Goal: Task Accomplishment & Management: Manage account settings

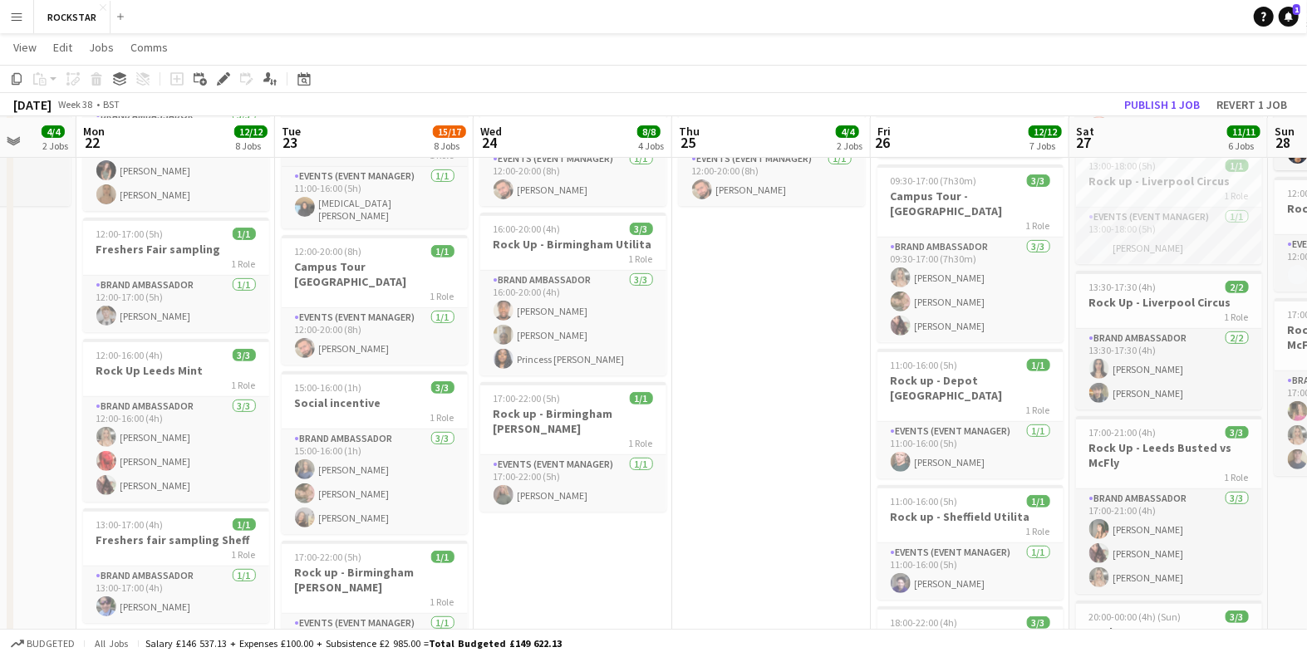
scroll to position [302, 0]
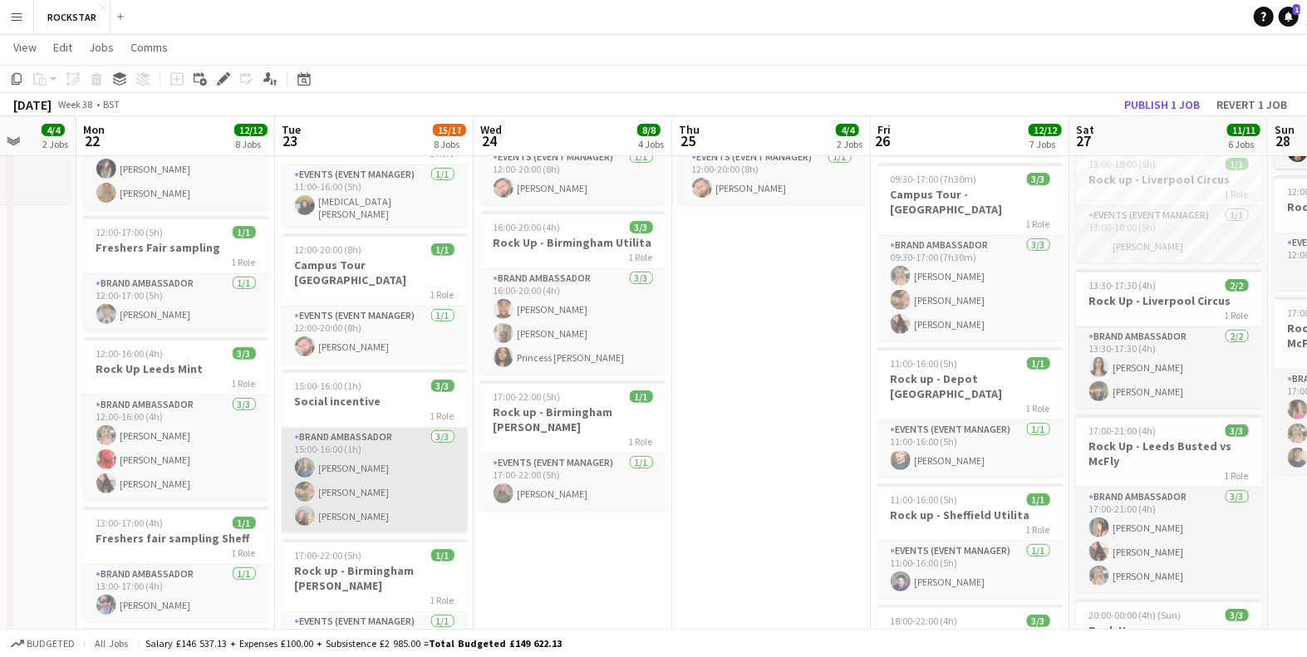
click at [358, 465] on app-card-role "Brand Ambassador [DATE] 15:00-16:00 (1h) [PERSON_NAME] [PERSON_NAME] [PERSON_NA…" at bounding box center [375, 480] width 186 height 105
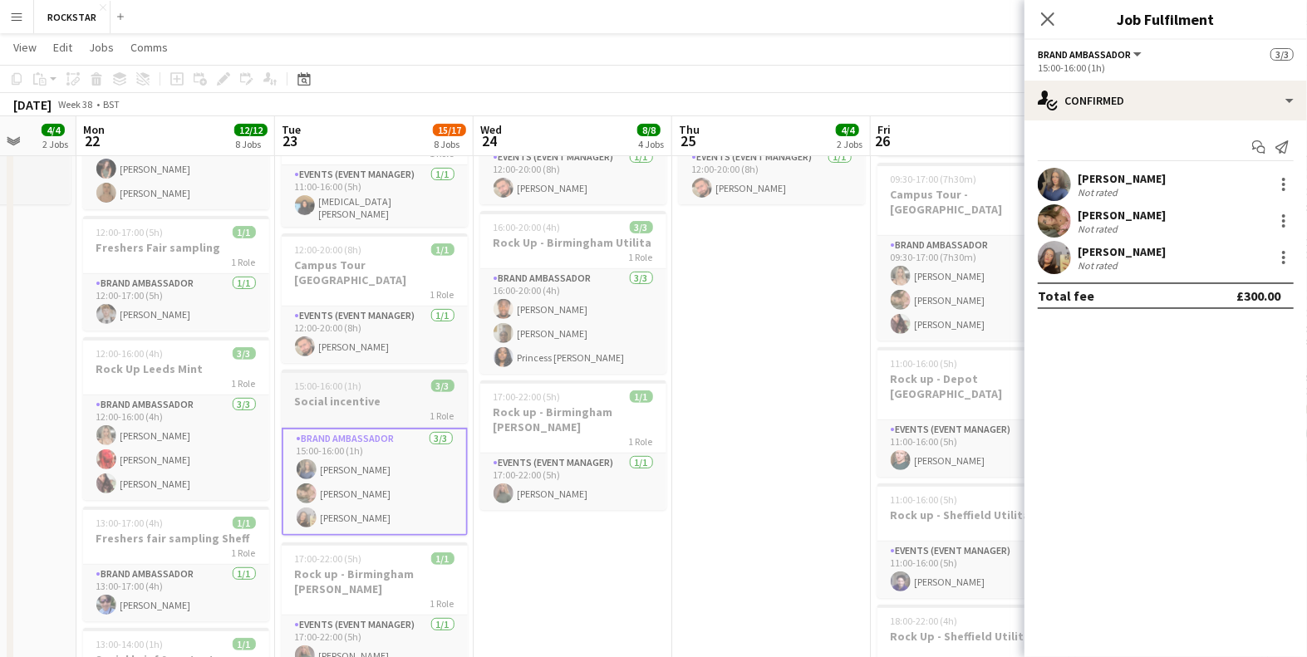
click at [394, 394] on h3 "Social incentive" at bounding box center [375, 401] width 186 height 15
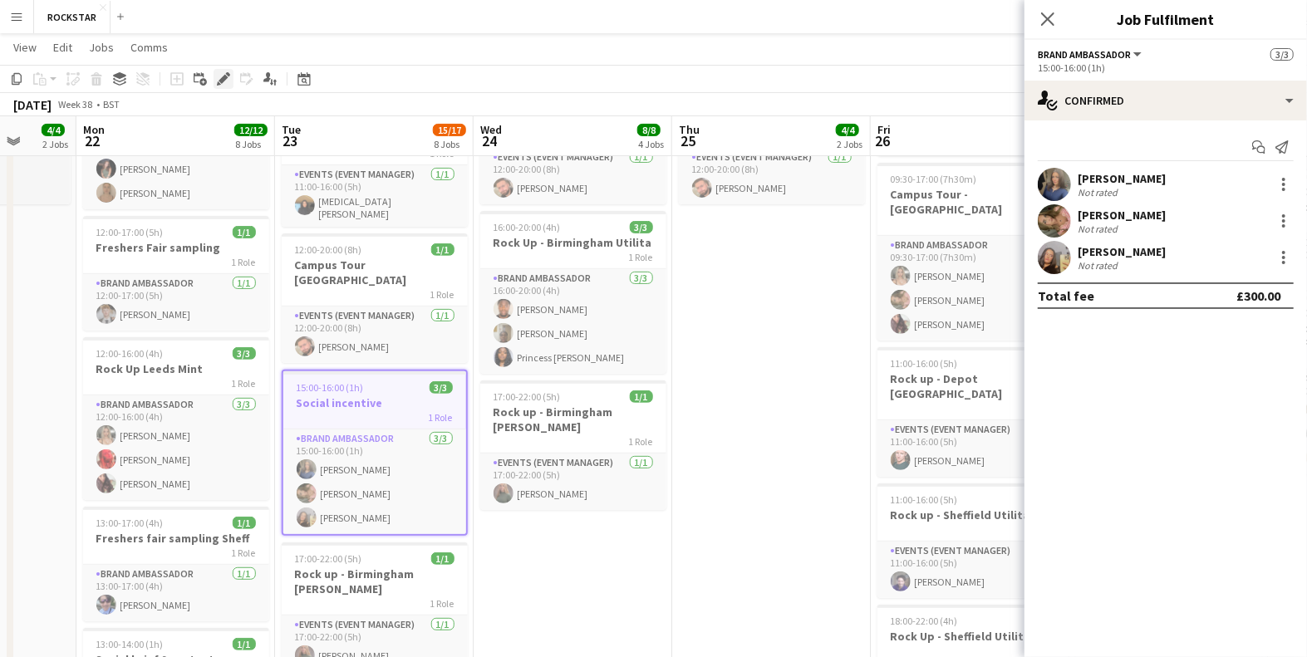
click at [223, 74] on icon "Edit" at bounding box center [223, 78] width 13 height 13
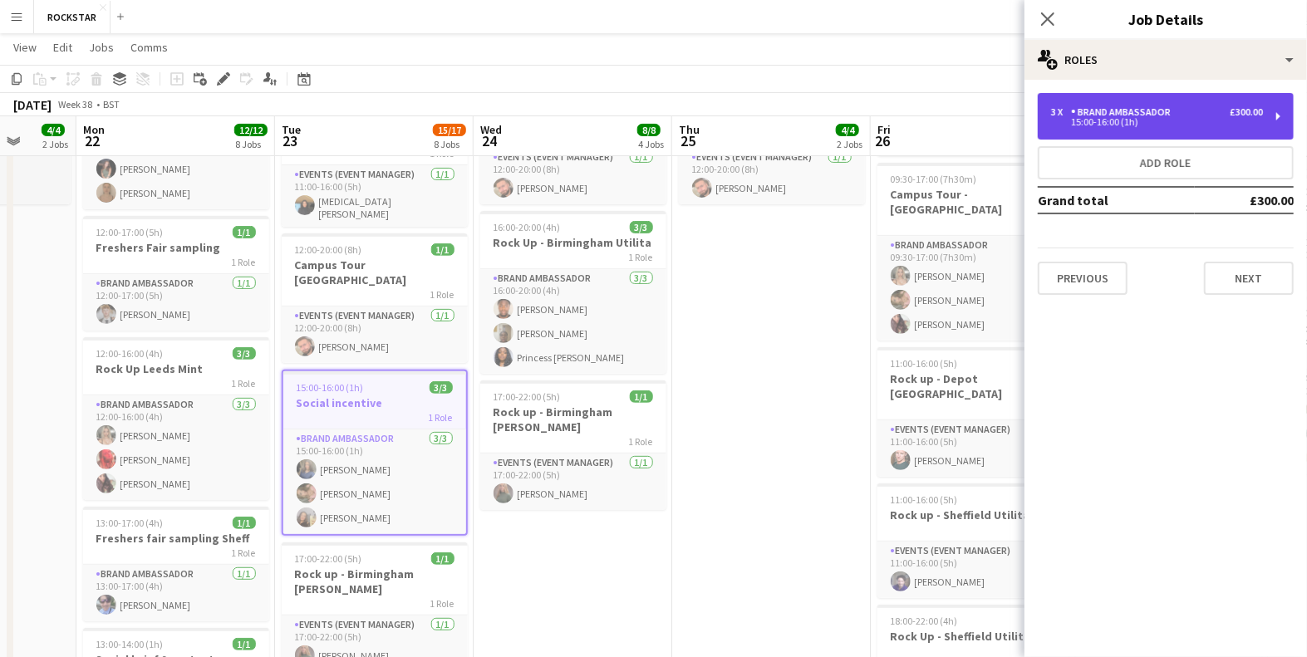
click at [1150, 119] on div "15:00-16:00 (1h)" at bounding box center [1157, 122] width 212 height 8
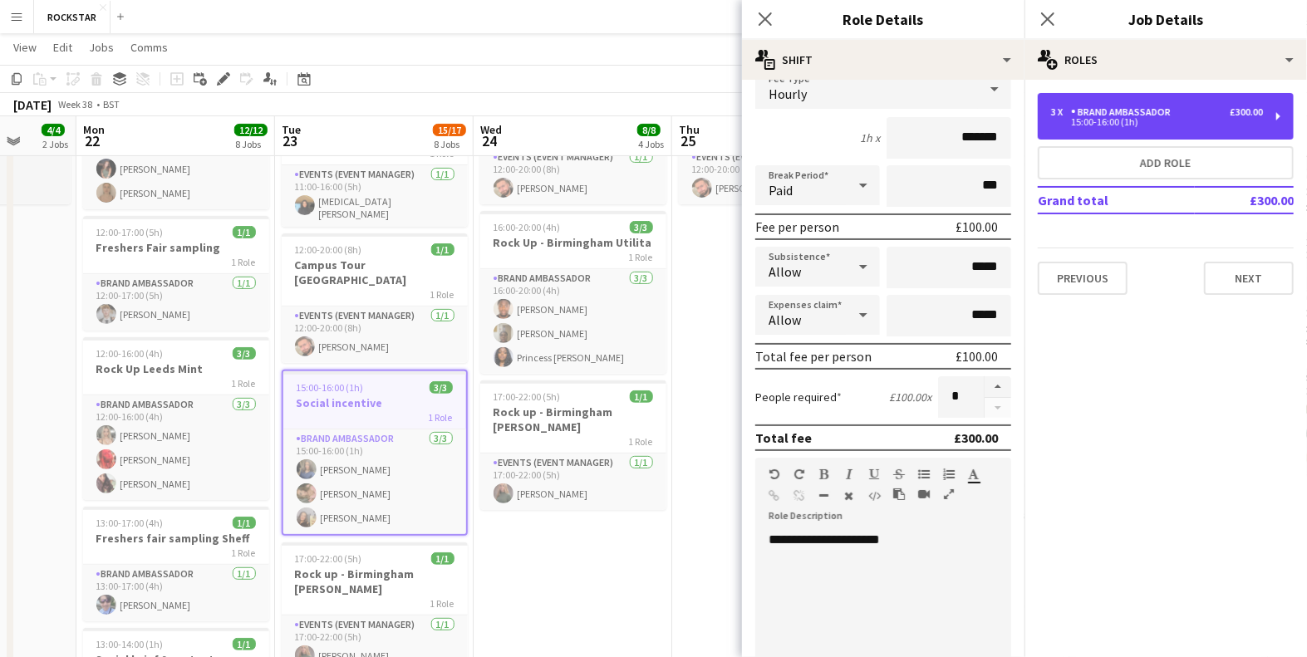
scroll to position [102, 0]
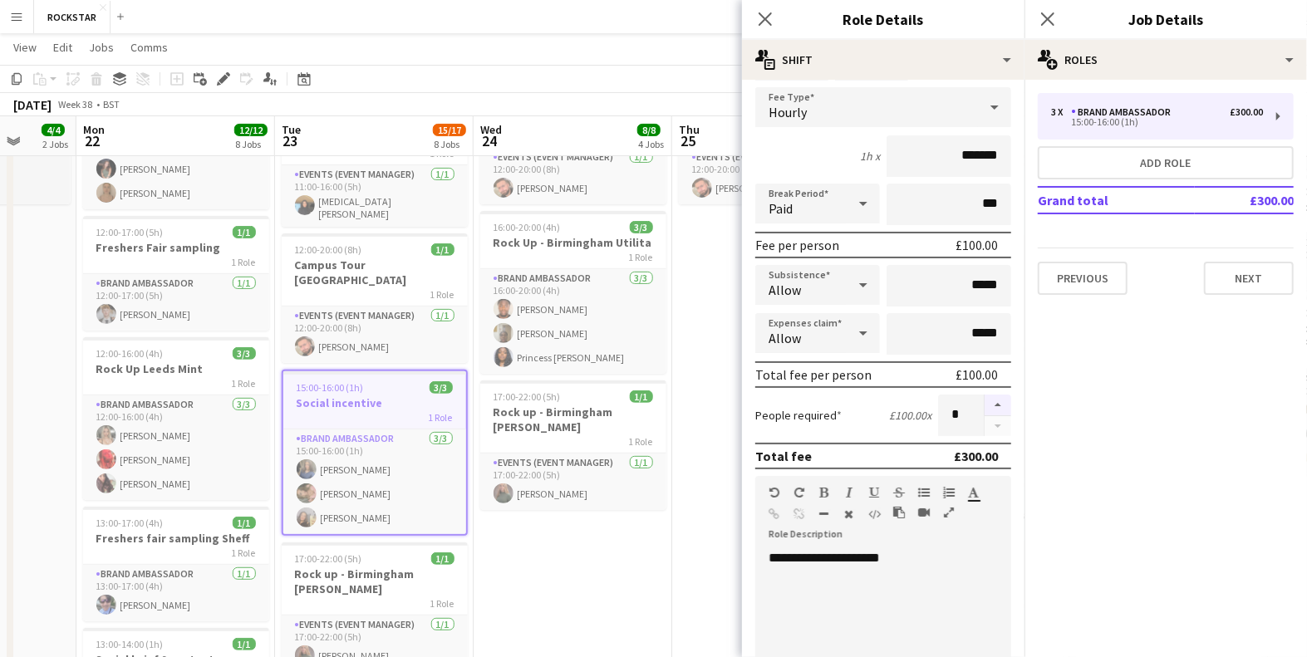
click at [1000, 402] on button "button" at bounding box center [997, 406] width 27 height 22
type input "*"
click at [1053, 29] on div "Close pop-in" at bounding box center [1047, 19] width 47 height 38
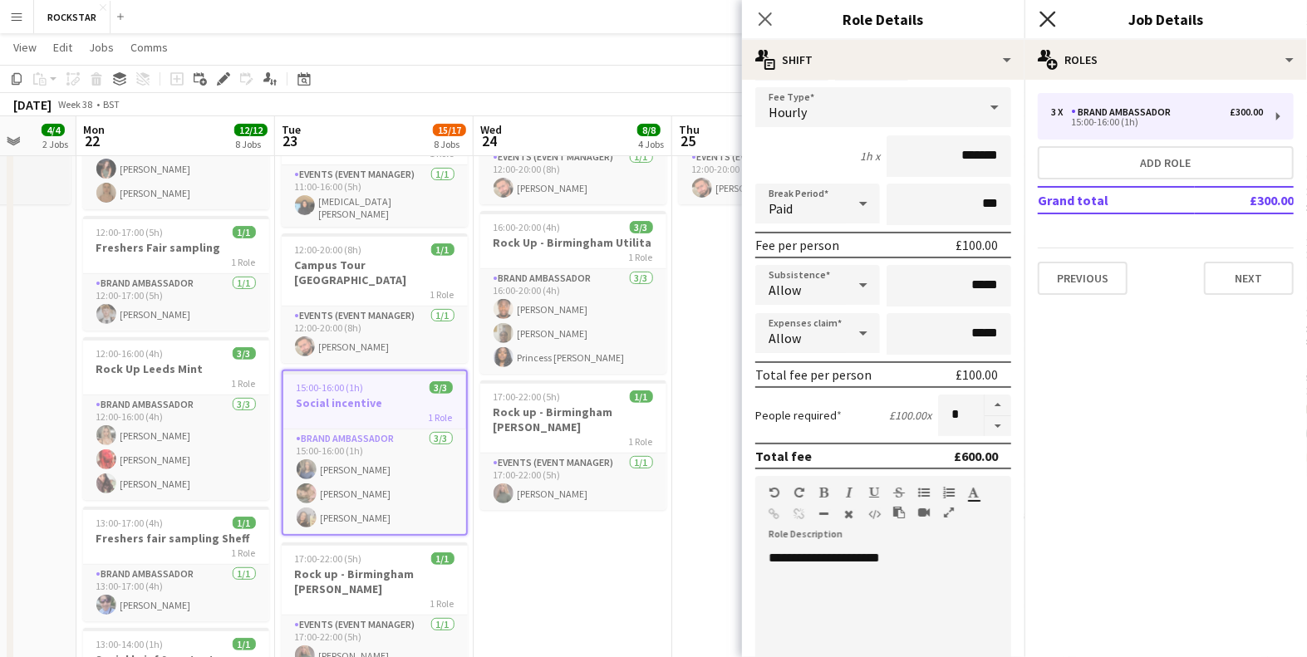
click at [1052, 17] on icon "Close pop-in" at bounding box center [1047, 19] width 16 height 16
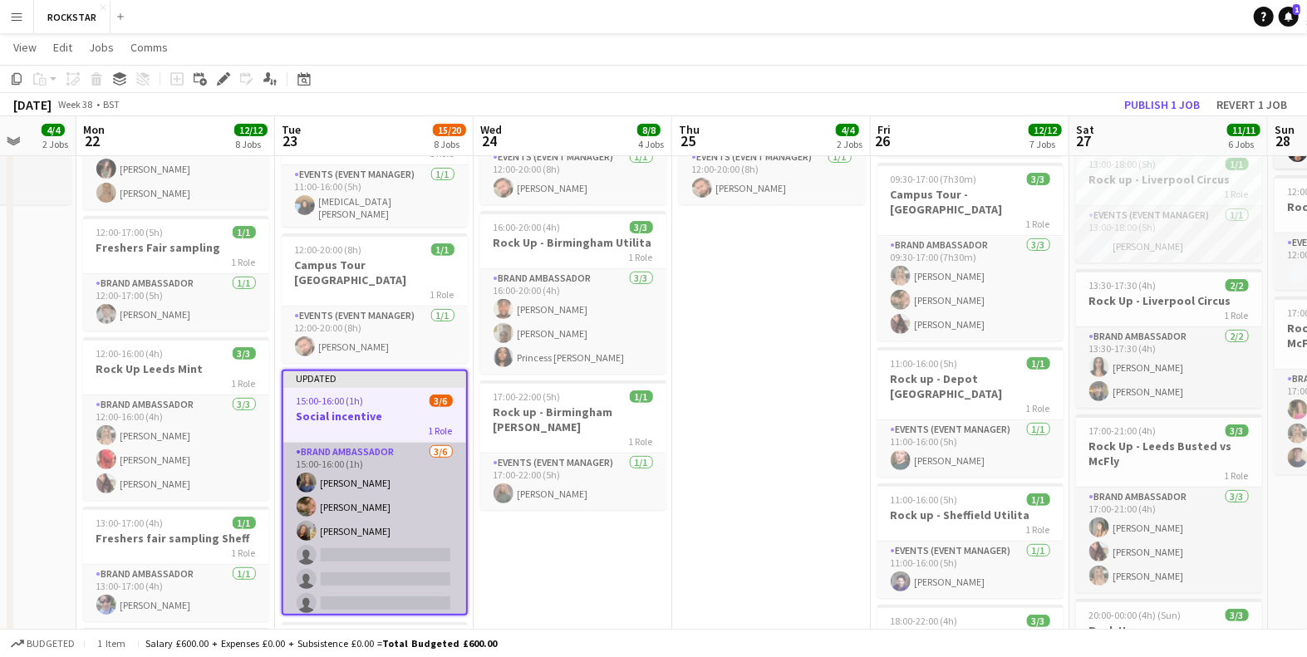
click at [404, 528] on app-card-role "Brand Ambassador [DATE] 15:00-16:00 (1h) [PERSON_NAME] [PERSON_NAME] [PERSON_NA…" at bounding box center [374, 531] width 183 height 177
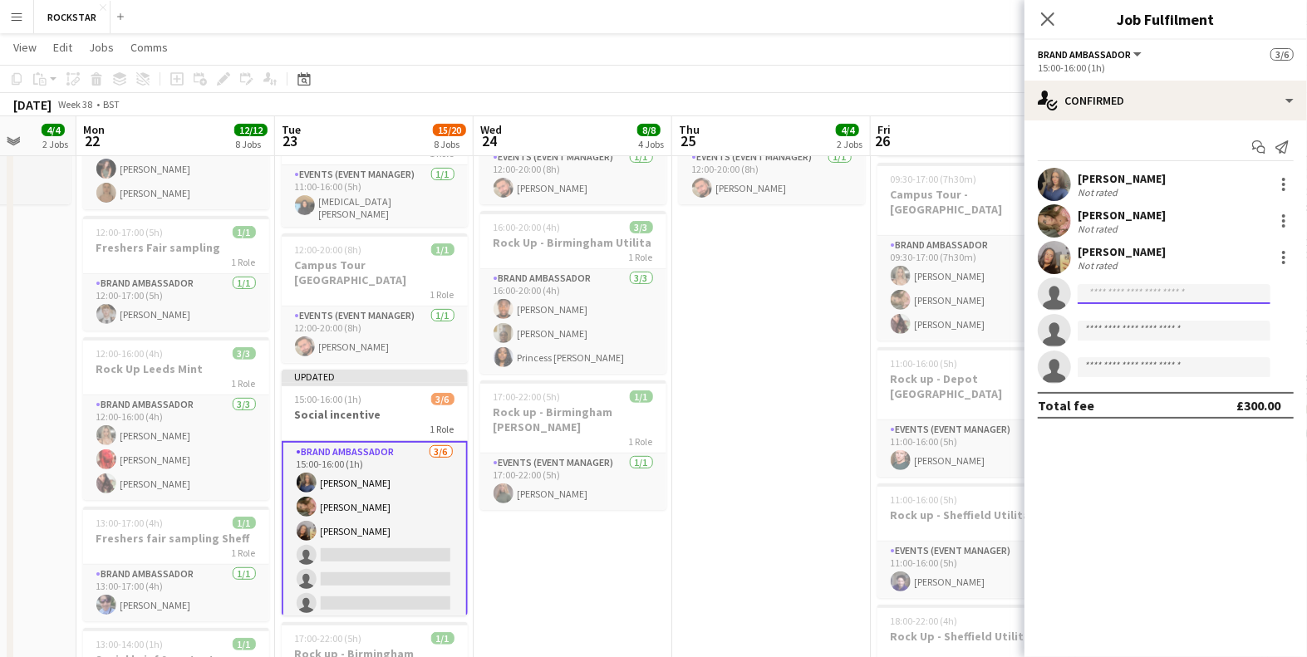
click at [1105, 287] on input at bounding box center [1173, 294] width 193 height 20
type input "*"
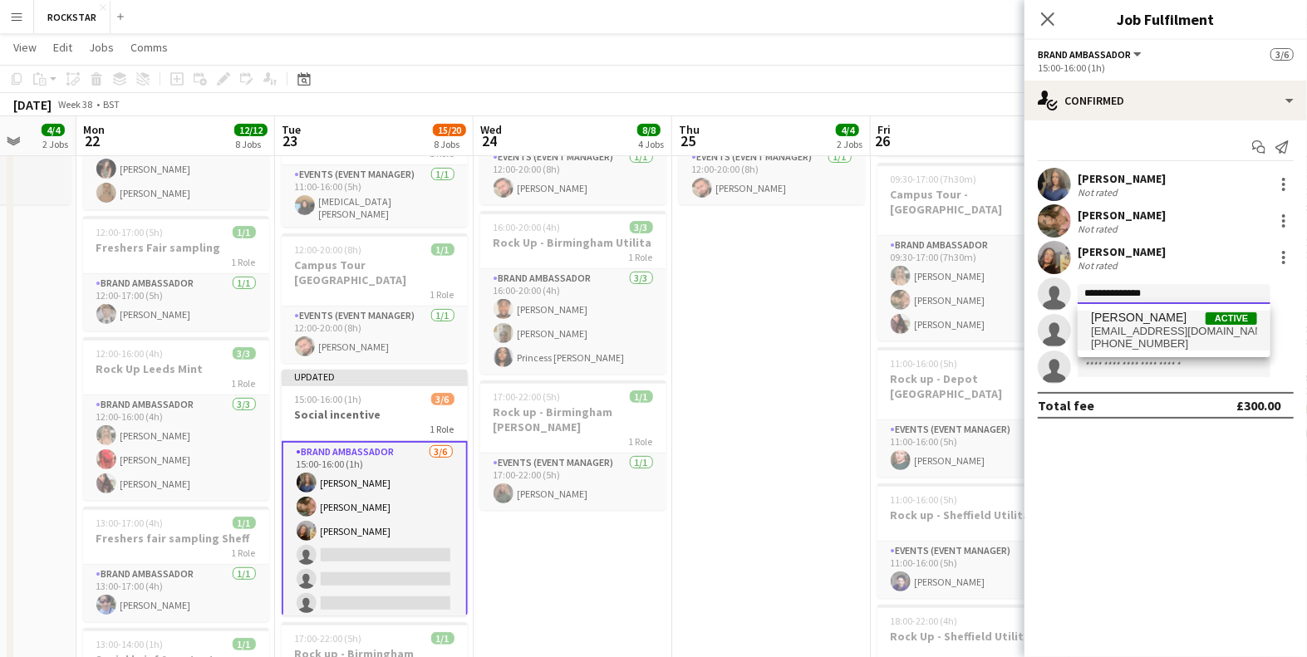
type input "**********"
click at [1115, 325] on span "[EMAIL_ADDRESS][DOMAIN_NAME]" at bounding box center [1174, 331] width 166 height 13
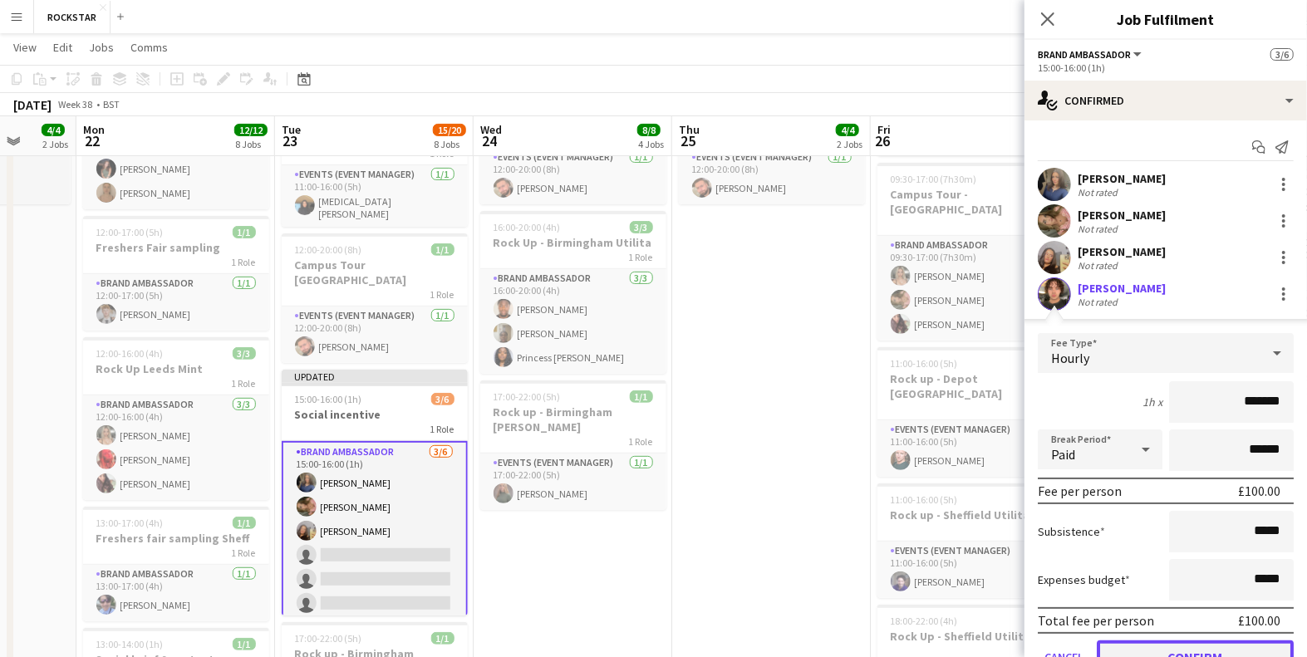
click at [1159, 652] on button "Confirm" at bounding box center [1194, 656] width 197 height 33
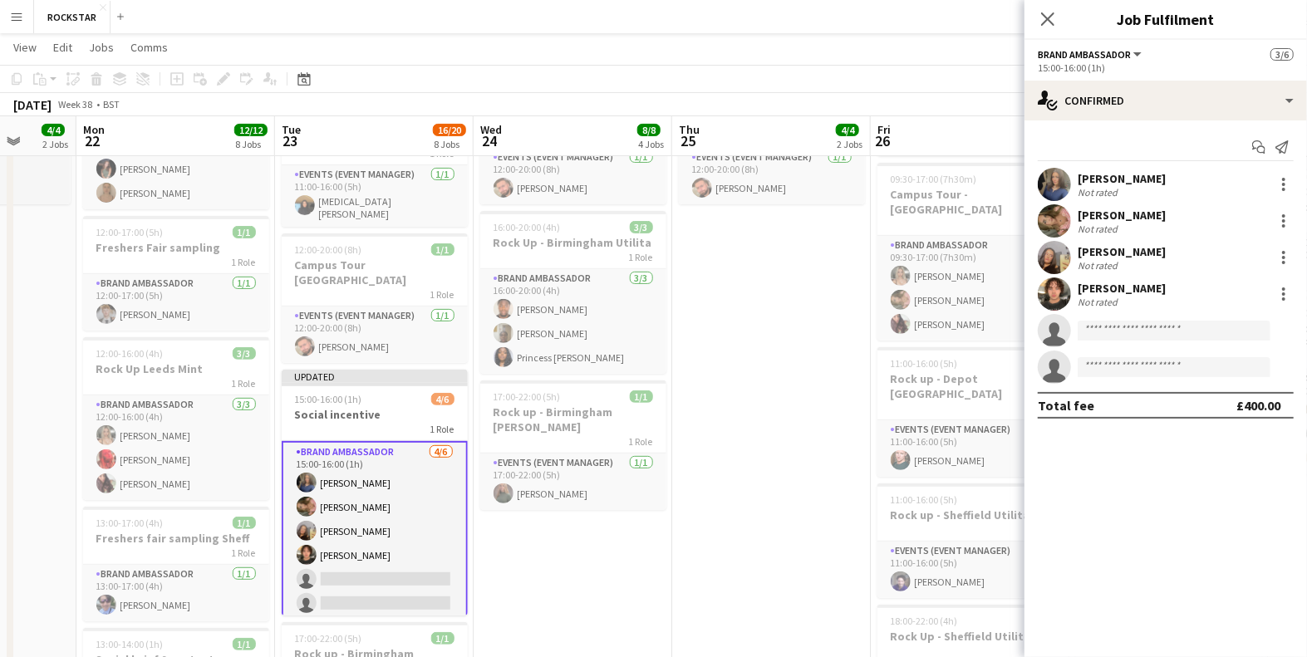
click at [1155, 342] on app-invite-slot "single-neutral-actions" at bounding box center [1165, 330] width 282 height 33
click at [1147, 336] on input at bounding box center [1173, 331] width 193 height 20
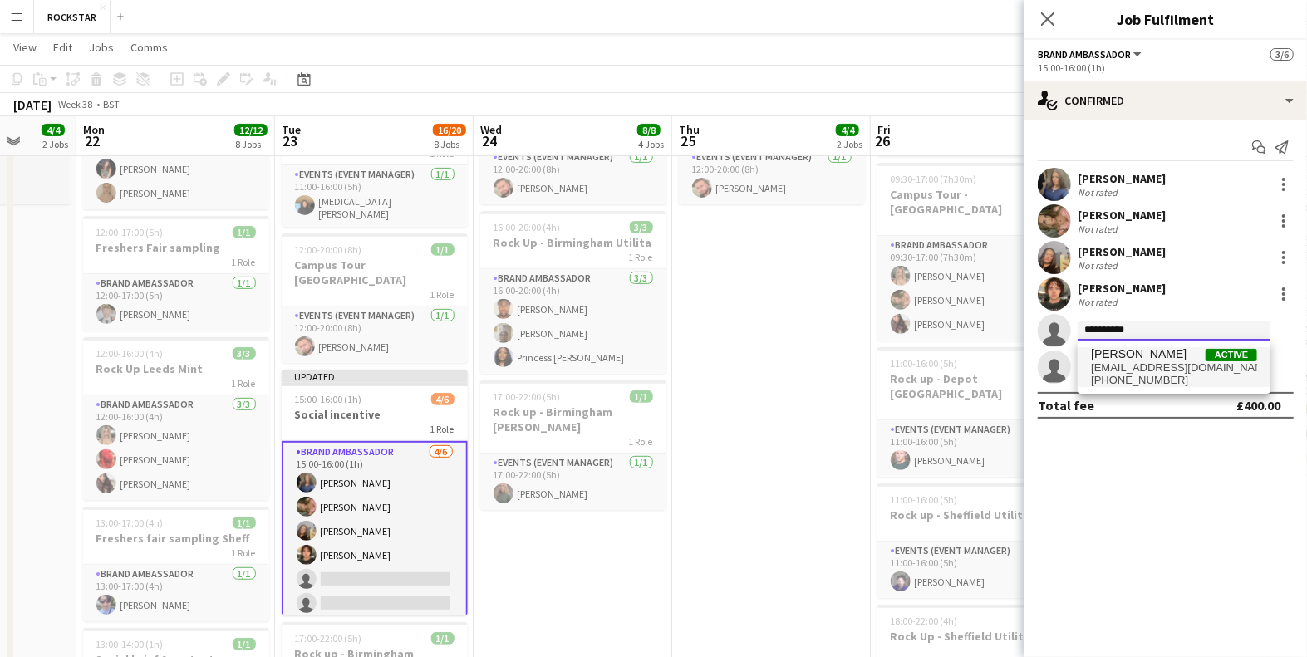
type input "**********"
click at [1149, 384] on span "[PHONE_NUMBER]" at bounding box center [1174, 380] width 166 height 13
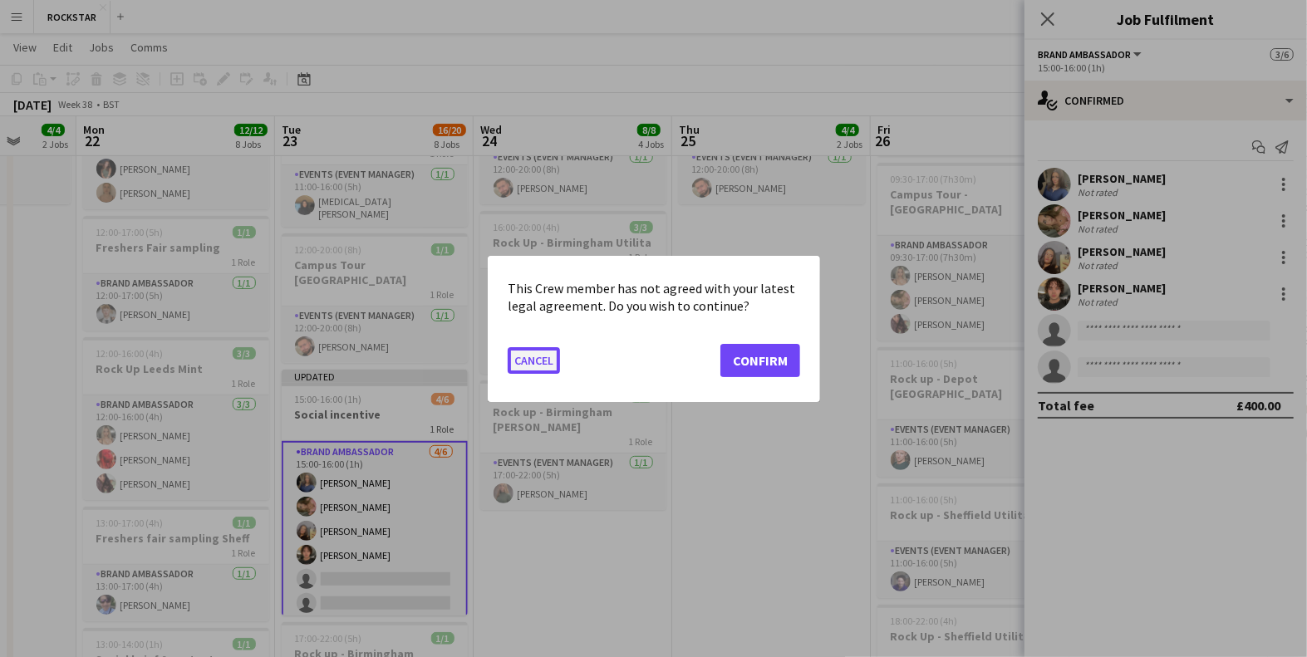
click at [548, 360] on button "Cancel" at bounding box center [534, 359] width 52 height 27
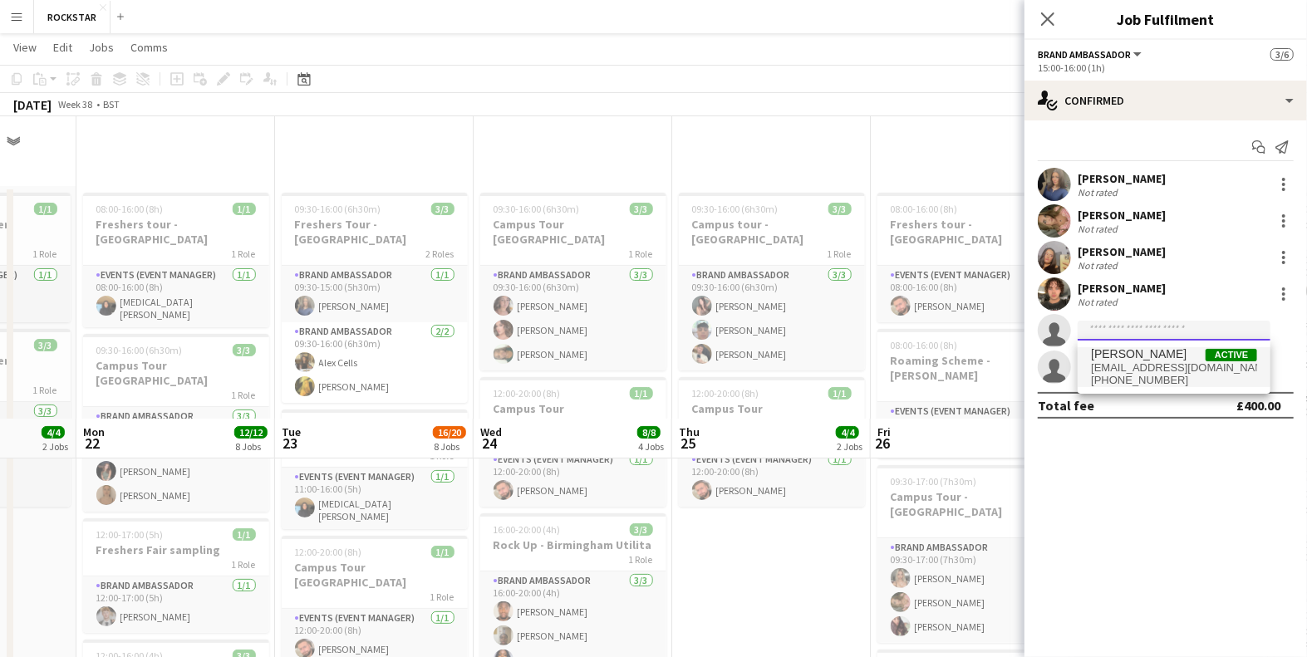
scroll to position [302, 0]
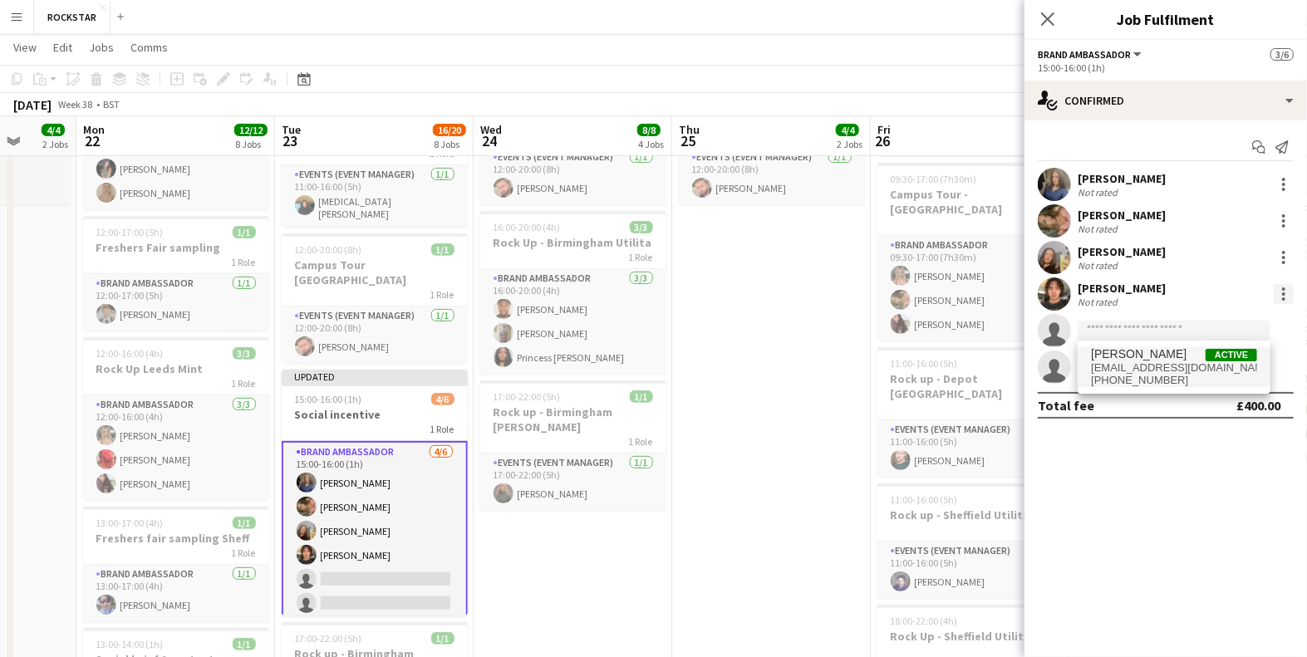
click at [1288, 292] on div at bounding box center [1283, 294] width 20 height 20
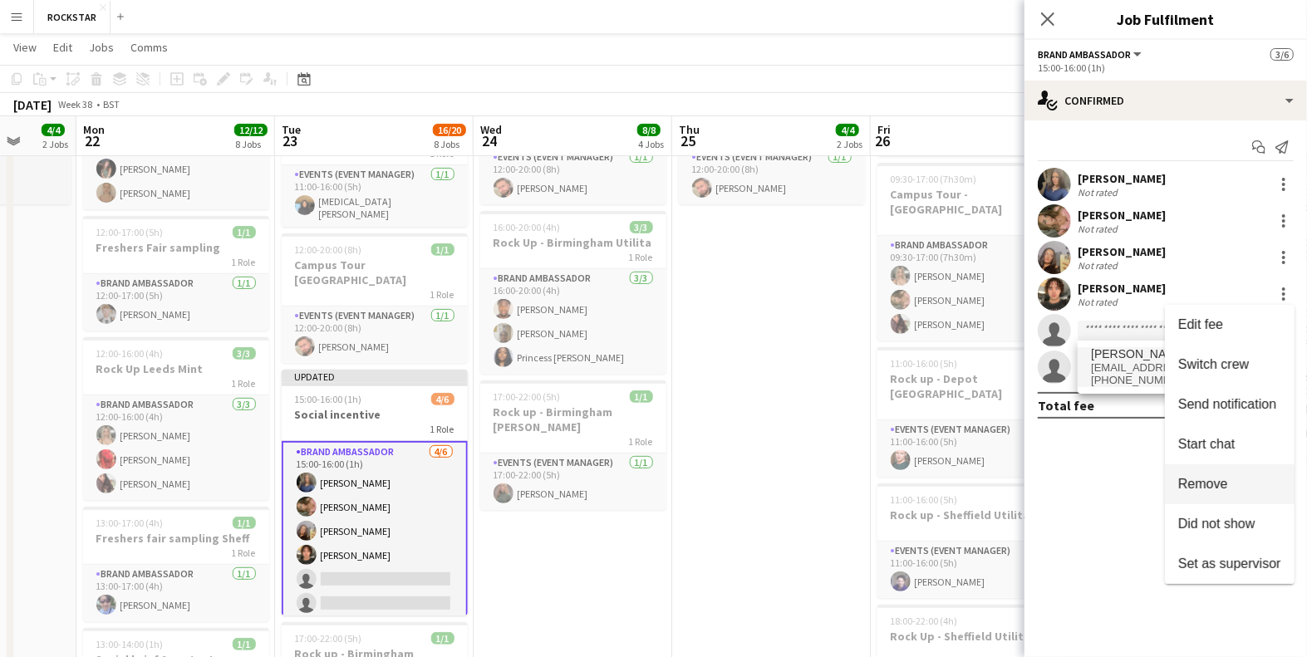
click at [1218, 484] on span "Remove" at bounding box center [1203, 483] width 50 height 14
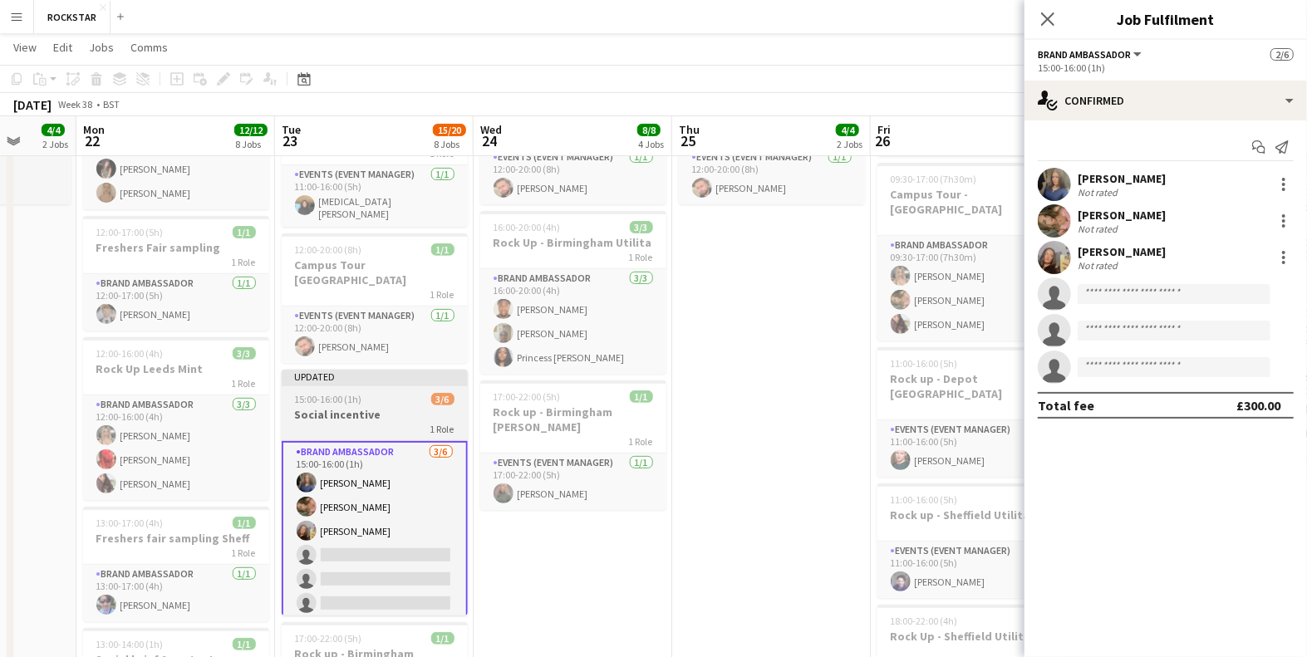
click at [395, 393] on div "15:00-16:00 (1h) 3/6" at bounding box center [375, 399] width 186 height 12
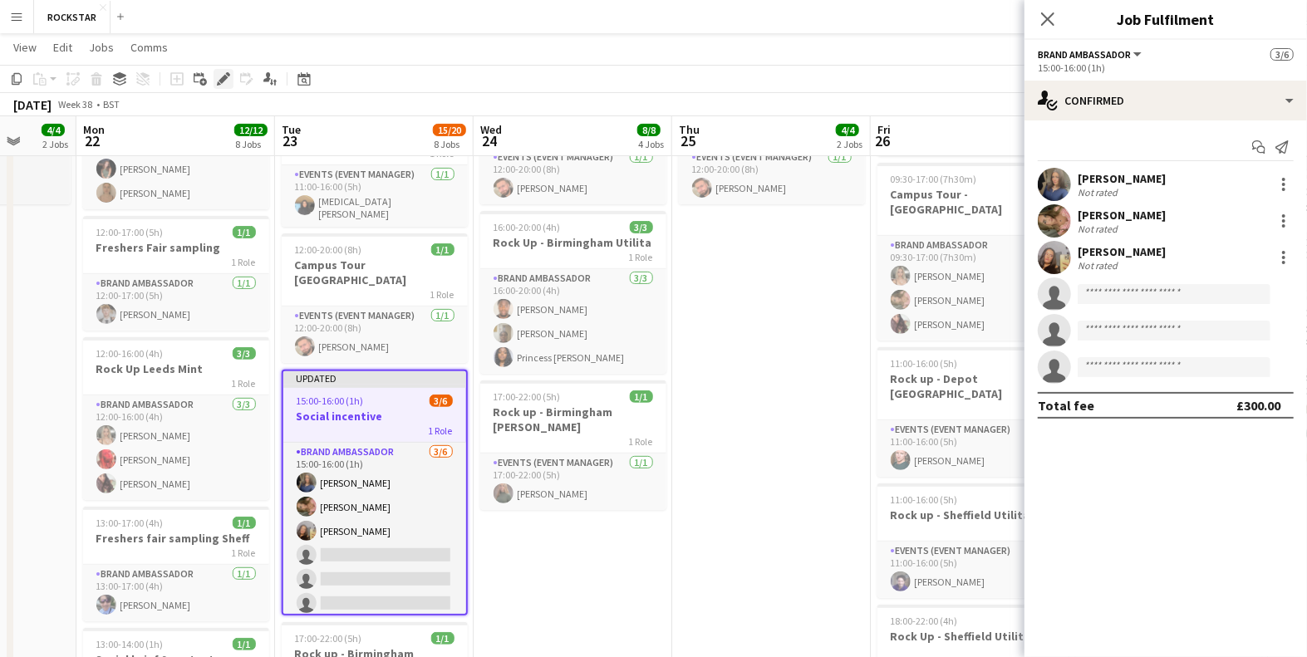
click at [224, 71] on div "Edit" at bounding box center [223, 79] width 20 height 20
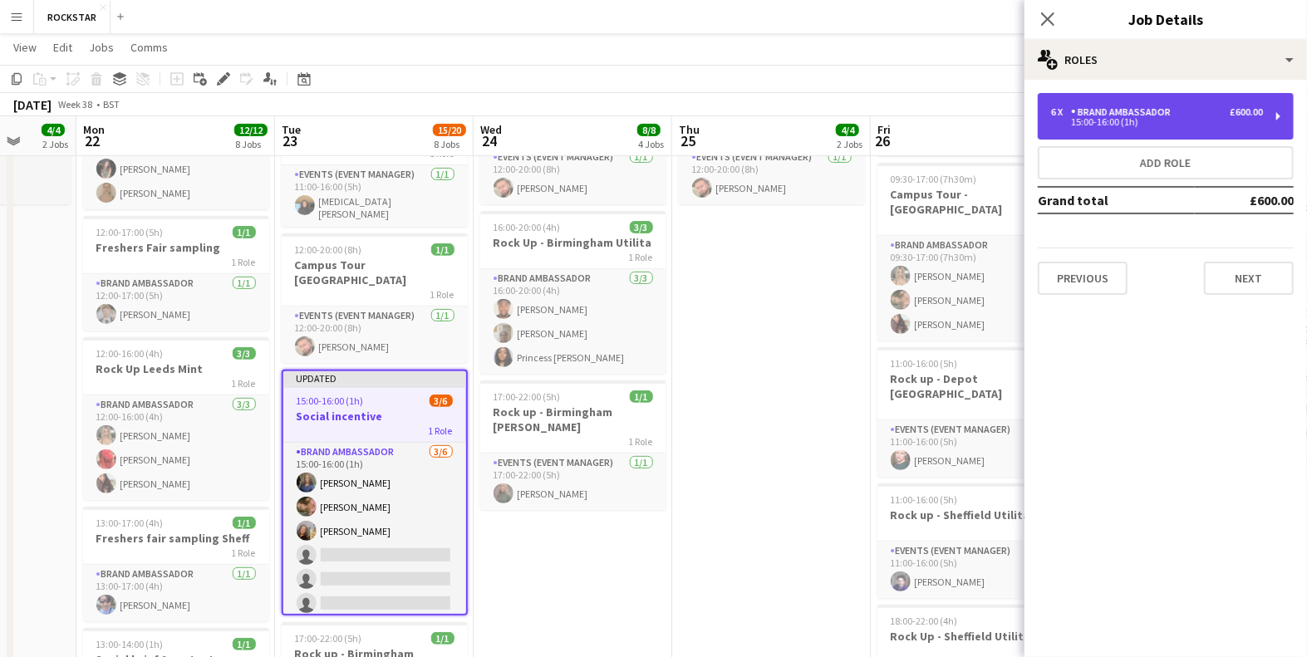
click at [1167, 116] on div "Brand Ambassador" at bounding box center [1124, 112] width 106 height 12
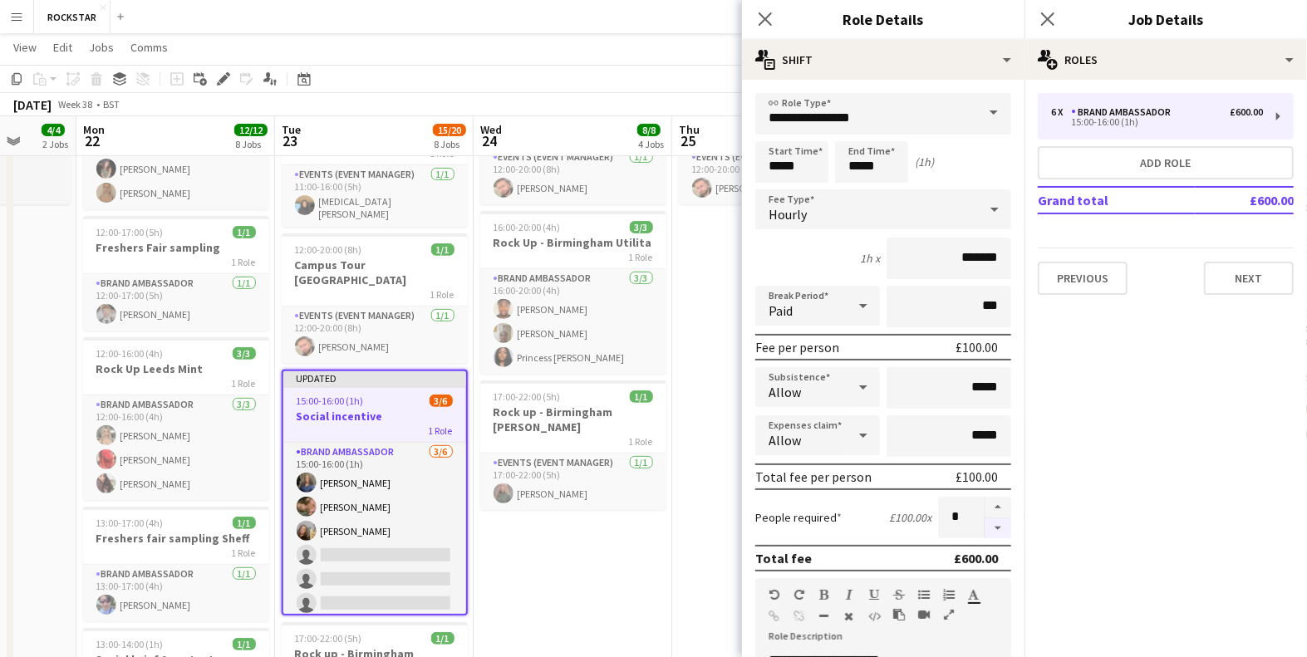
click at [1002, 524] on button "button" at bounding box center [997, 528] width 27 height 21
type input "*"
click at [1265, 273] on button "Next" at bounding box center [1249, 278] width 90 height 33
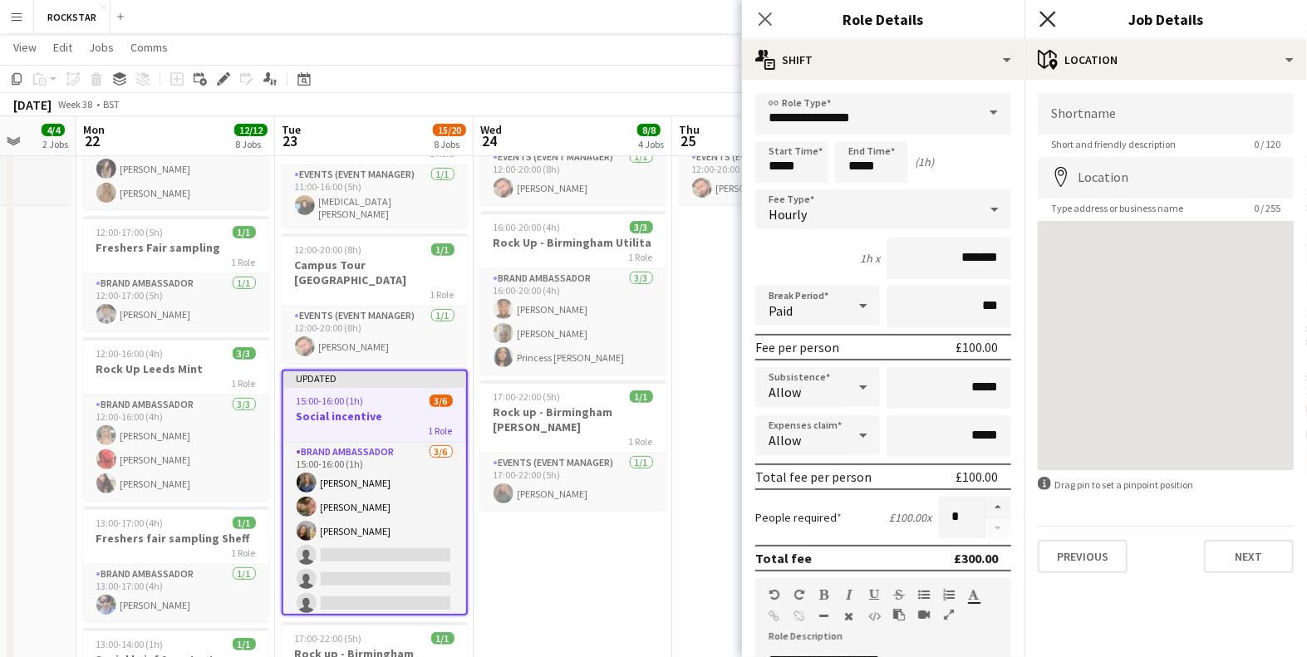
click at [1047, 19] on icon at bounding box center [1047, 19] width 16 height 16
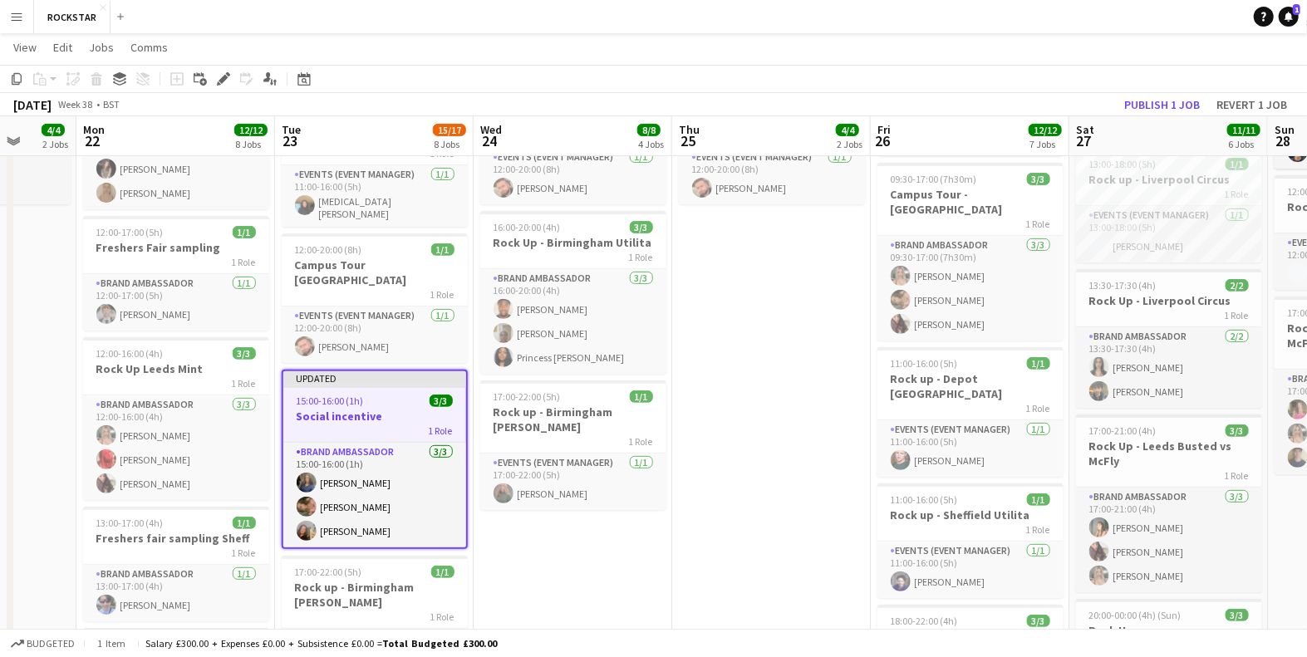
click at [354, 424] on div "1 Role" at bounding box center [374, 430] width 183 height 13
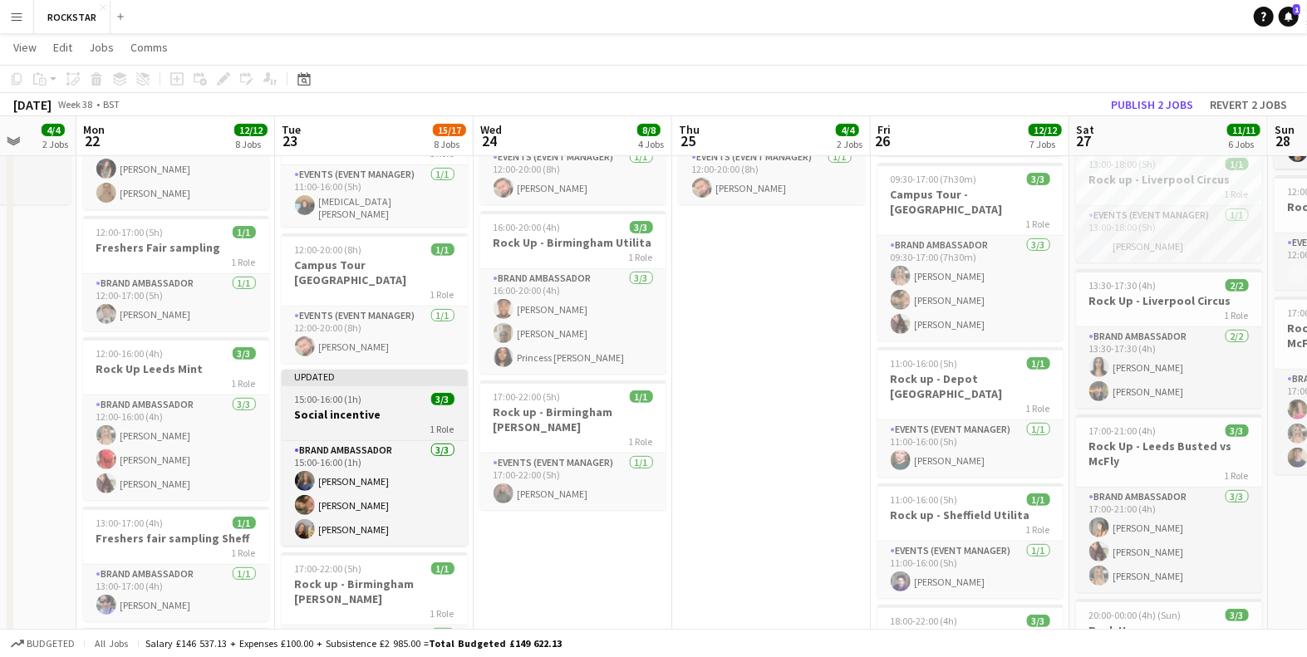
click at [354, 422] on div "1 Role" at bounding box center [375, 428] width 186 height 13
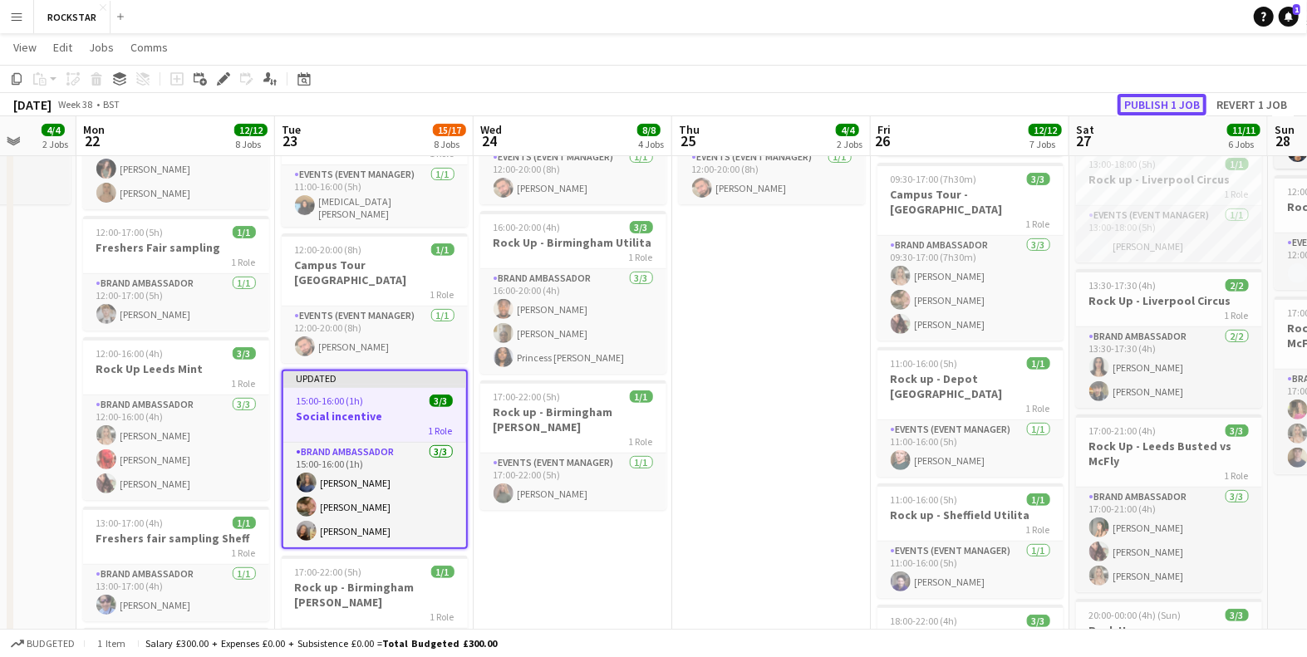
click at [1171, 105] on button "Publish 1 job" at bounding box center [1161, 105] width 89 height 22
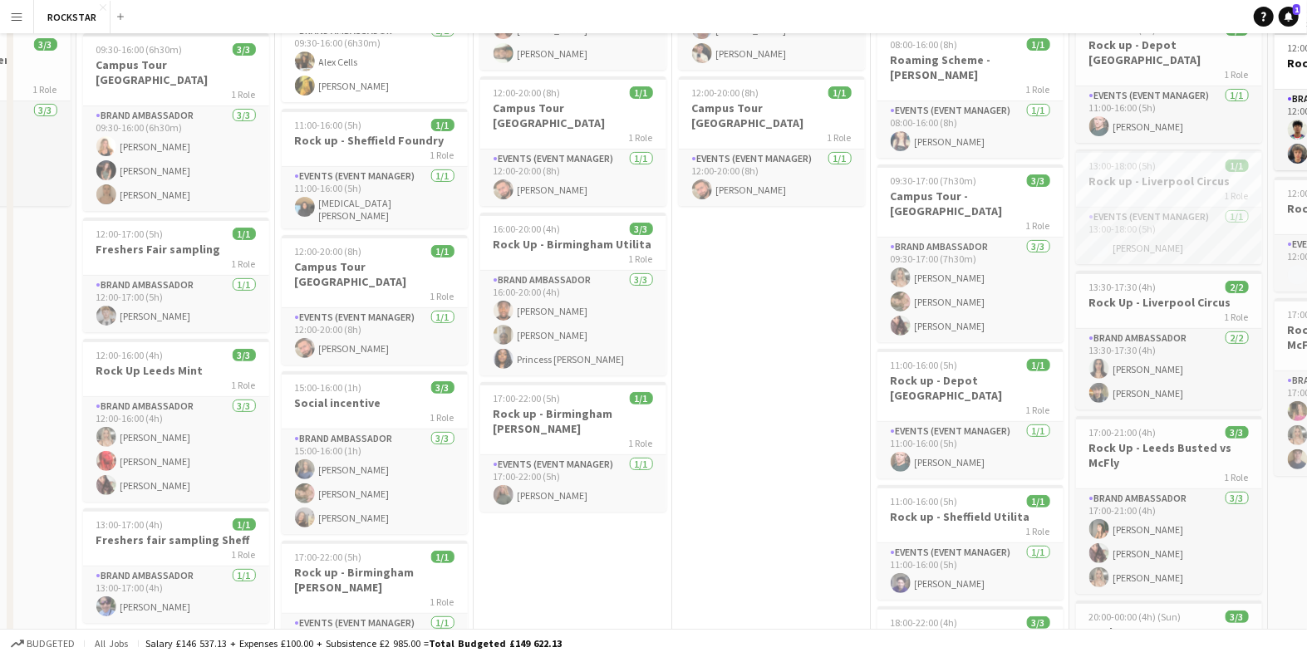
scroll to position [0, 0]
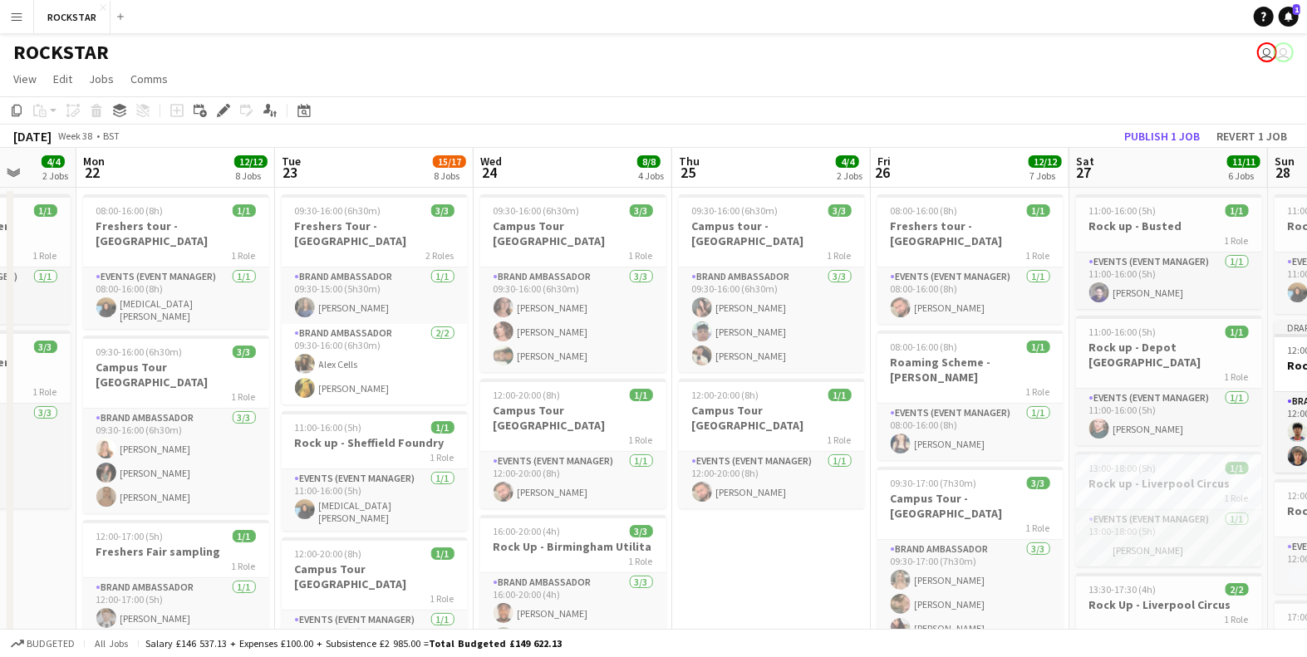
click at [28, 21] on button "Menu" at bounding box center [16, 16] width 33 height 33
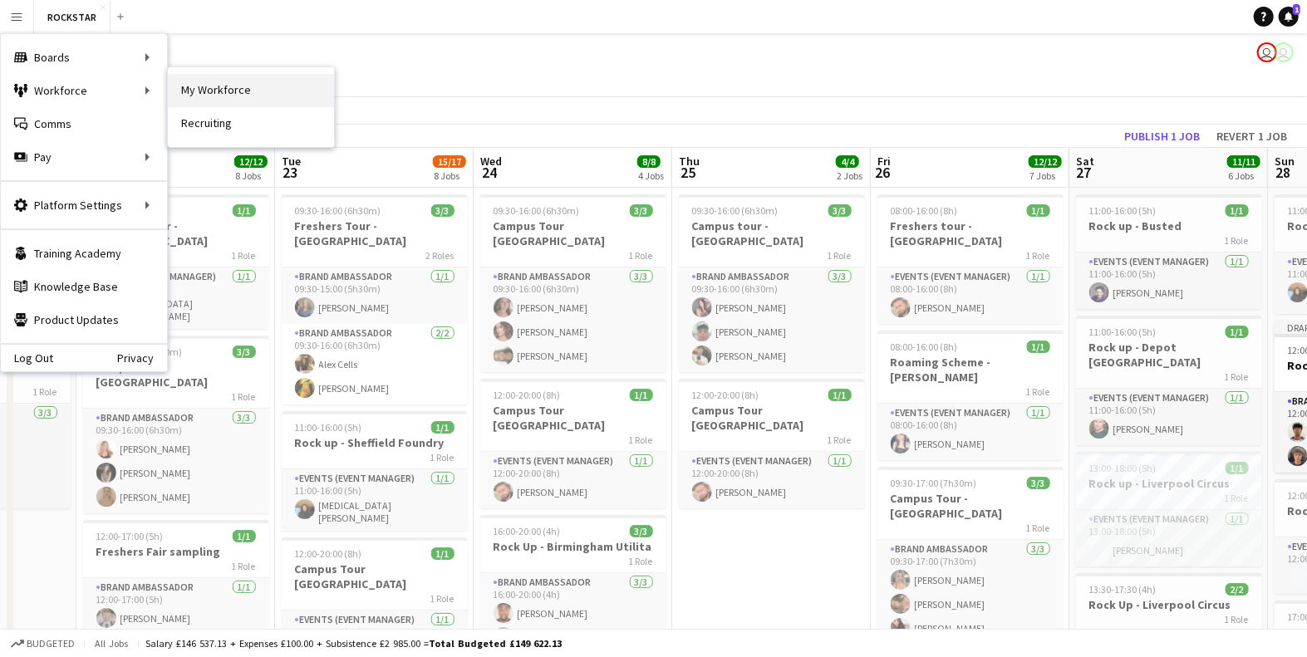
click at [250, 93] on link "My Workforce" at bounding box center [251, 90] width 166 height 33
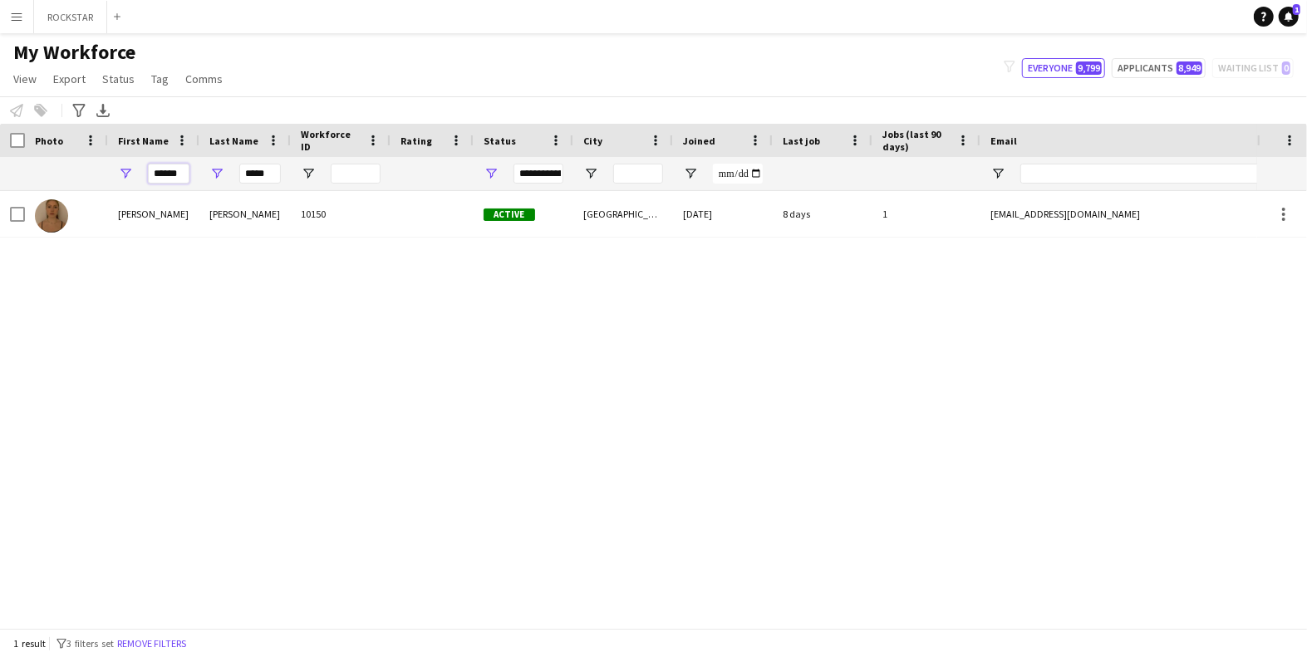
click at [170, 169] on input "******" at bounding box center [169, 174] width 42 height 20
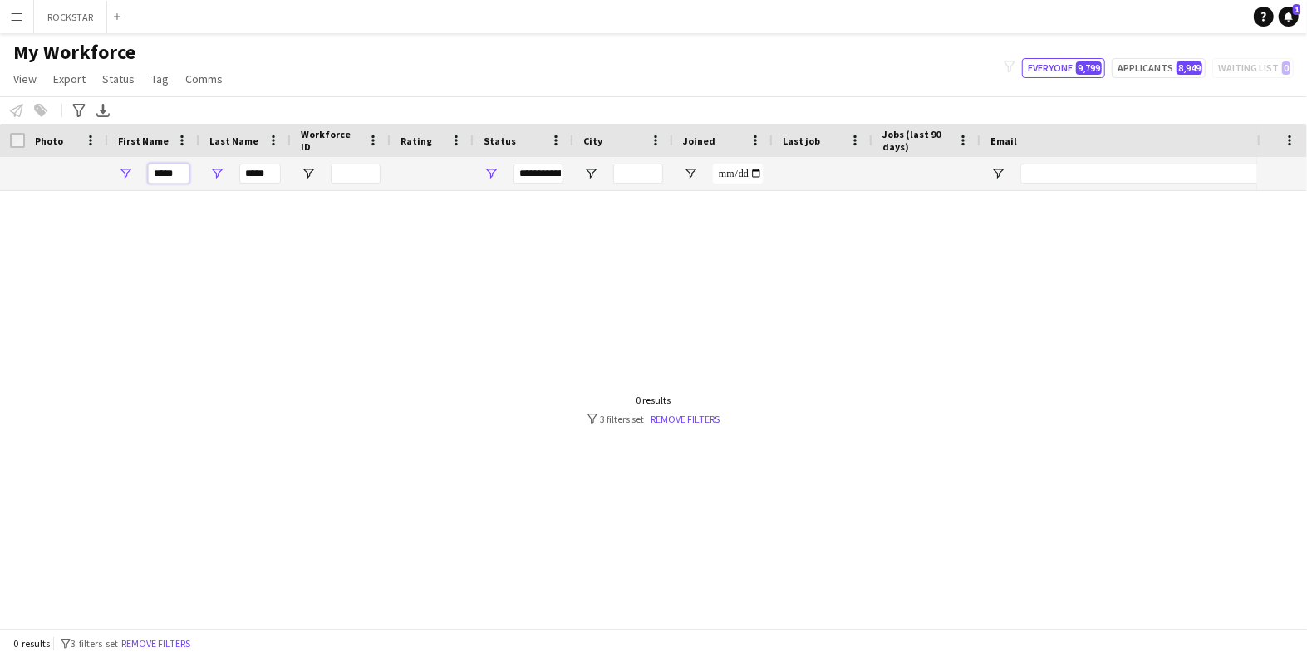
type input "*****"
click at [248, 174] on input "*****" at bounding box center [260, 174] width 42 height 20
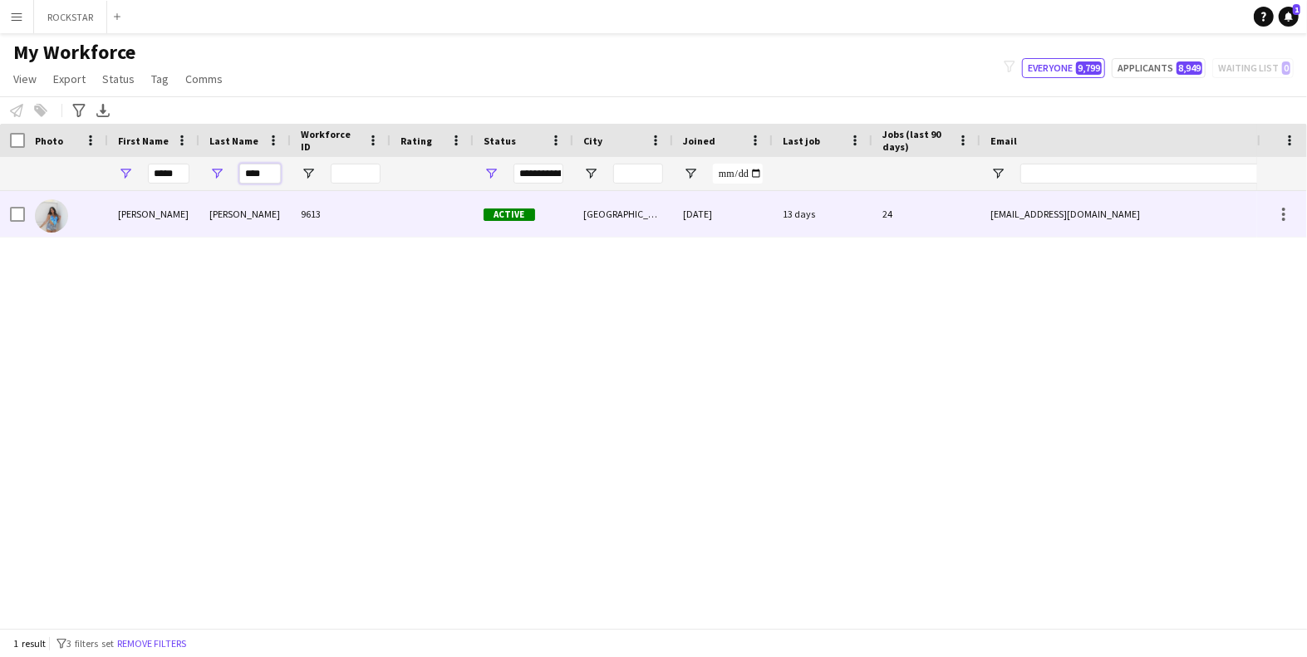
type input "****"
click at [512, 221] on div "Active" at bounding box center [523, 214] width 100 height 46
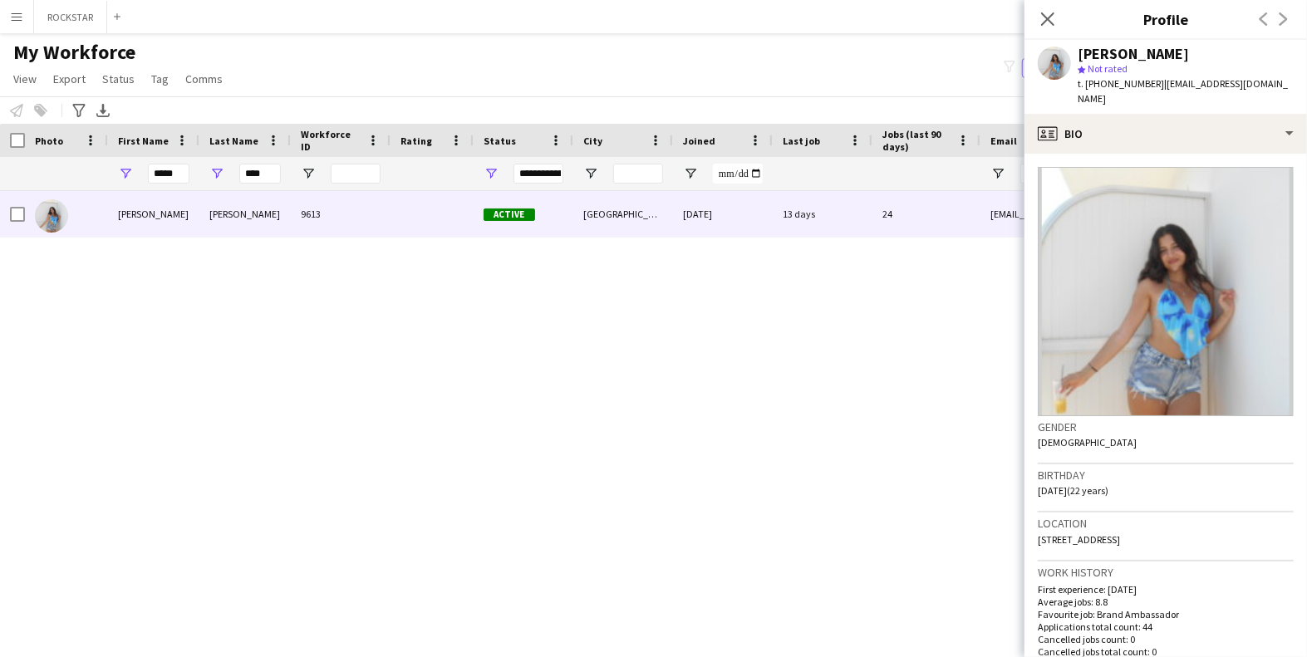
scroll to position [27, 0]
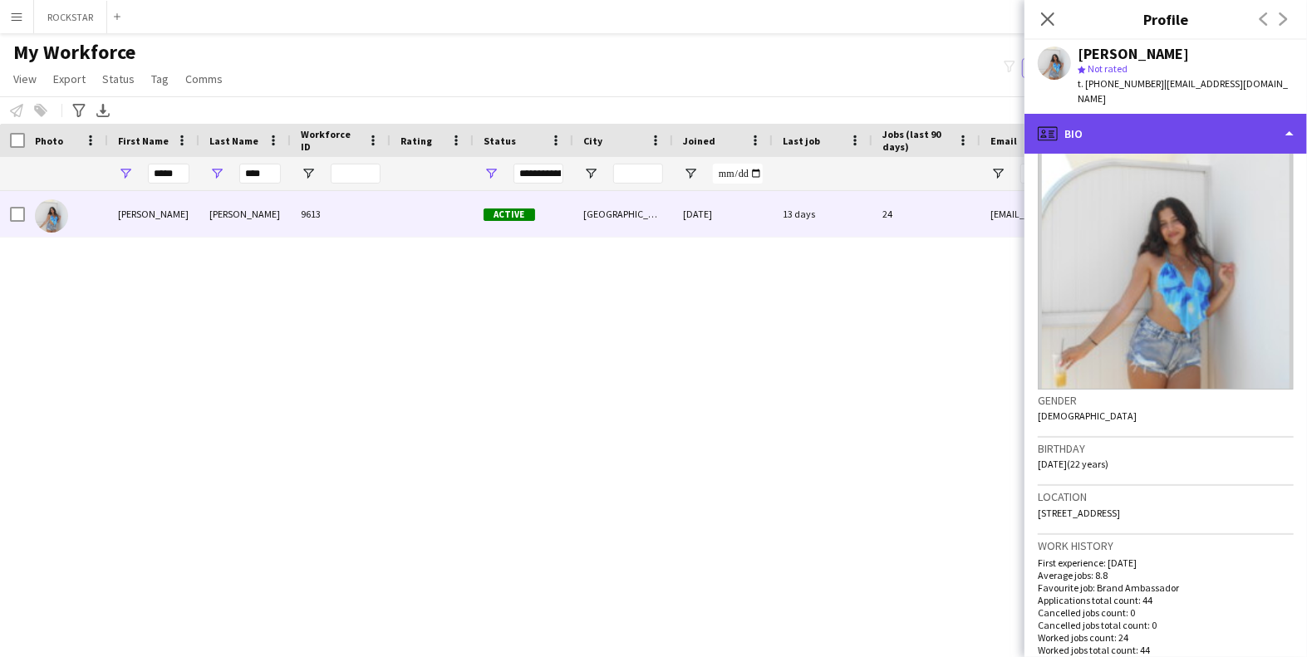
click at [1188, 115] on div "profile Bio" at bounding box center [1165, 134] width 282 height 40
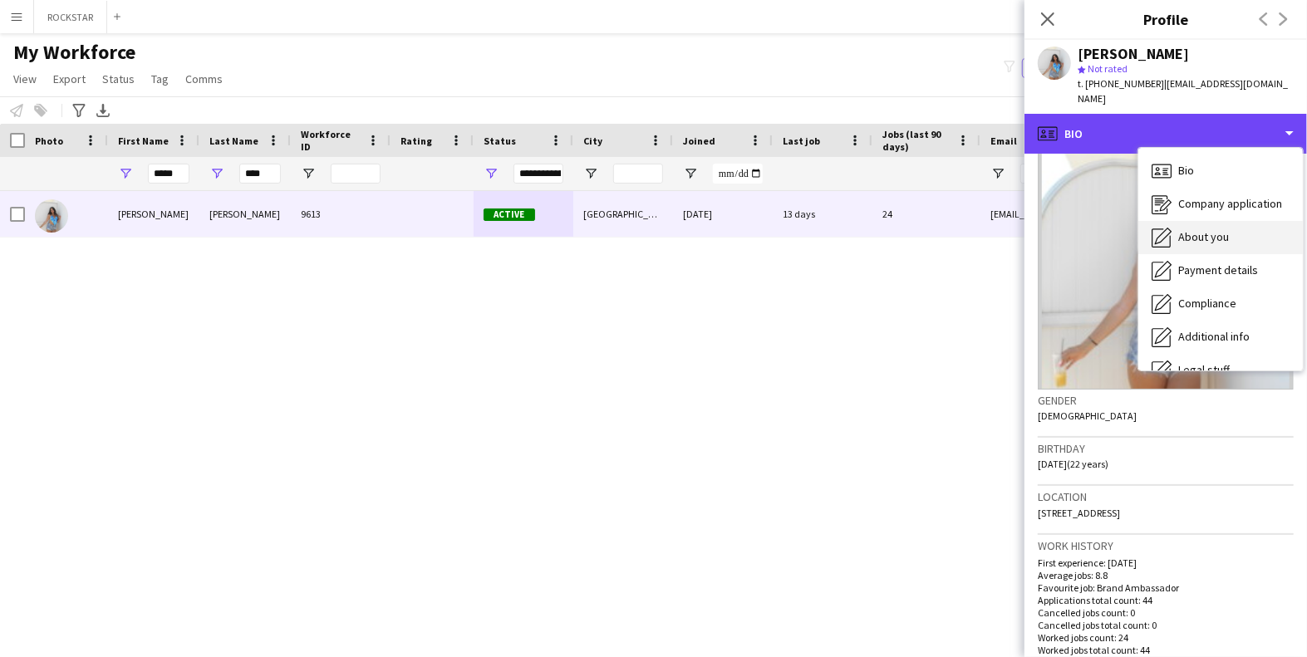
scroll to position [90, 0]
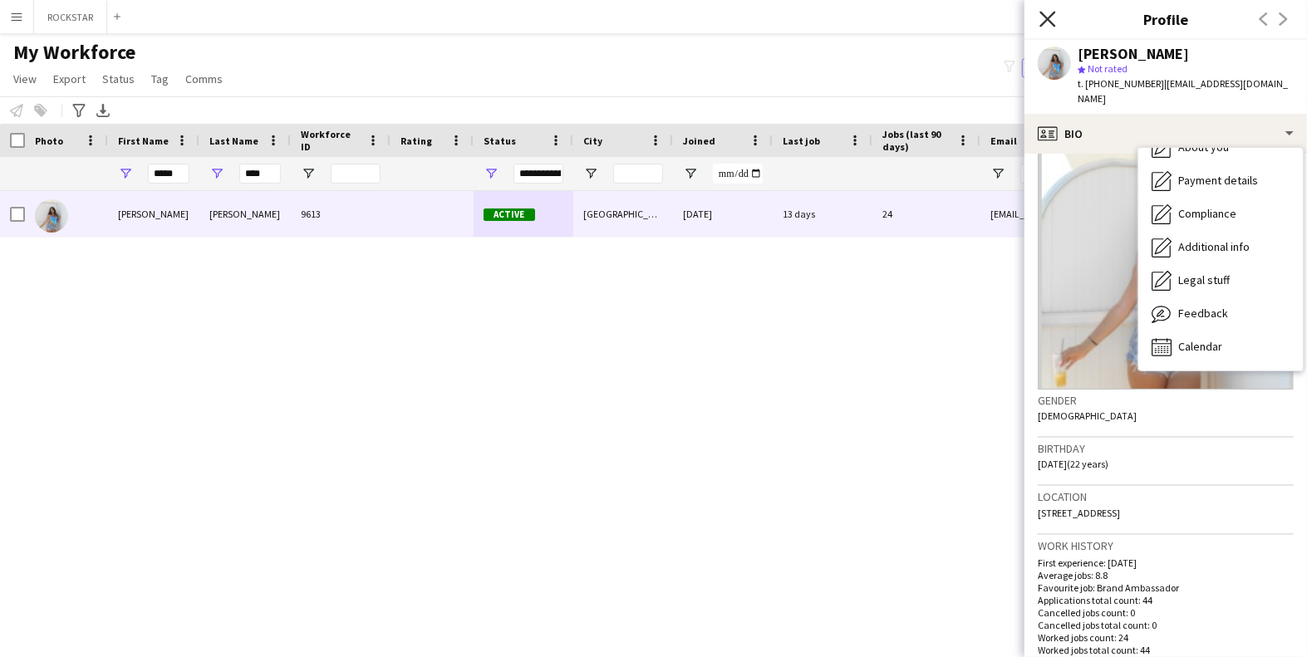
click at [1047, 16] on icon "Close pop-in" at bounding box center [1047, 19] width 16 height 16
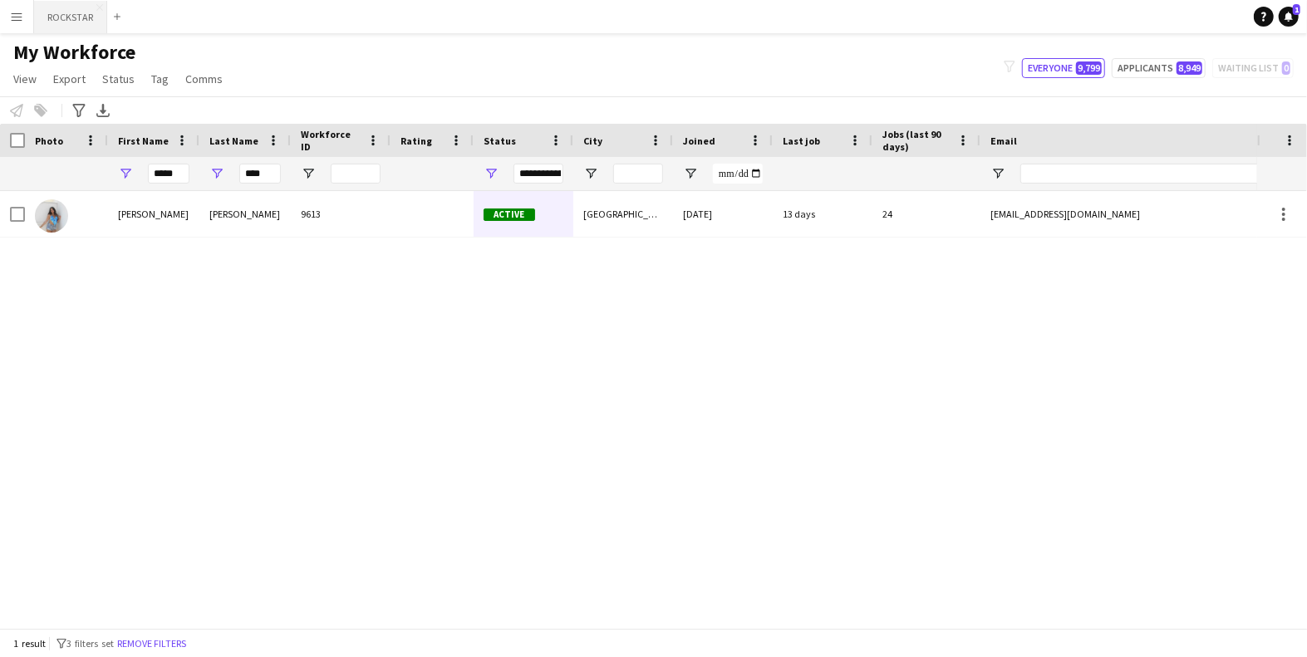
click at [73, 12] on button "ROCKSTAR Close" at bounding box center [70, 17] width 73 height 32
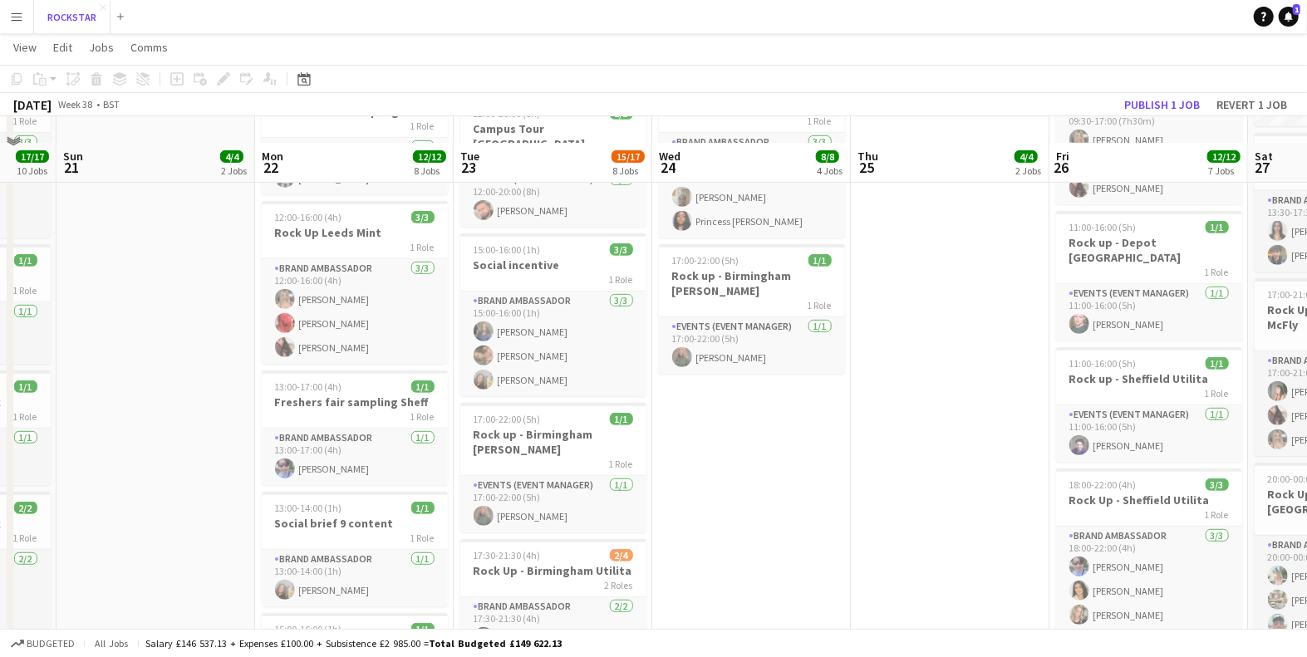
scroll to position [436, 0]
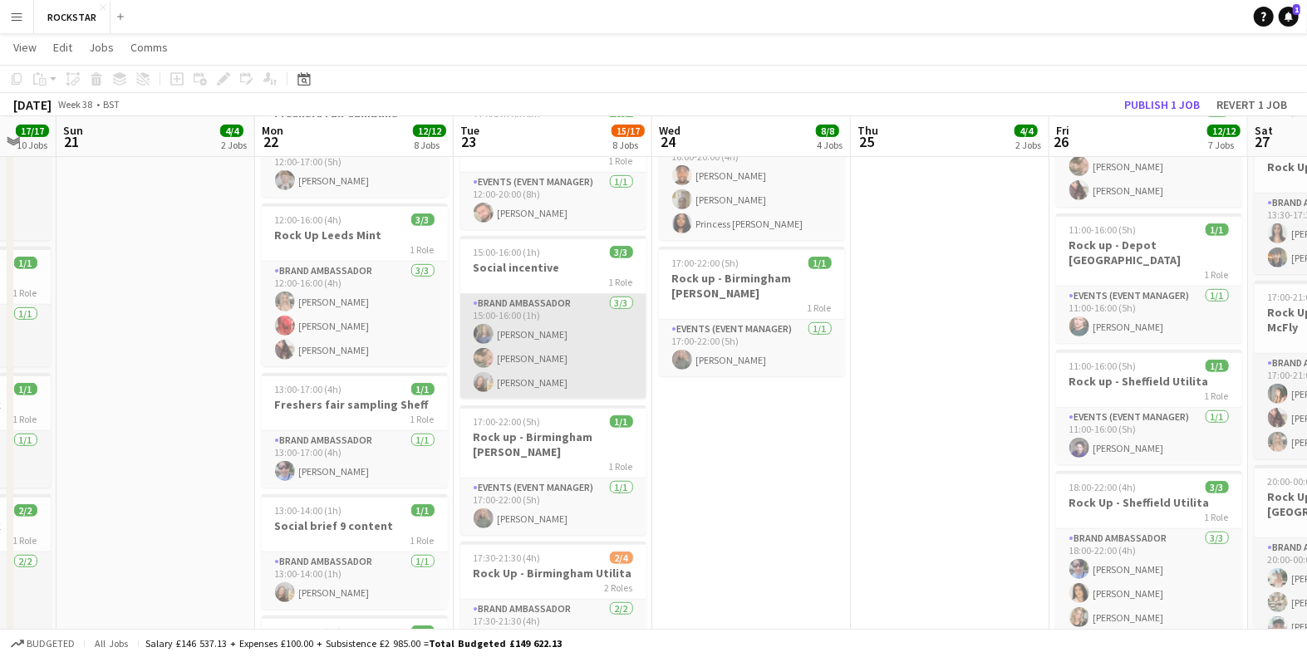
click at [557, 336] on app-card-role "Brand Ambassador [DATE] 15:00-16:00 (1h) [PERSON_NAME] [PERSON_NAME] [PERSON_NA…" at bounding box center [553, 346] width 186 height 105
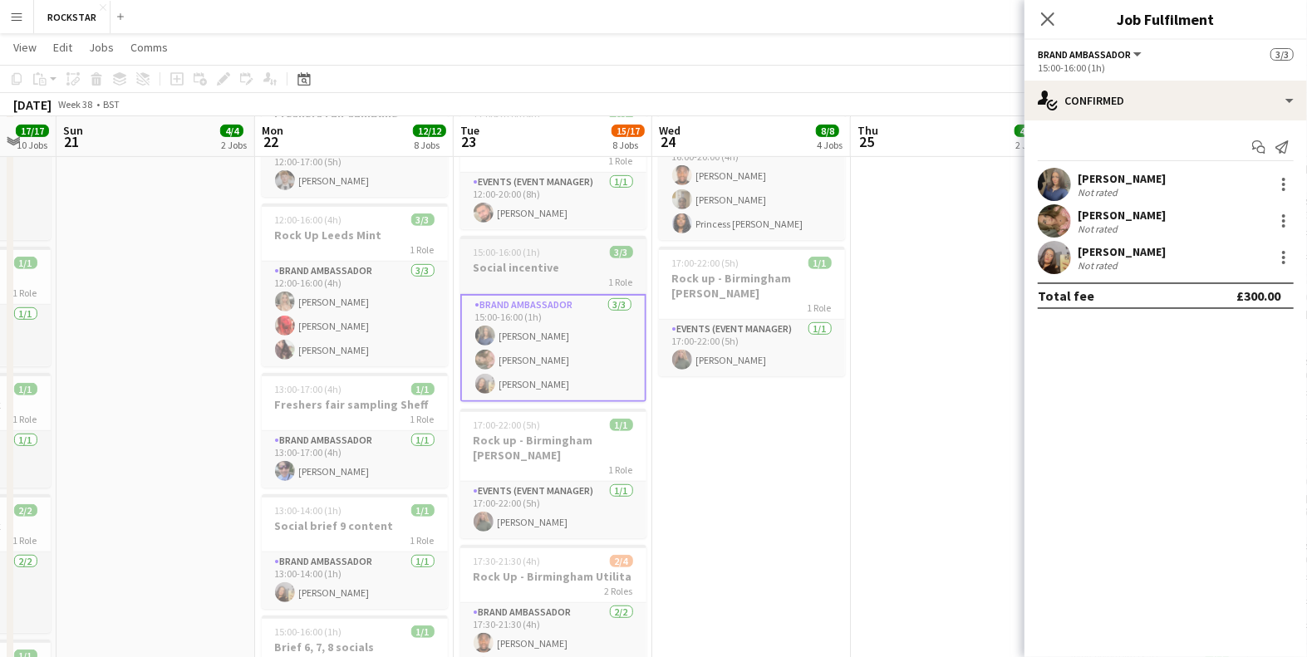
click at [524, 260] on h3 "Social incentive" at bounding box center [553, 267] width 186 height 15
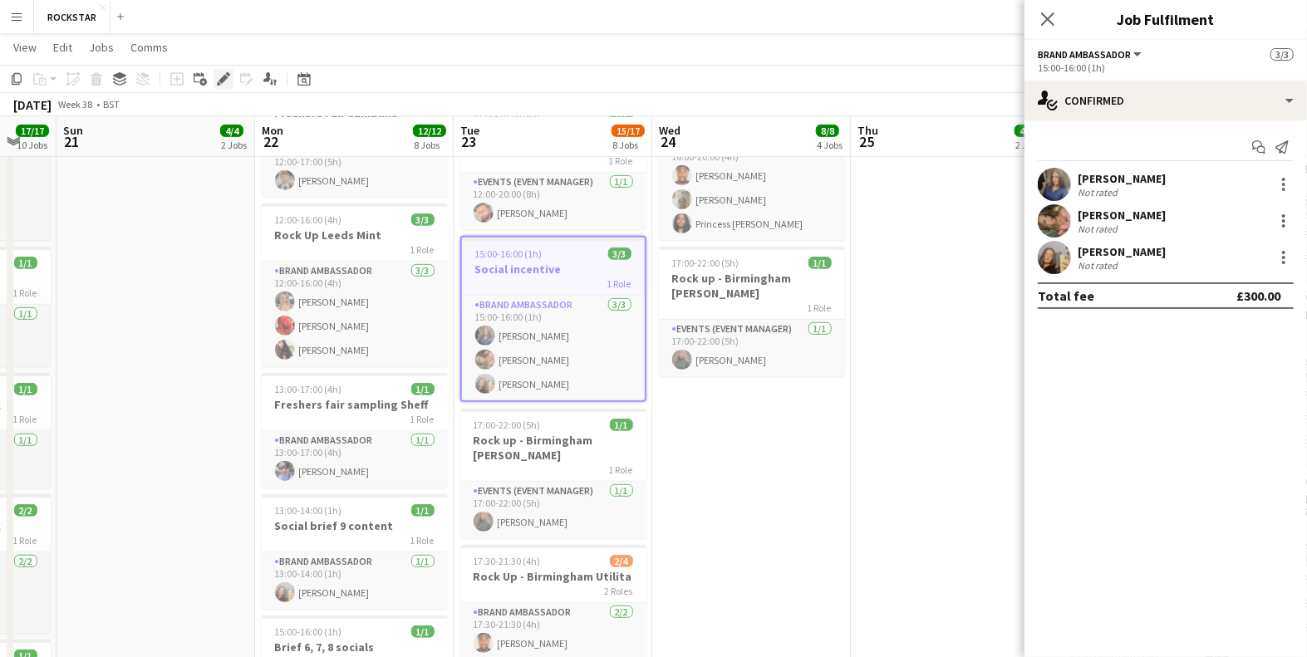
click at [223, 86] on div "Edit" at bounding box center [223, 79] width 20 height 20
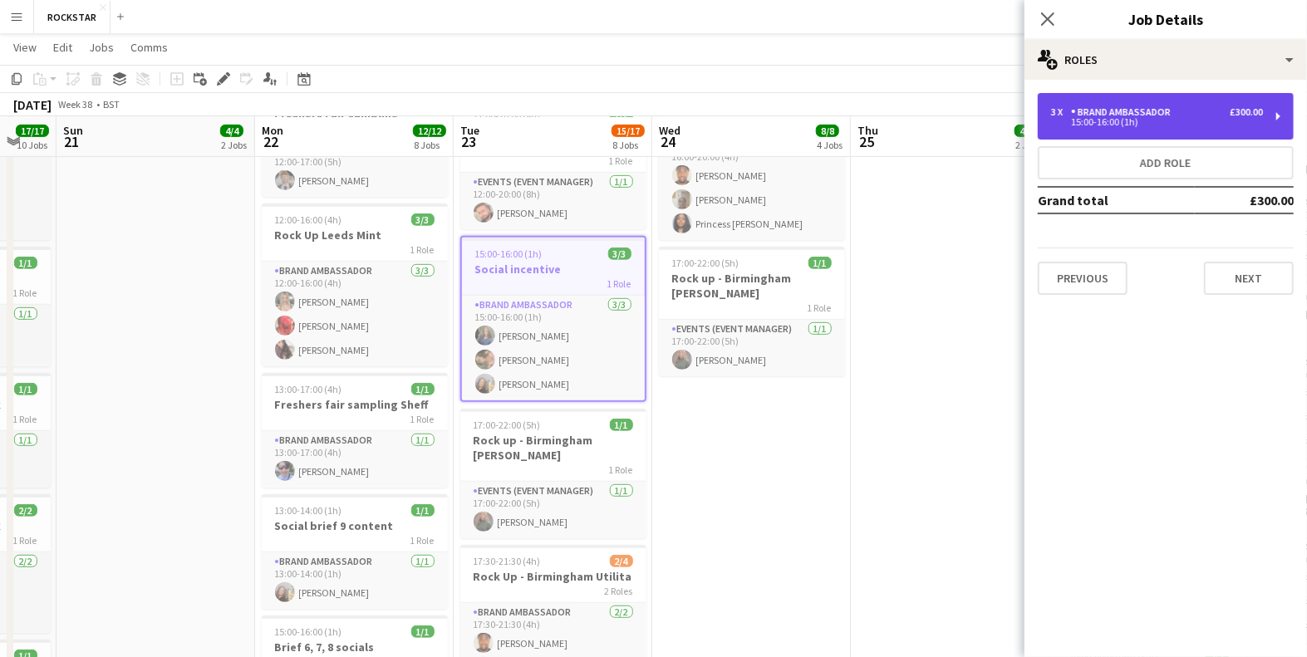
click at [1185, 132] on div "3 x Brand Ambassador £300.00 15:00-16:00 (1h)" at bounding box center [1165, 116] width 256 height 47
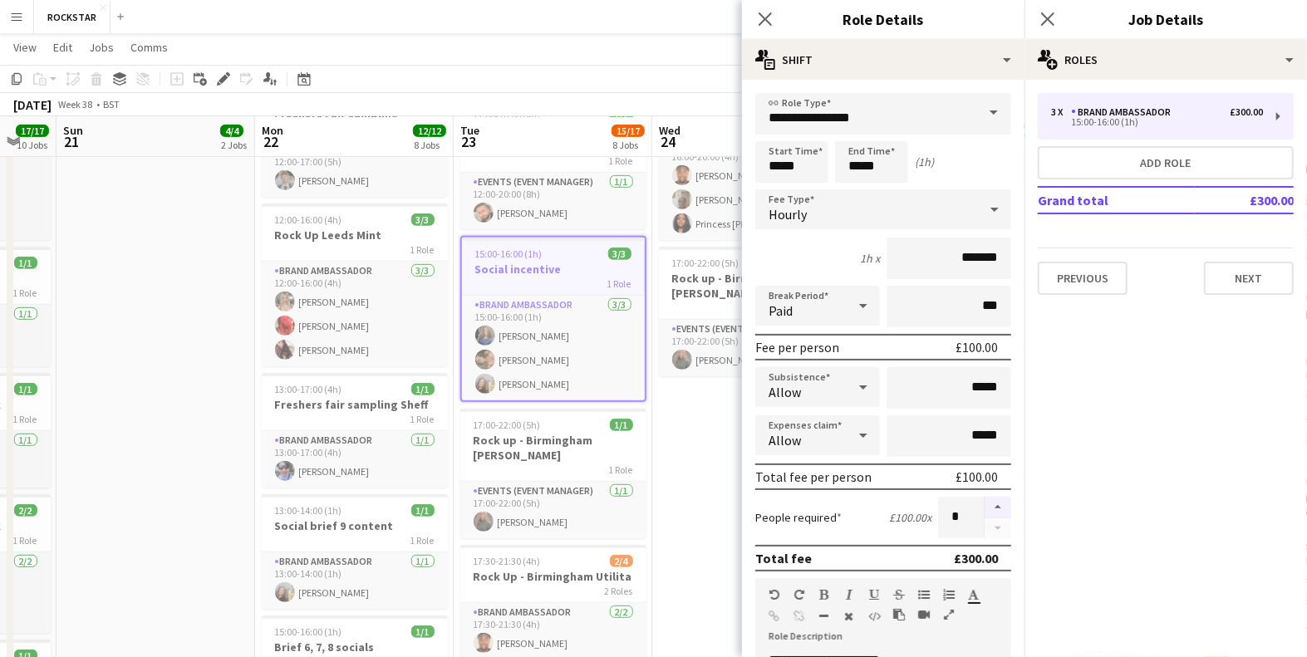
click at [999, 500] on button "button" at bounding box center [997, 508] width 27 height 22
type input "*"
click at [1061, 22] on div "Close pop-in" at bounding box center [1047, 19] width 47 height 38
click at [1046, 17] on icon at bounding box center [1047, 19] width 16 height 16
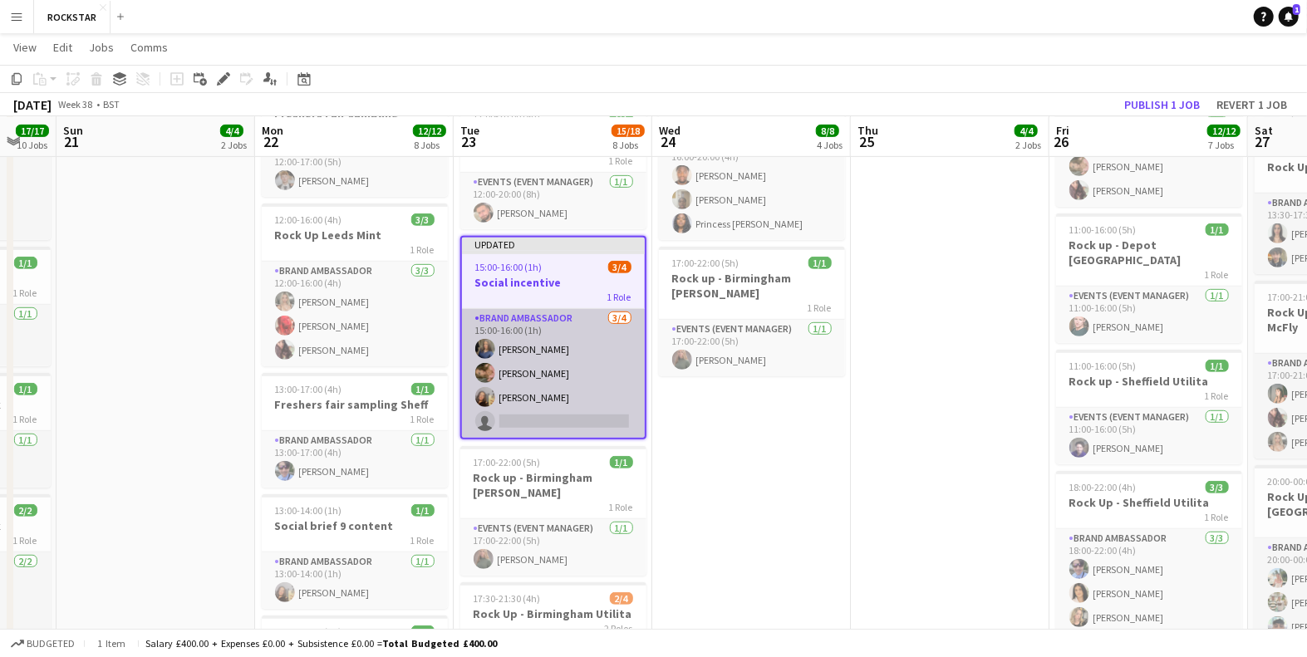
click at [579, 394] on app-card-role "Brand Ambassador [DATE] 15:00-16:00 (1h) [PERSON_NAME] [PERSON_NAME] [PERSON_NA…" at bounding box center [553, 373] width 183 height 129
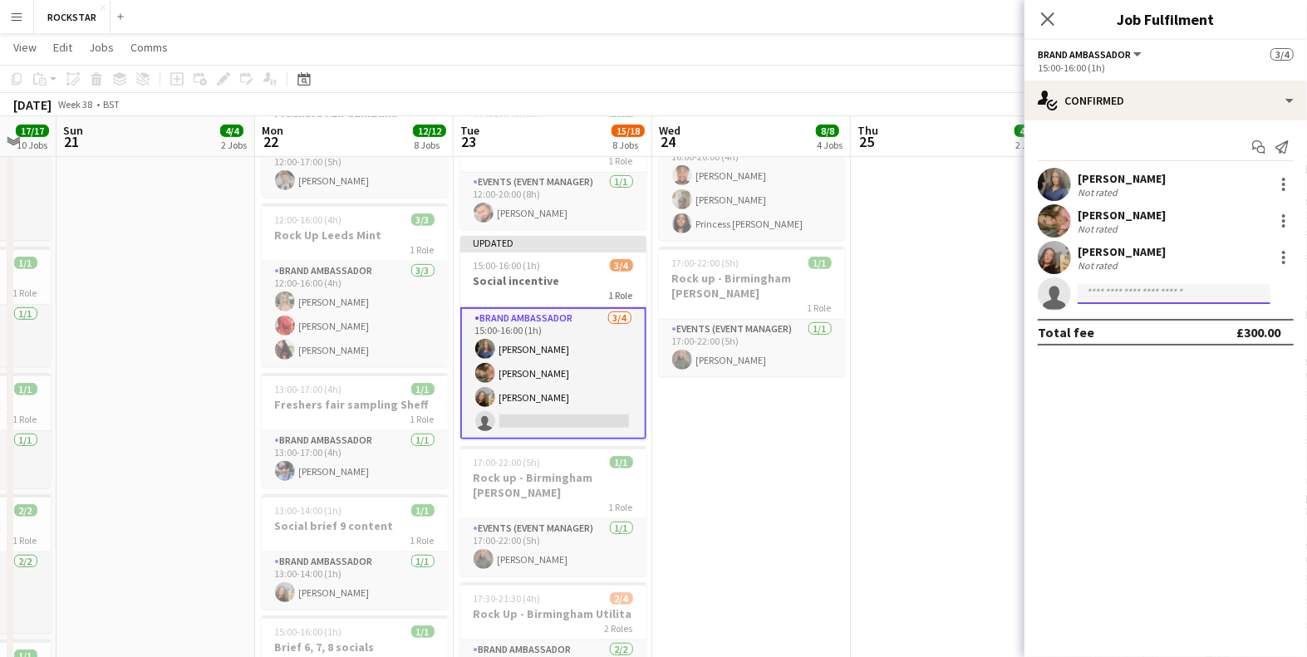
click at [1123, 287] on input at bounding box center [1173, 294] width 193 height 20
type input "**********"
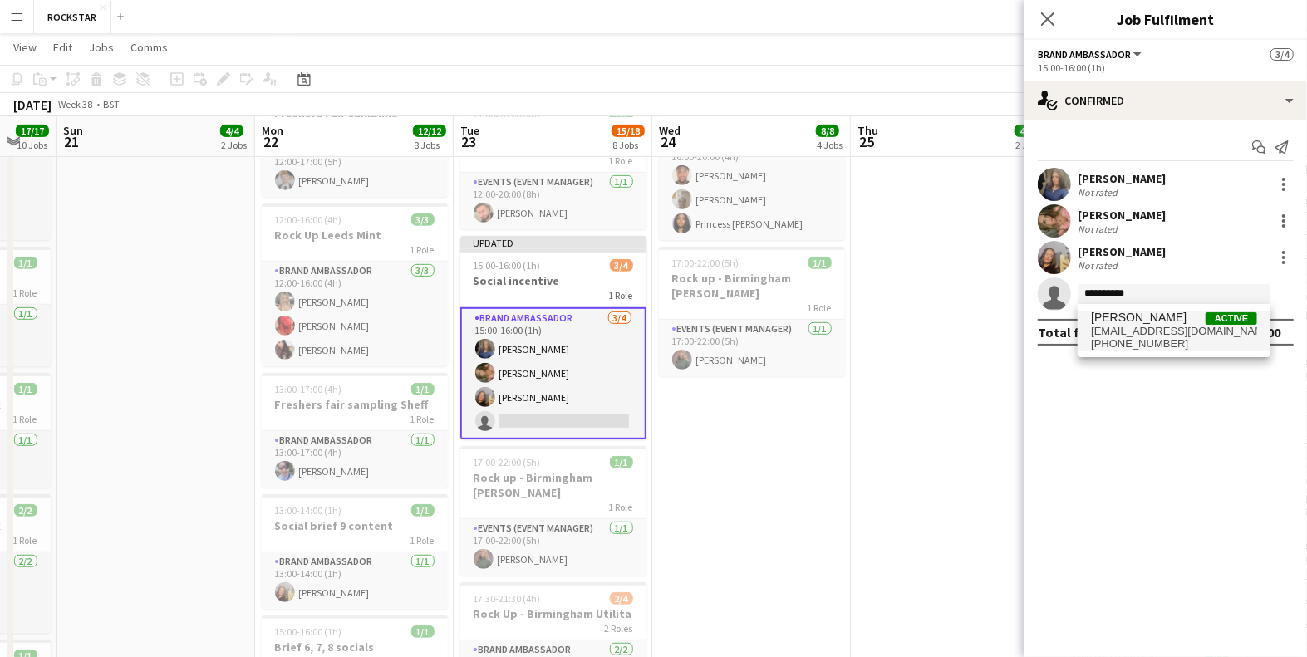
drag, startPoint x: 1151, startPoint y: 323, endPoint x: 1159, endPoint y: 342, distance: 20.5
click at [1159, 342] on span "[PHONE_NUMBER]" at bounding box center [1174, 343] width 166 height 13
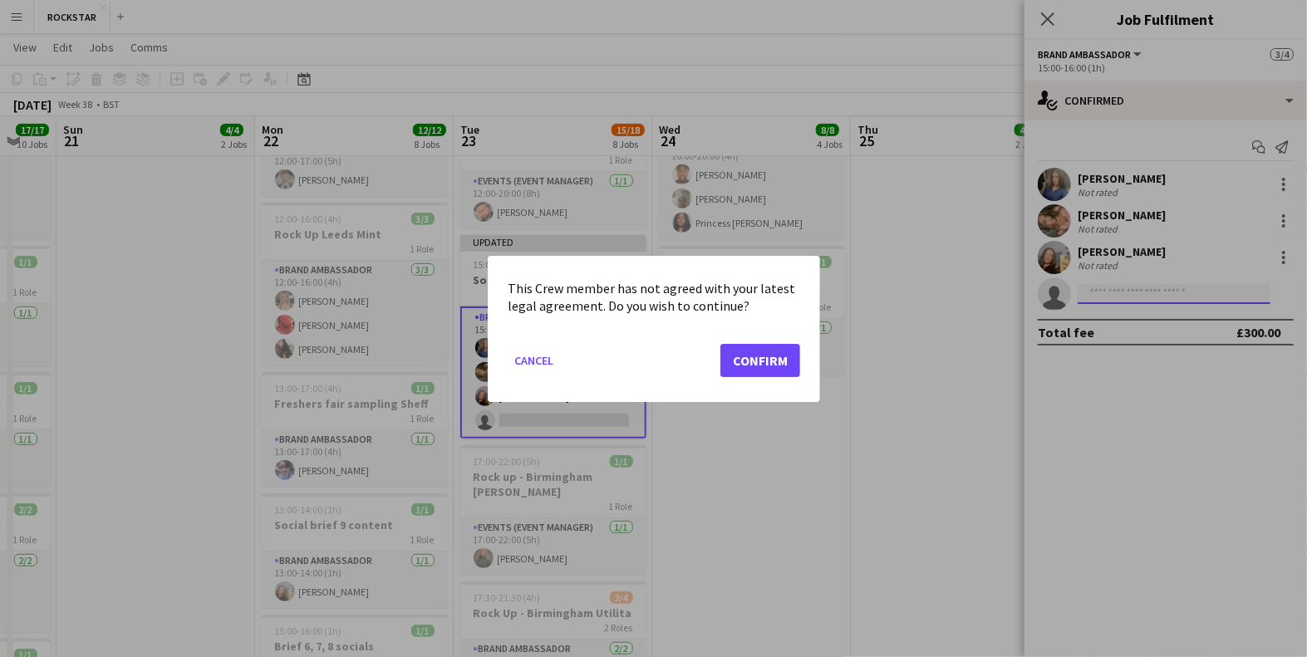
scroll to position [0, 0]
click at [767, 362] on button "Confirm" at bounding box center [760, 359] width 80 height 33
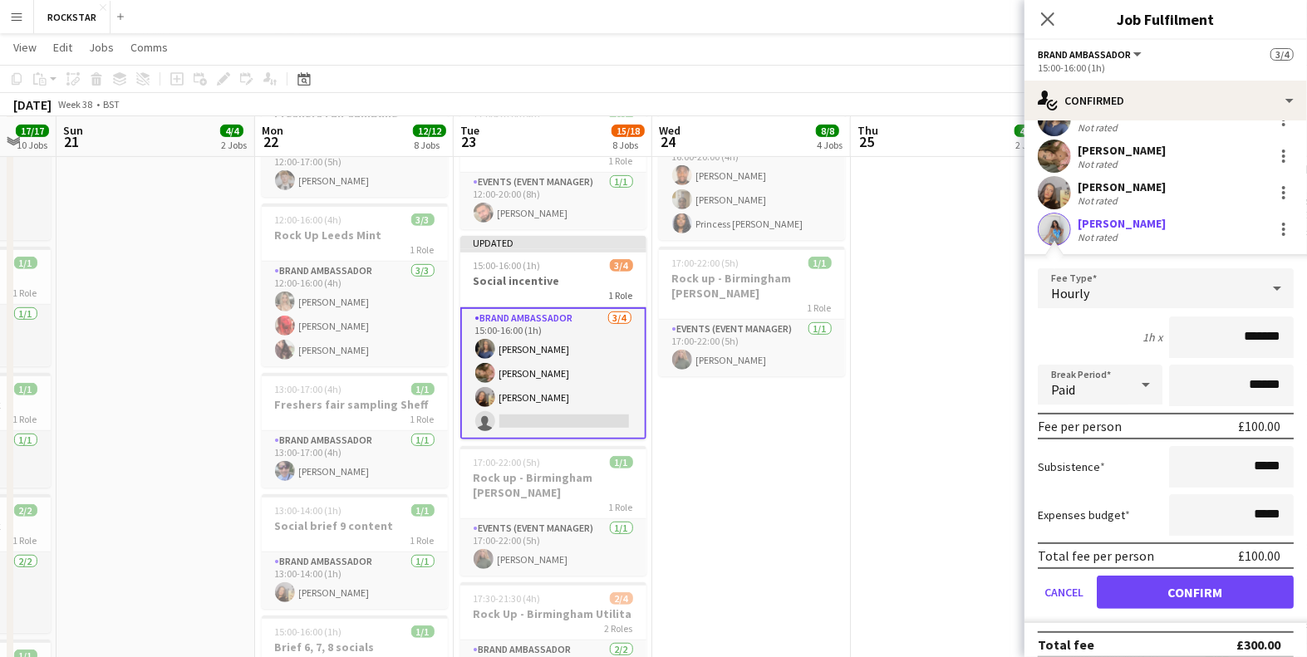
scroll to position [70, 0]
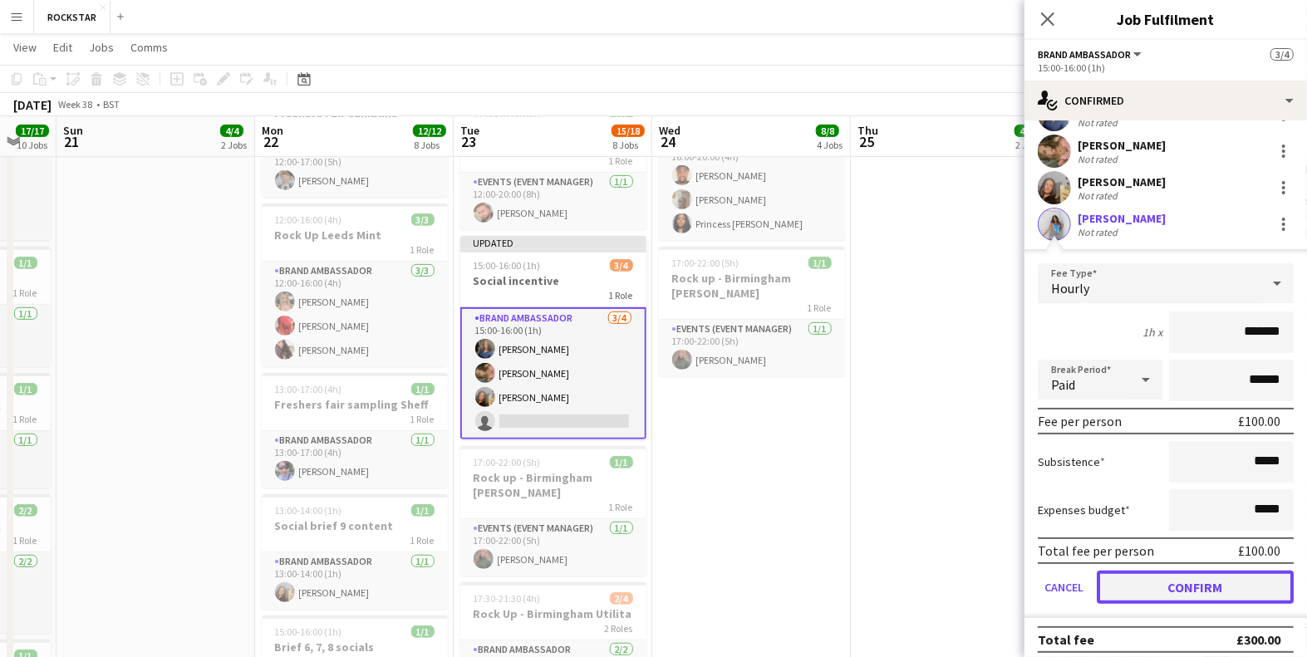
click at [1222, 586] on button "Confirm" at bounding box center [1194, 587] width 197 height 33
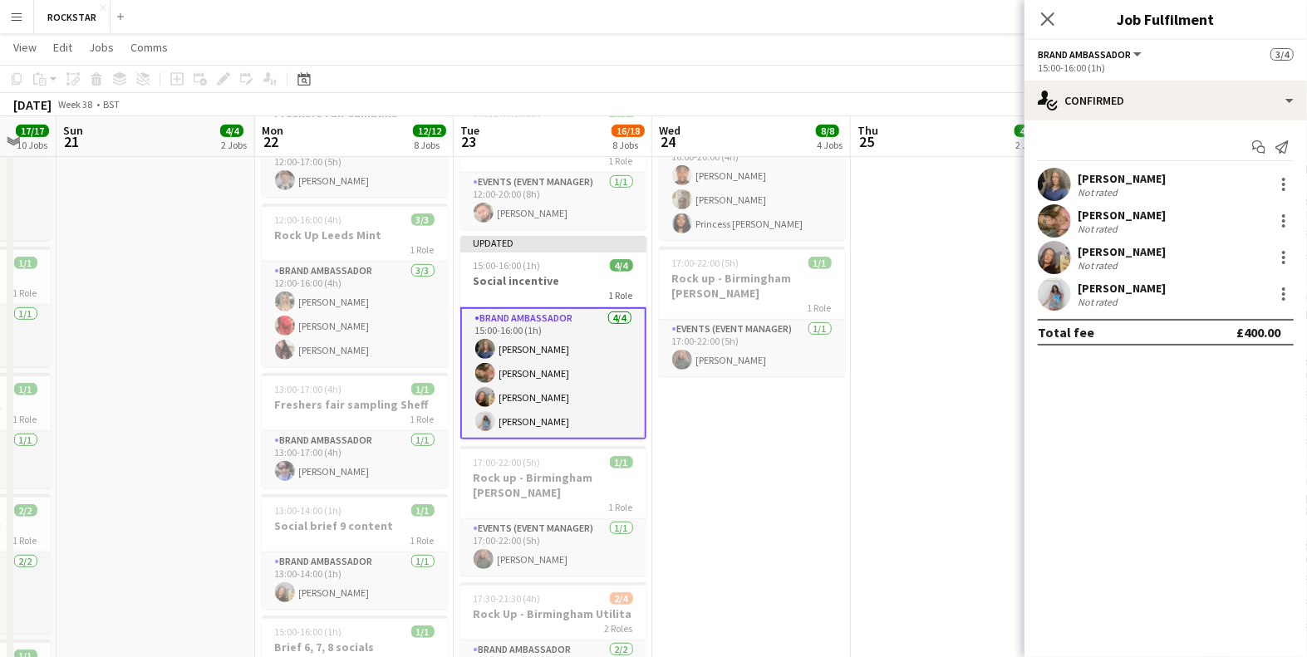
scroll to position [0, 0]
click at [1052, 20] on icon "Close pop-in" at bounding box center [1047, 19] width 16 height 16
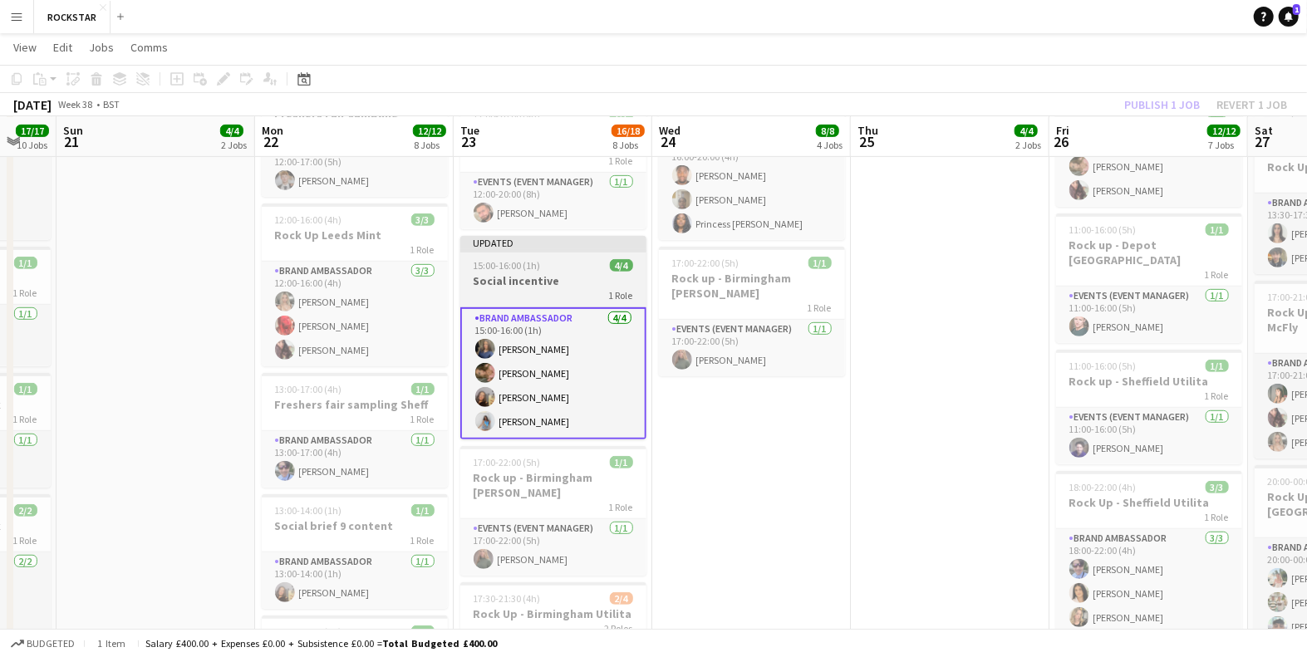
click at [547, 282] on app-job-card "Updated 15:00-16:00 (1h) 4/4 Social incentive 1 Role Brand Ambassador [DATE] 15…" at bounding box center [553, 338] width 186 height 204
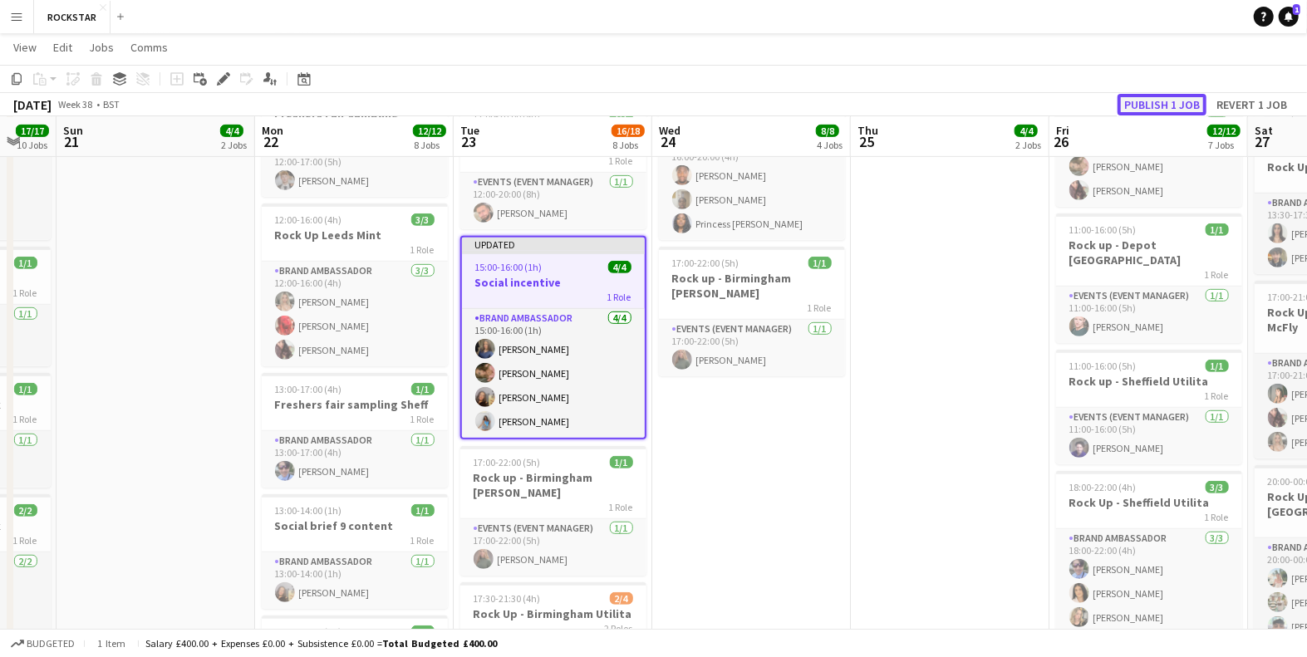
click at [1133, 106] on button "Publish 1 job" at bounding box center [1161, 105] width 89 height 22
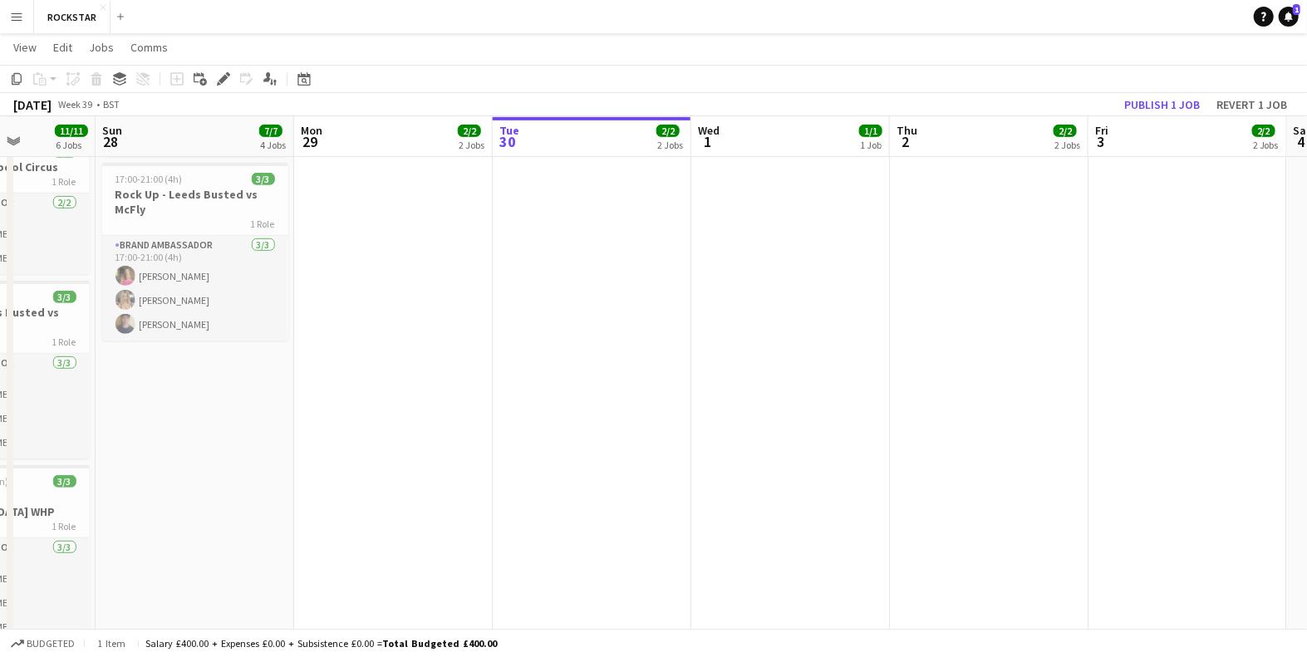
scroll to position [0, 709]
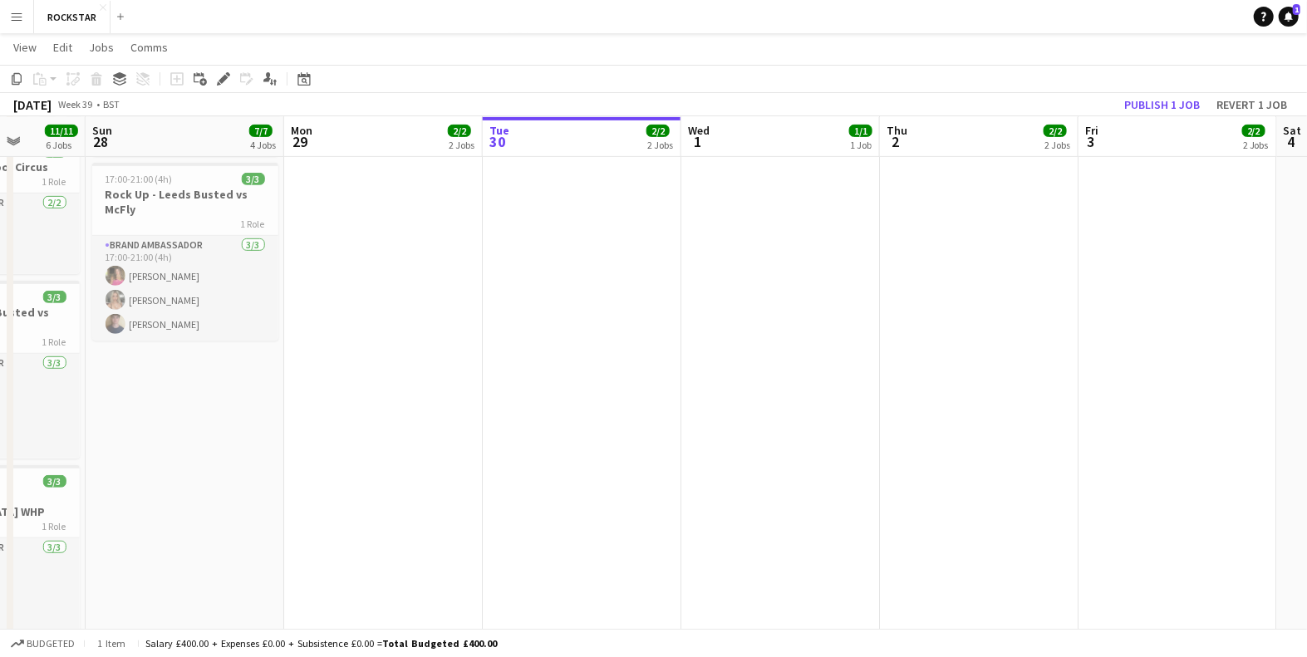
click at [580, 253] on app-date-cell "In progress 08:00-16:00 (8h) 1/1 Roaming Scheme - [PERSON_NAME] 1 Role Events (…" at bounding box center [582, 665] width 199 height 1831
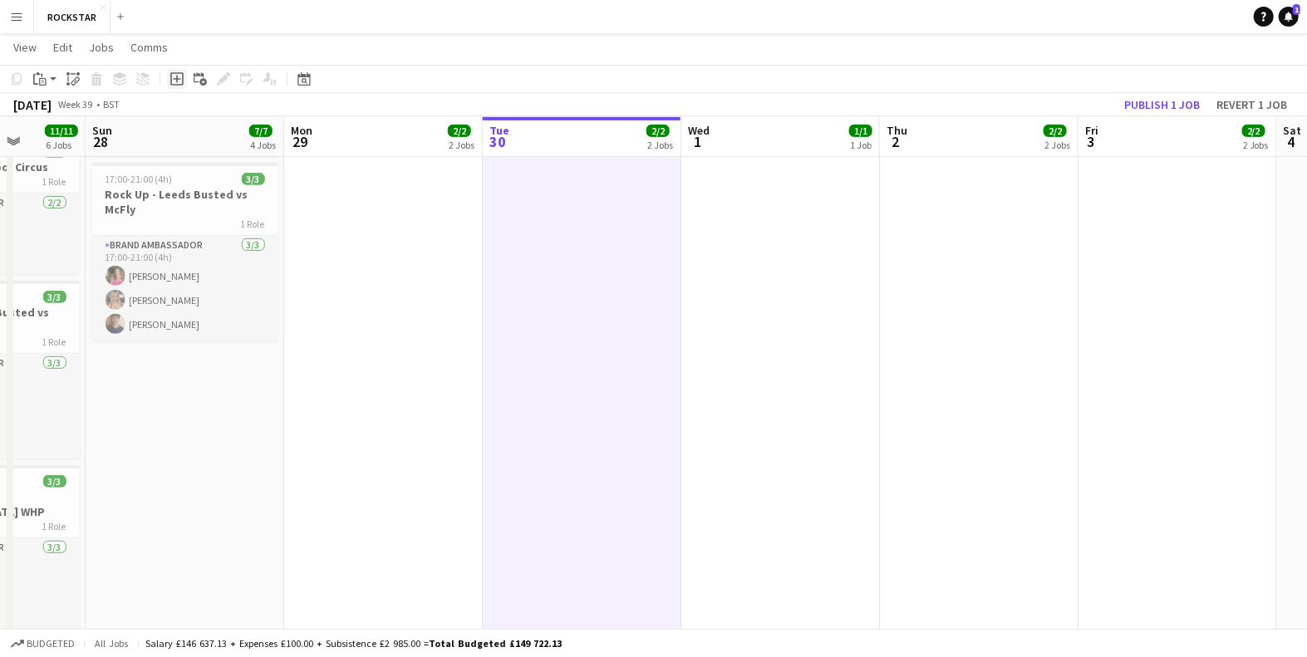
click at [169, 81] on div "Add job" at bounding box center [177, 79] width 20 height 20
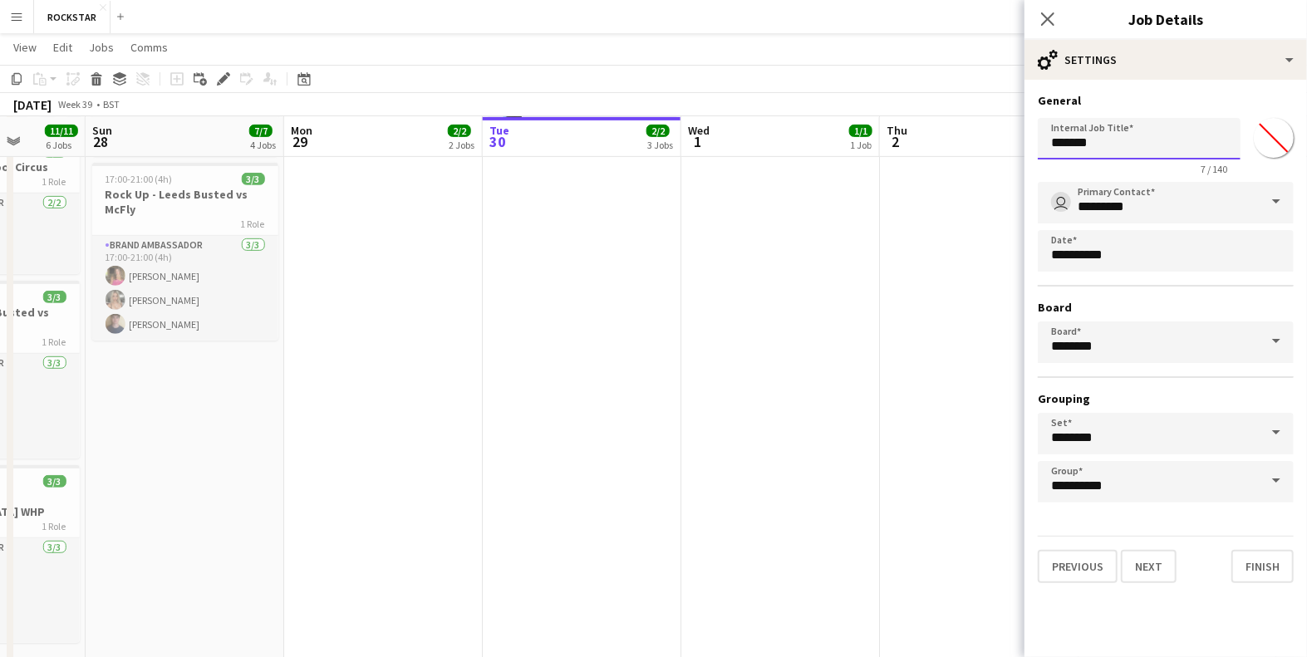
click at [1106, 131] on input "*******" at bounding box center [1138, 139] width 203 height 42
type input "**********"
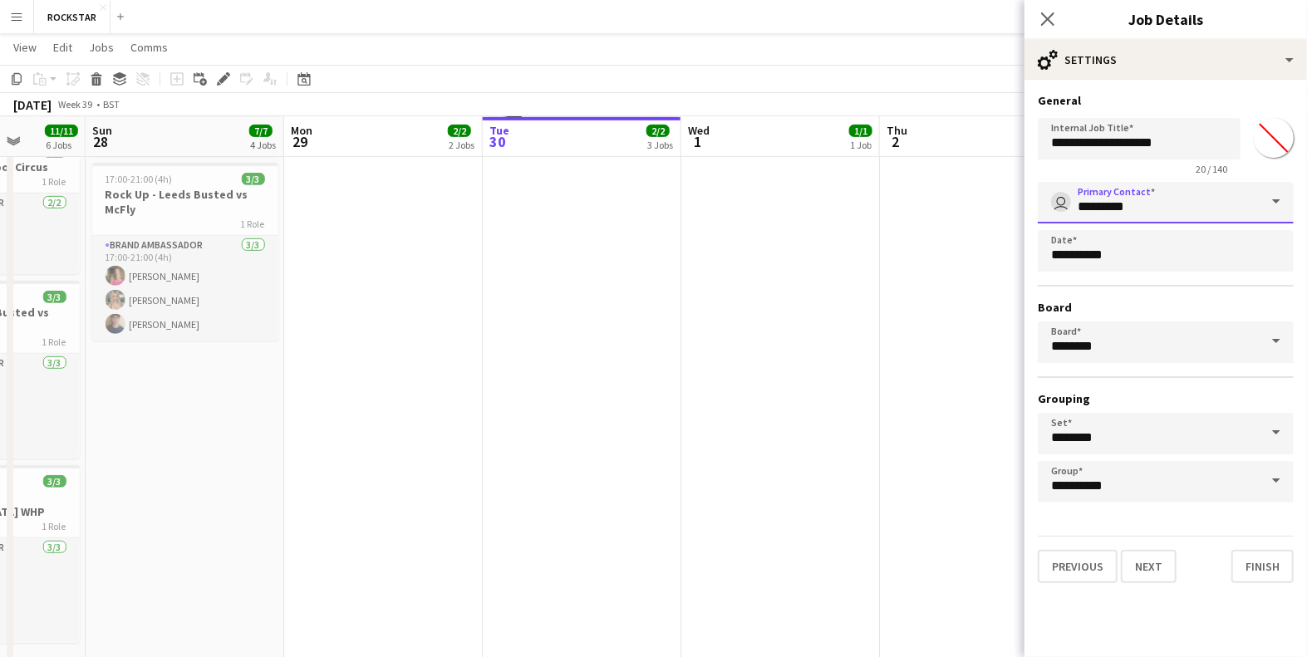
click at [1159, 204] on input "*********" at bounding box center [1165, 203] width 256 height 42
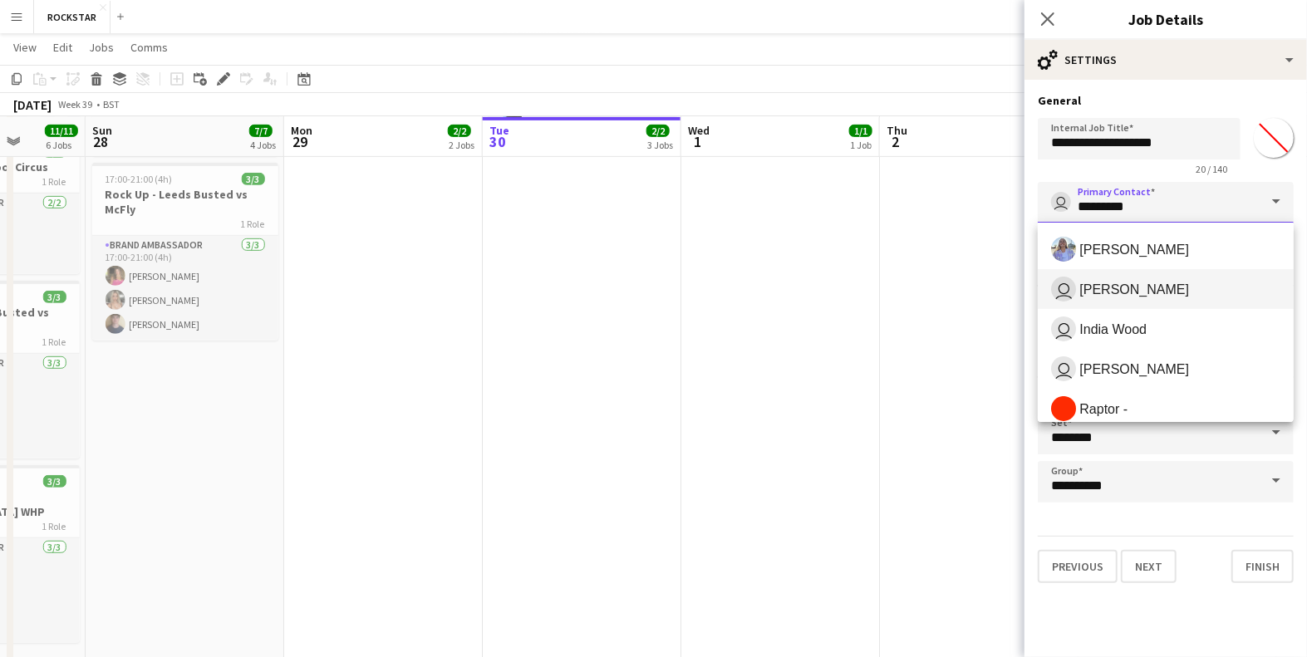
scroll to position [133, 0]
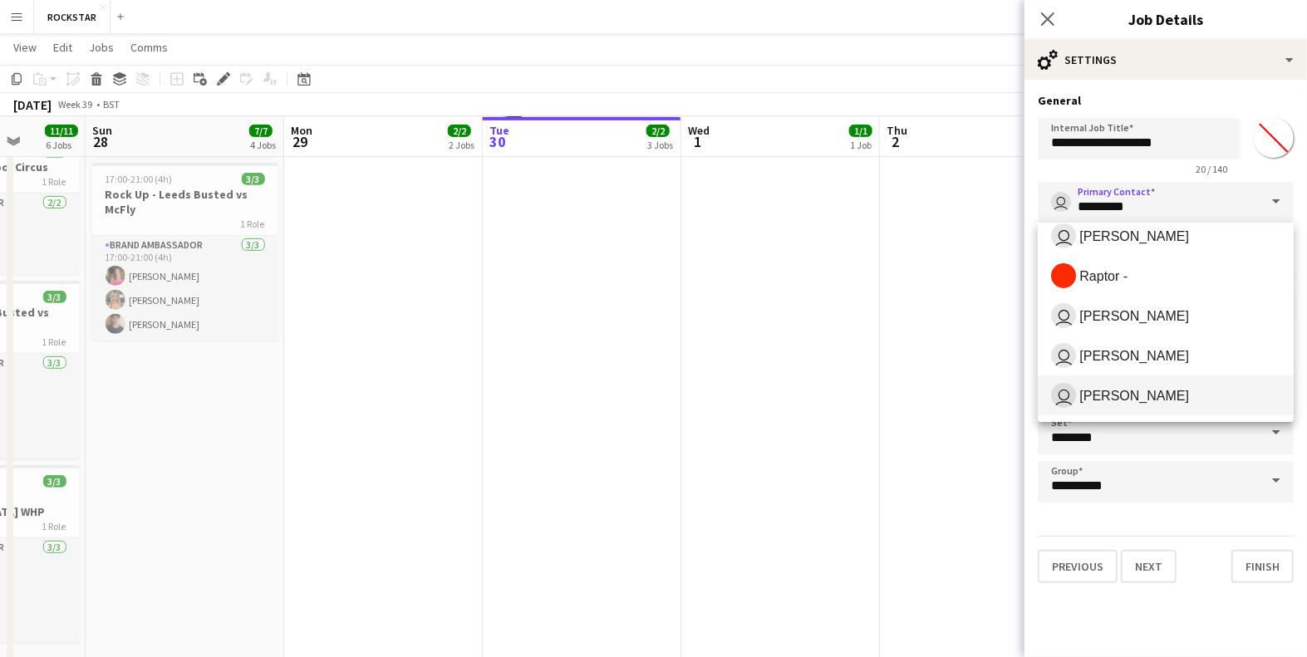
click at [1128, 399] on span "[PERSON_NAME]" at bounding box center [1134, 396] width 110 height 16
type input "**********"
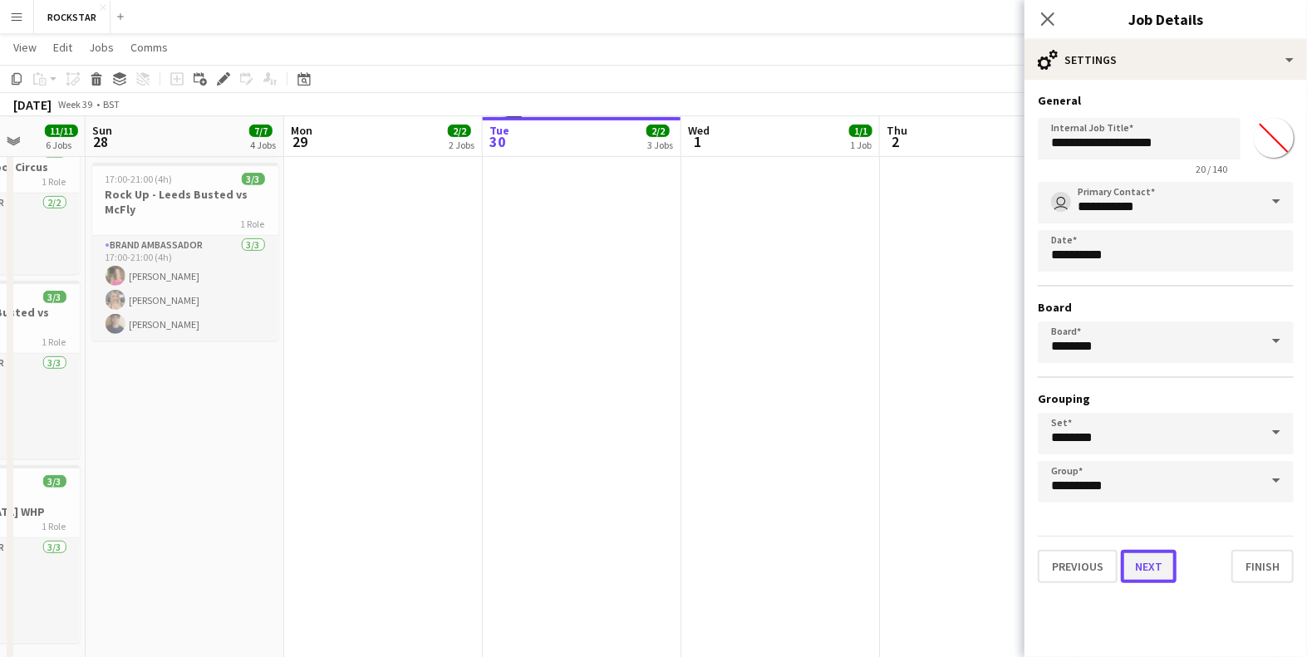
click at [1150, 563] on button "Next" at bounding box center [1149, 566] width 56 height 33
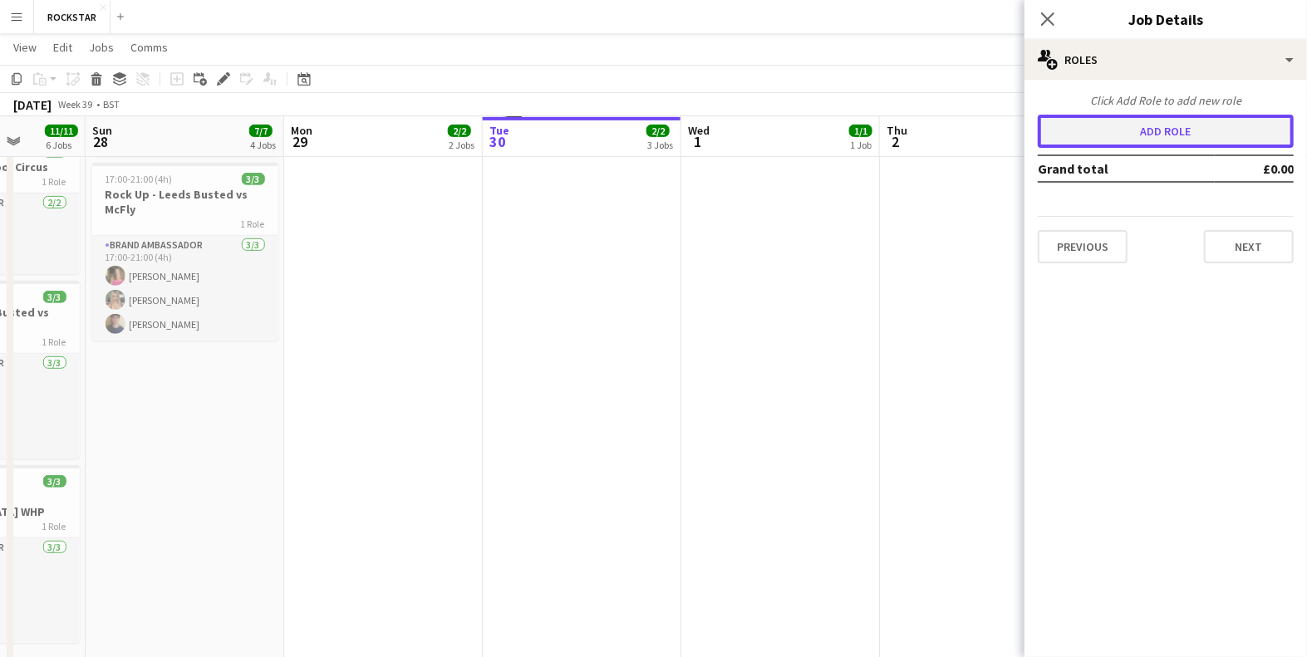
click at [1209, 135] on button "Add role" at bounding box center [1165, 131] width 256 height 33
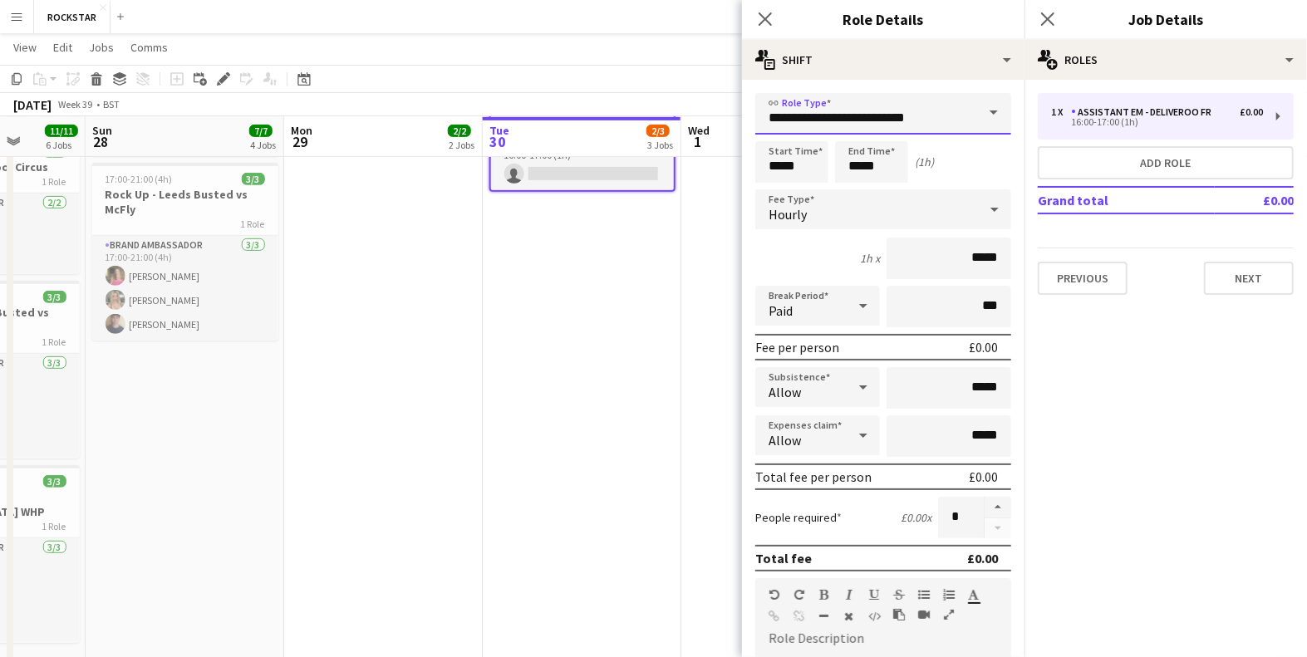
click at [916, 107] on input "**********" at bounding box center [883, 114] width 256 height 42
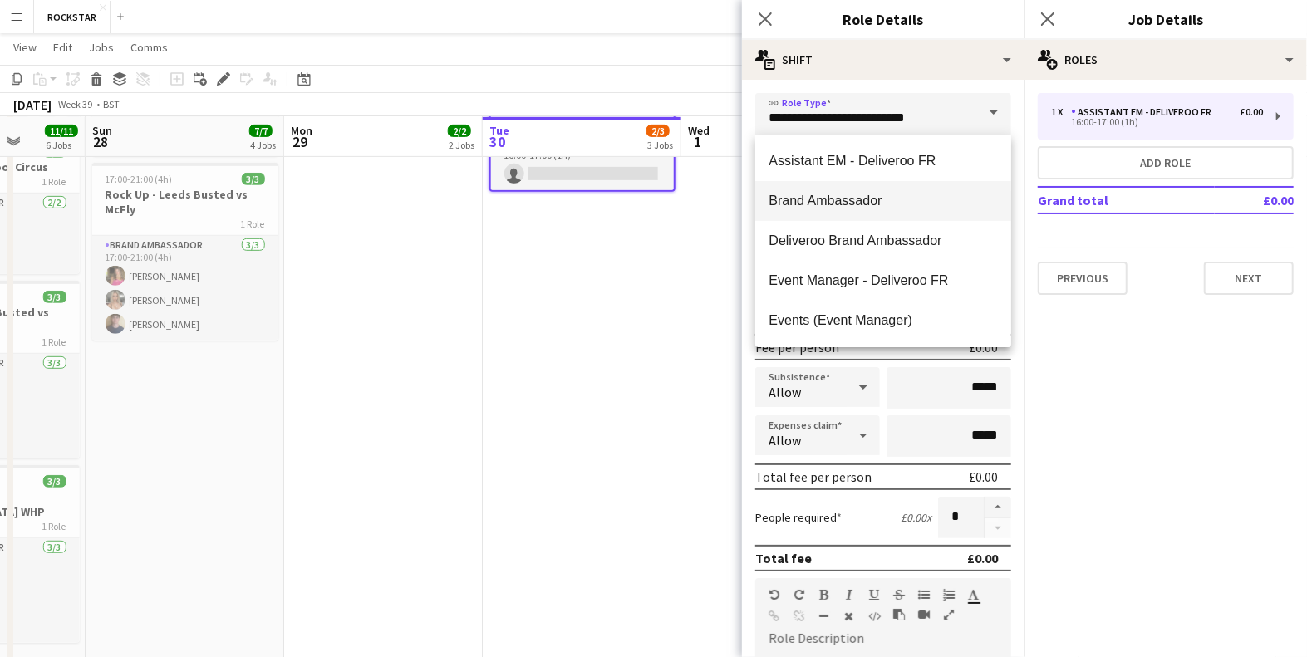
click at [809, 203] on span "Brand Ambassador" at bounding box center [882, 201] width 229 height 16
type input "**********"
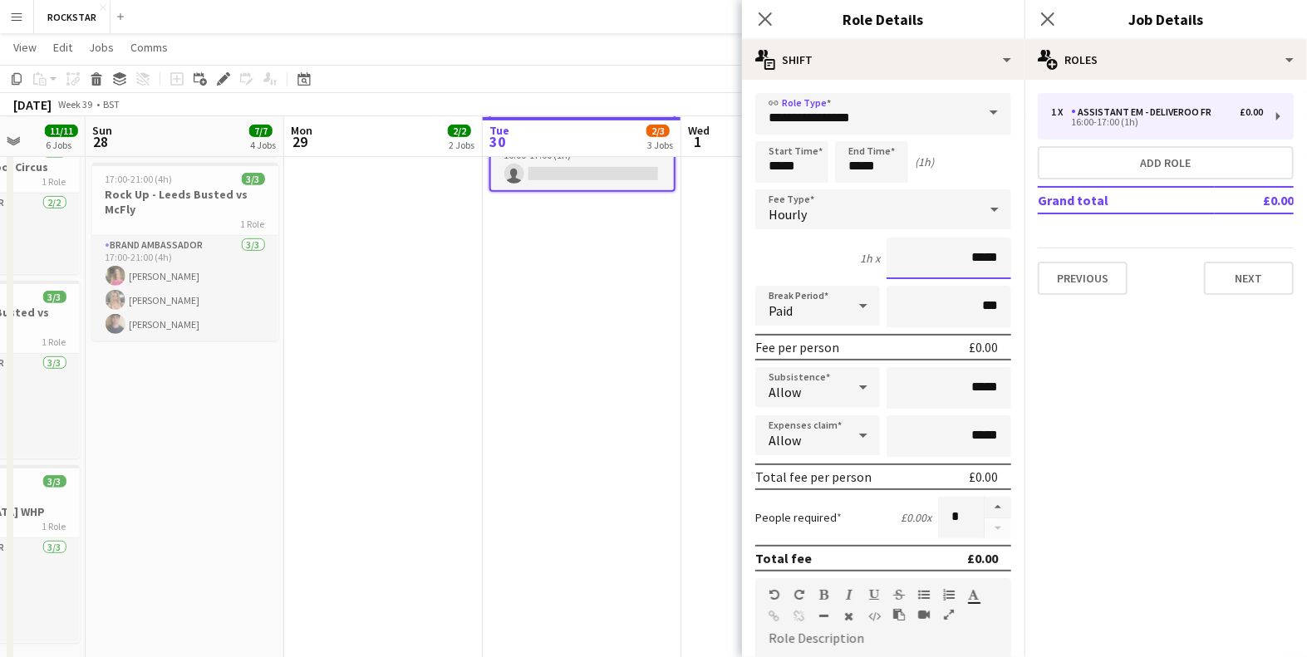
click at [981, 253] on input "*****" at bounding box center [948, 259] width 125 height 42
type input "***"
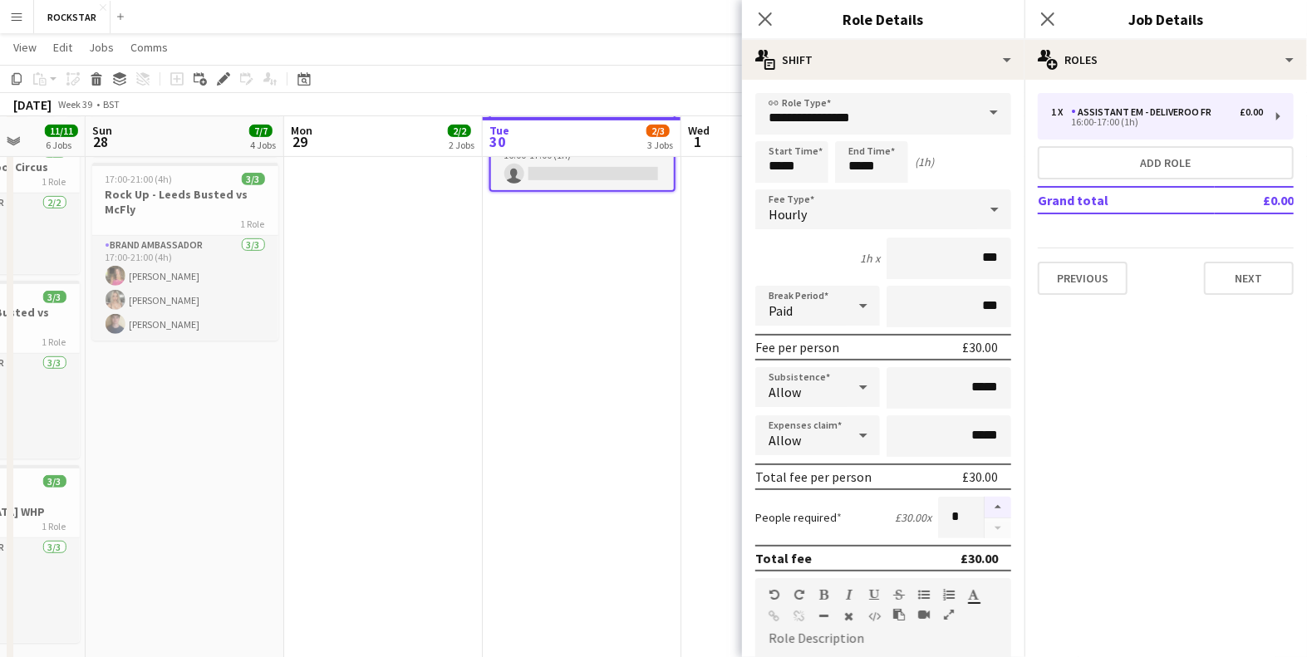
click at [992, 504] on button "button" at bounding box center [997, 508] width 27 height 22
type input "*"
click at [1252, 275] on button "Next" at bounding box center [1249, 278] width 90 height 33
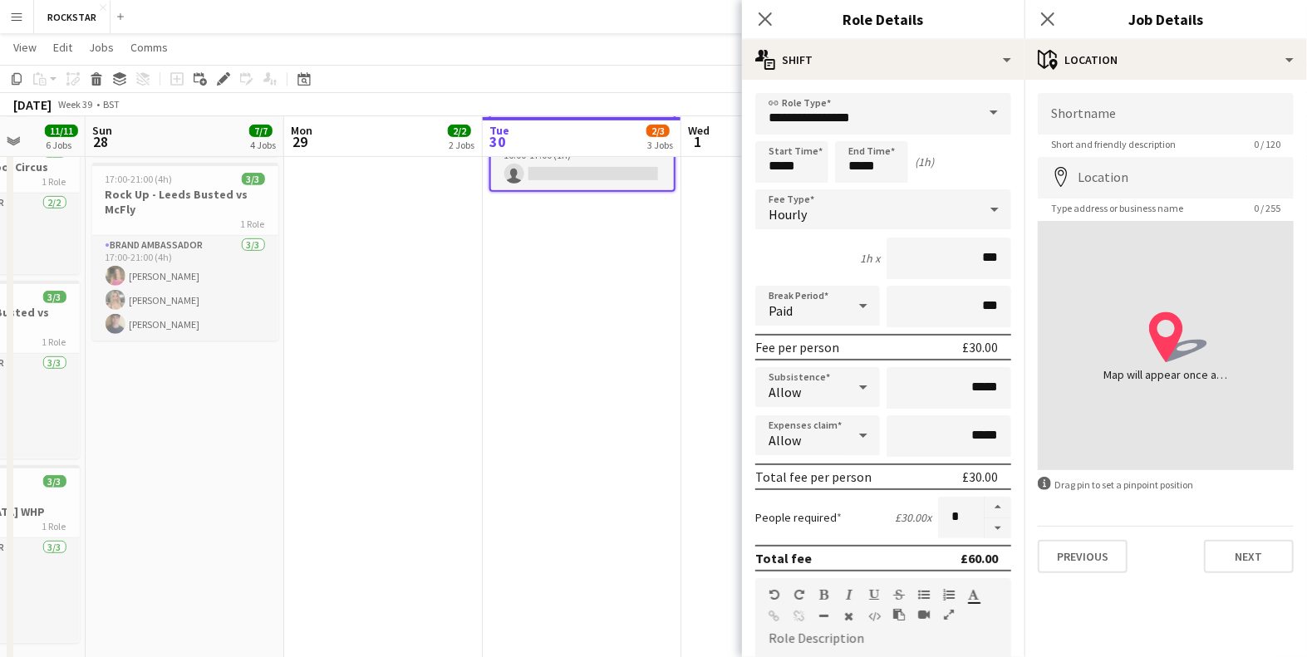
click at [1166, 30] on div "Close pop-in Job Details" at bounding box center [1165, 20] width 282 height 40
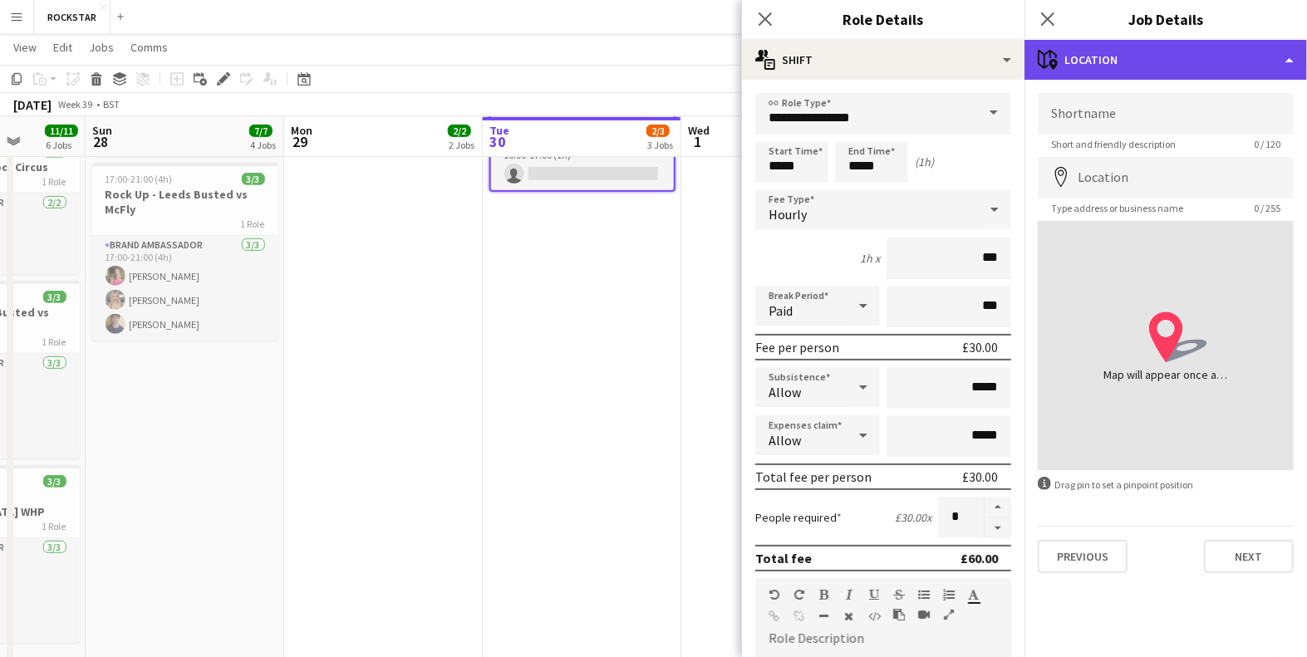
click at [1170, 50] on div "maps-pin-1 Location" at bounding box center [1165, 60] width 282 height 40
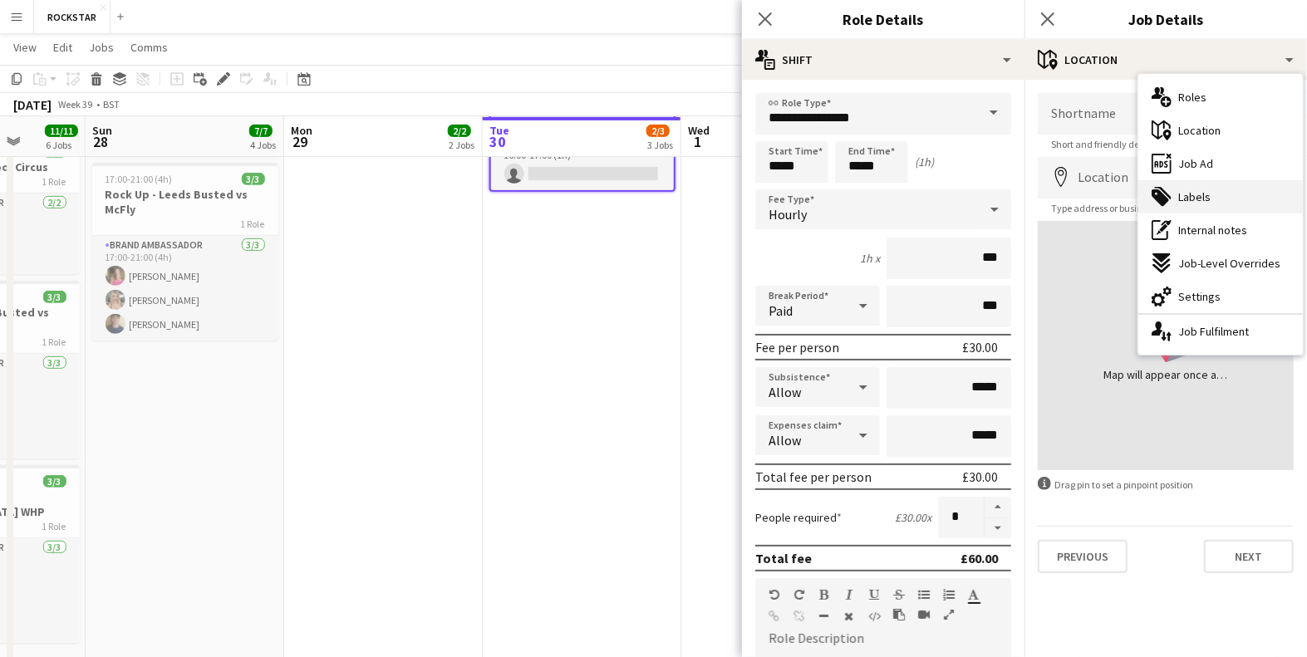
click at [1202, 198] on span "Labels" at bounding box center [1194, 196] width 32 height 15
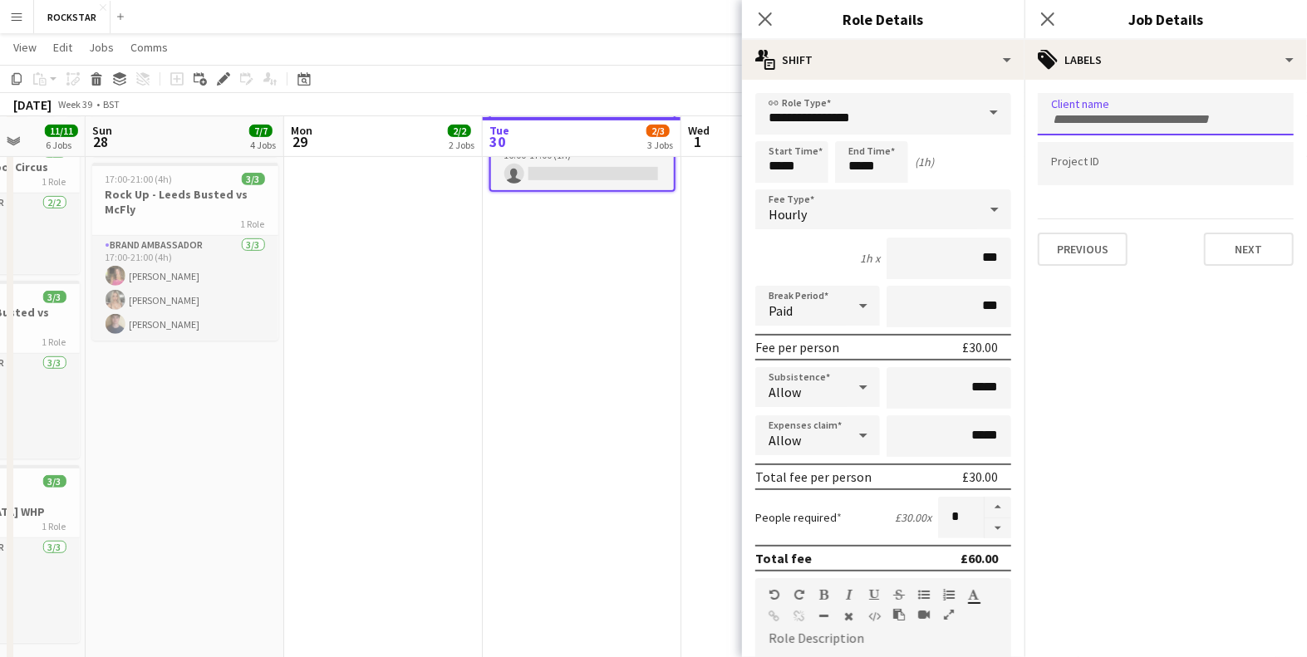
click at [1143, 117] on input "Type to search client labels..." at bounding box center [1165, 119] width 229 height 15
type input "********"
click at [1134, 164] on div "rockstar" at bounding box center [1165, 165] width 256 height 40
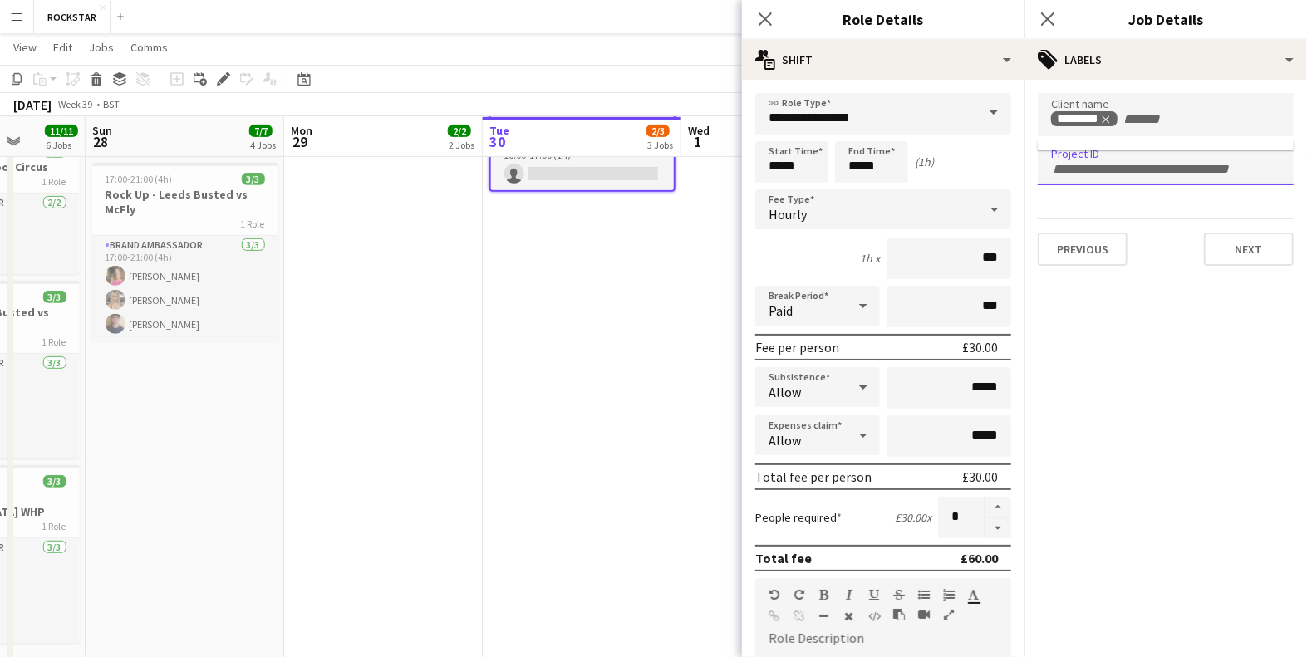
click at [1134, 164] on input "Type to search project ID labels..." at bounding box center [1165, 169] width 229 height 15
type input "******"
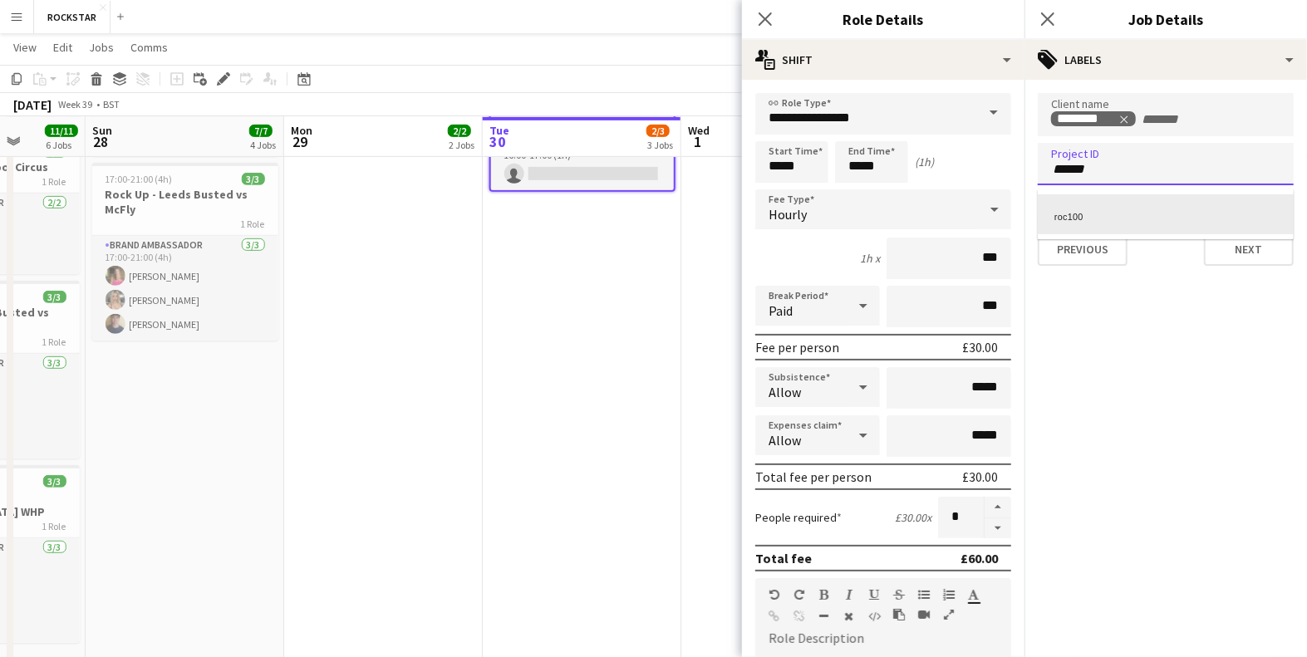
click at [1138, 204] on div "roc100" at bounding box center [1165, 214] width 256 height 40
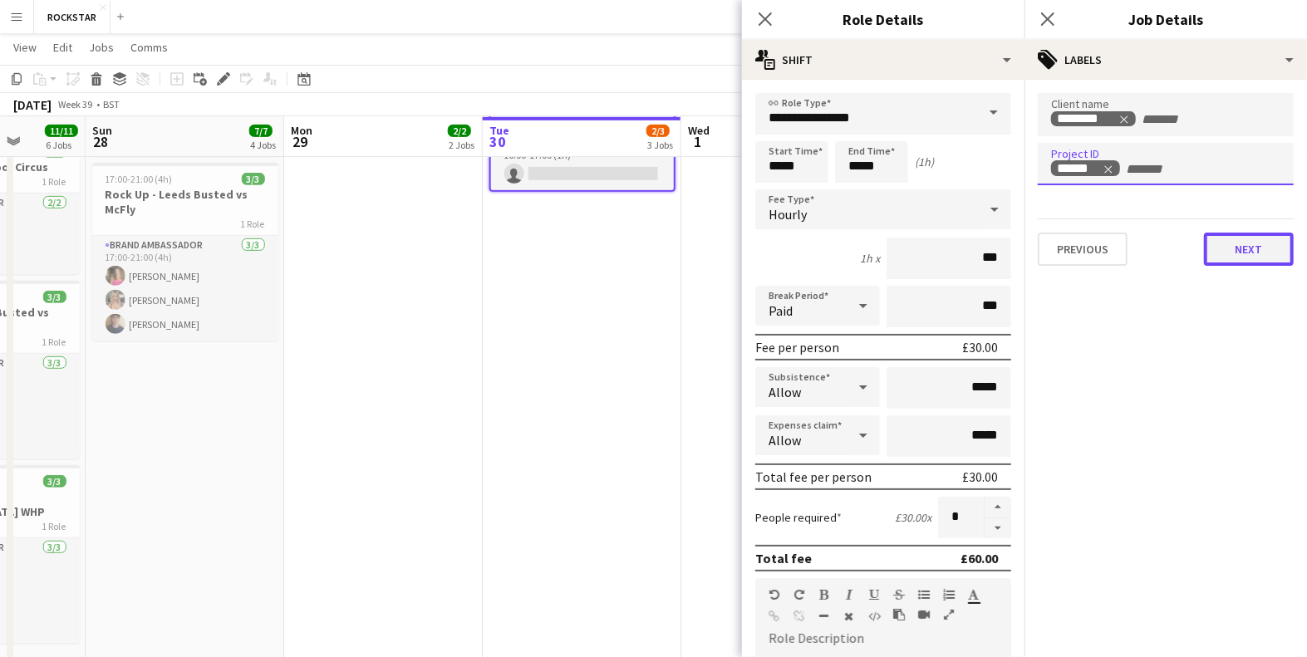
click at [1253, 243] on button "Next" at bounding box center [1249, 249] width 90 height 33
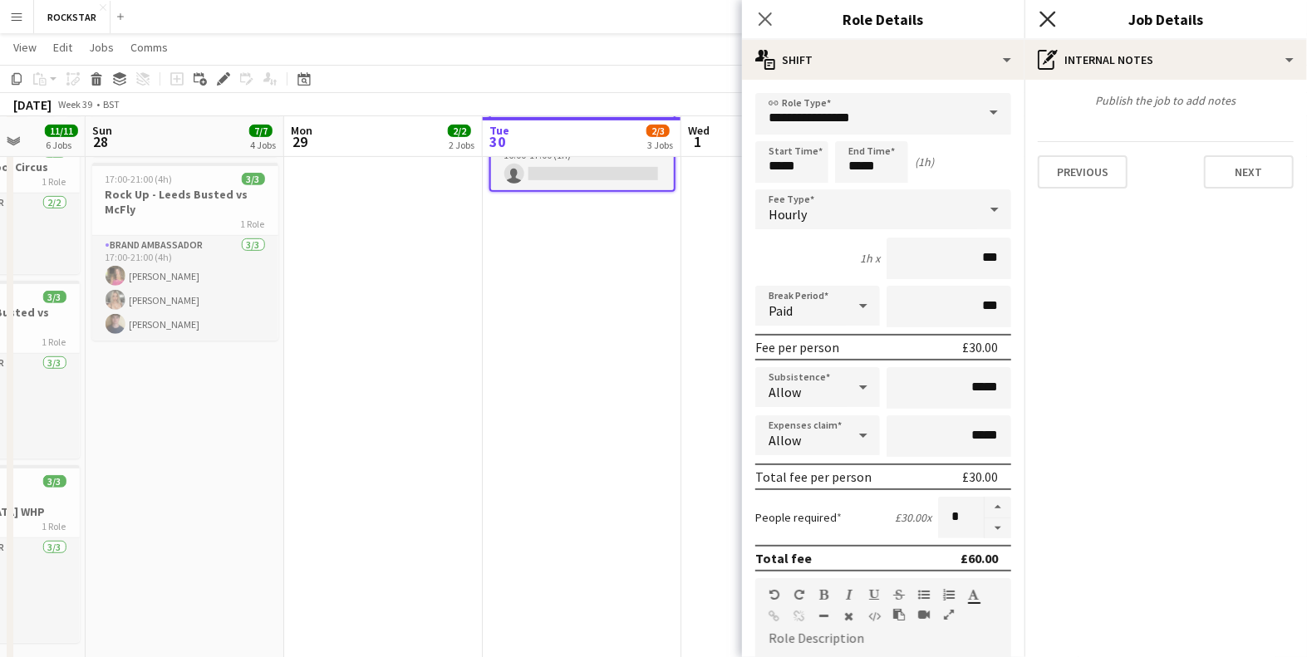
click at [1052, 14] on icon at bounding box center [1047, 19] width 16 height 16
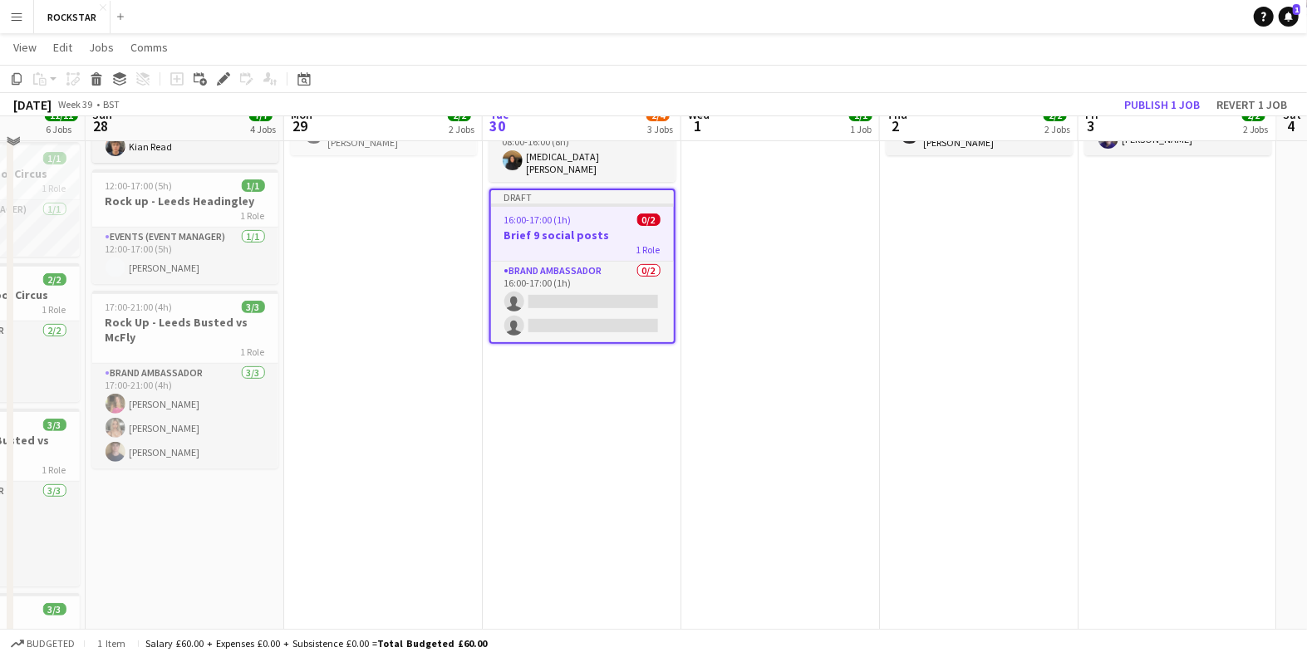
scroll to position [291, 0]
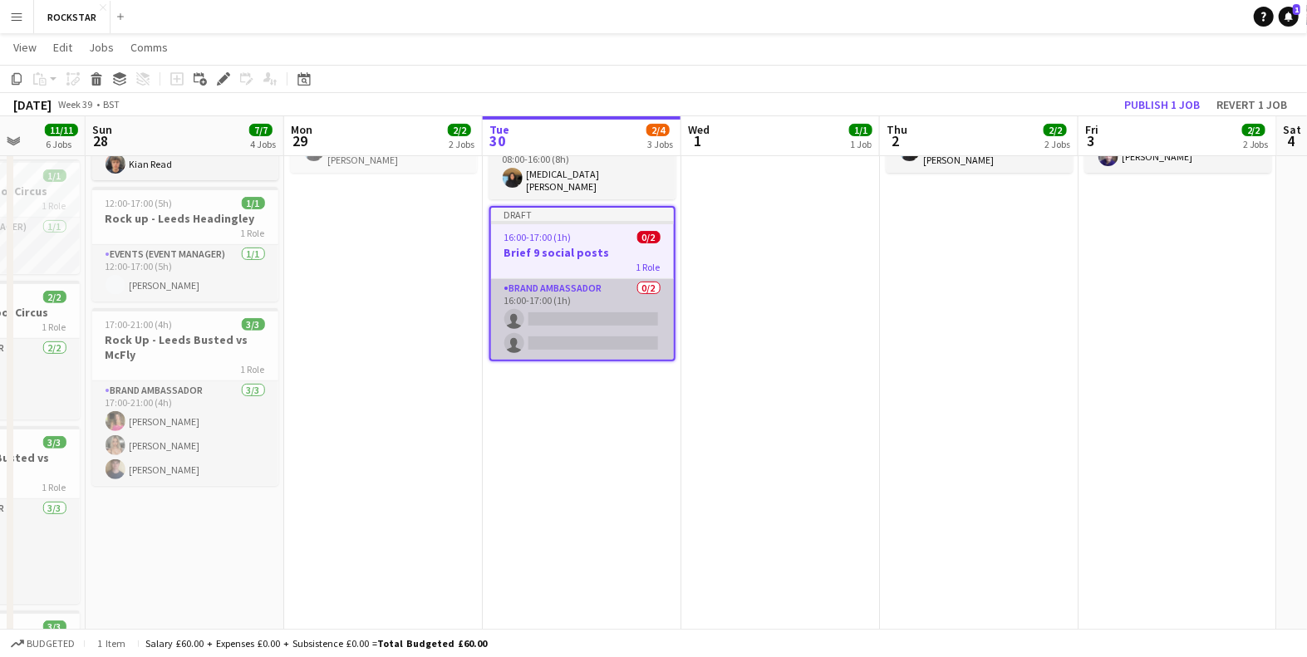
click at [617, 279] on app-card-role "Brand Ambassador 0/2 16:00-17:00 (1h) single-neutral-actions single-neutral-act…" at bounding box center [582, 319] width 183 height 81
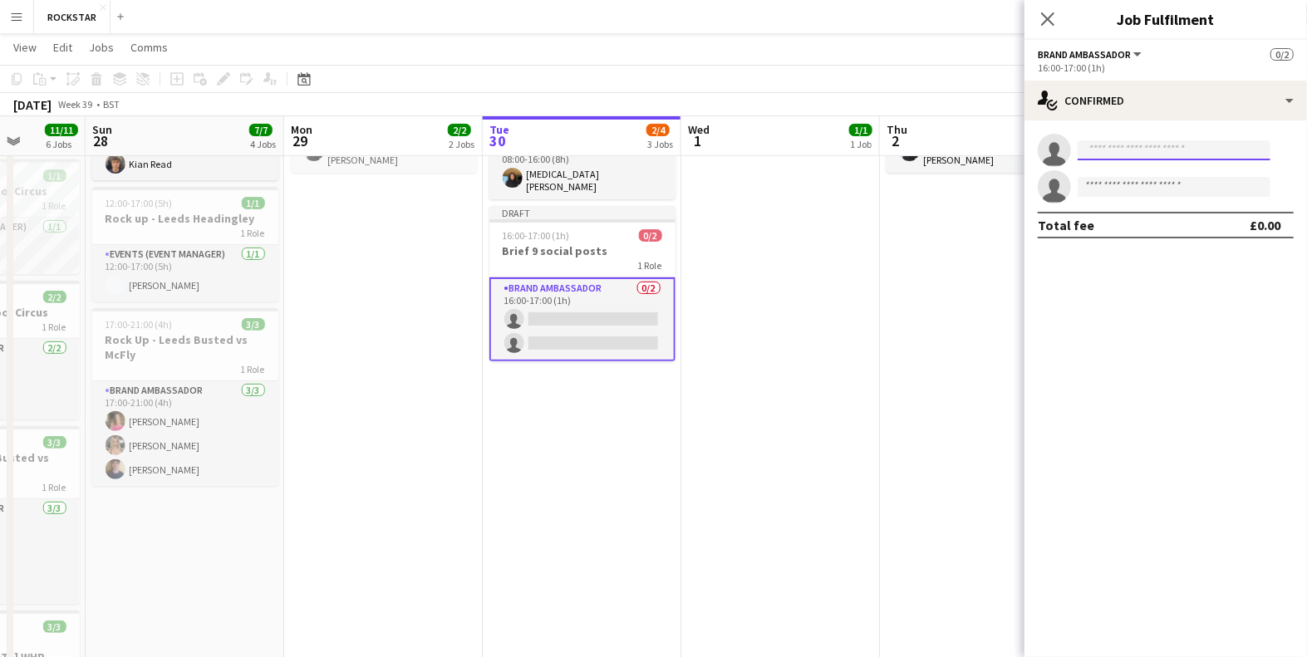
click at [1116, 158] on input at bounding box center [1173, 150] width 193 height 20
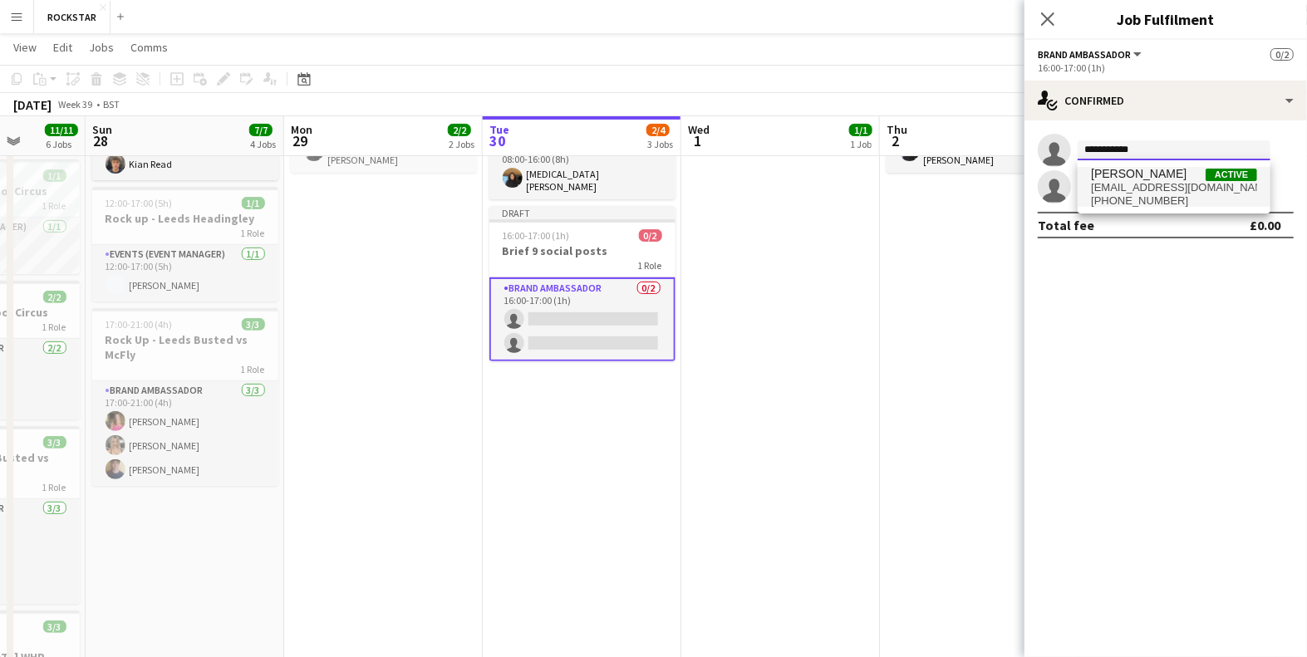
type input "**********"
click at [1120, 175] on span "[PERSON_NAME]" at bounding box center [1139, 174] width 96 height 14
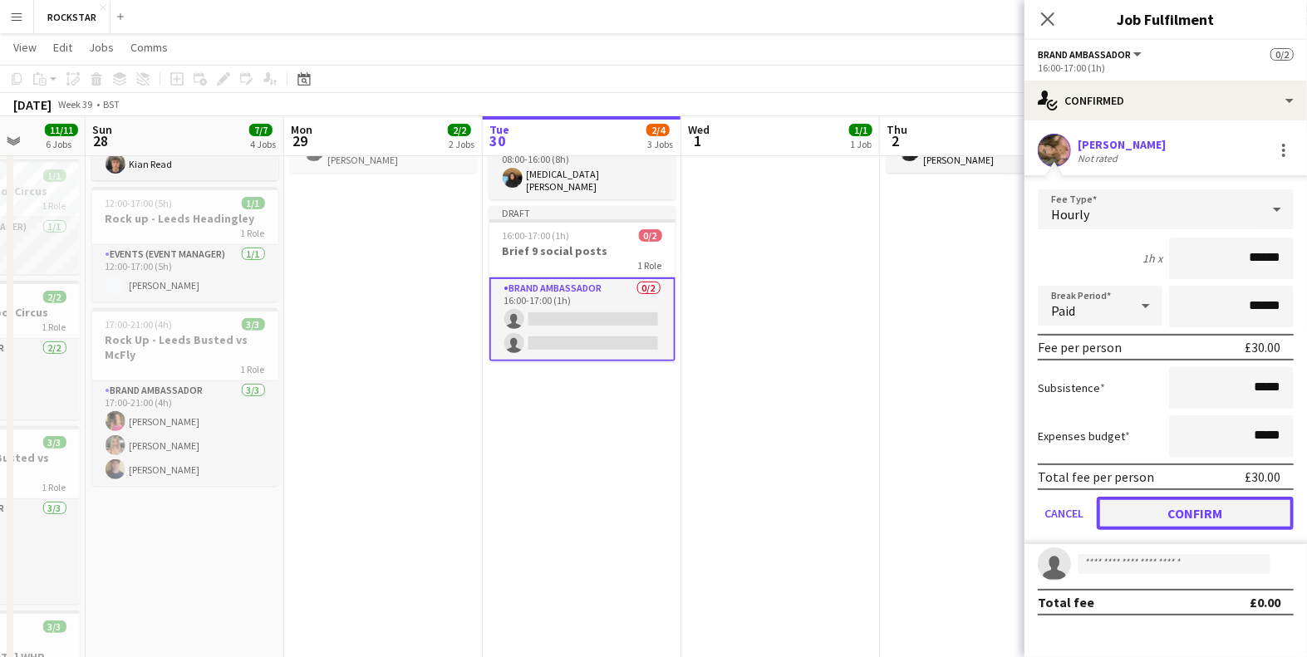
click at [1152, 511] on button "Confirm" at bounding box center [1194, 513] width 197 height 33
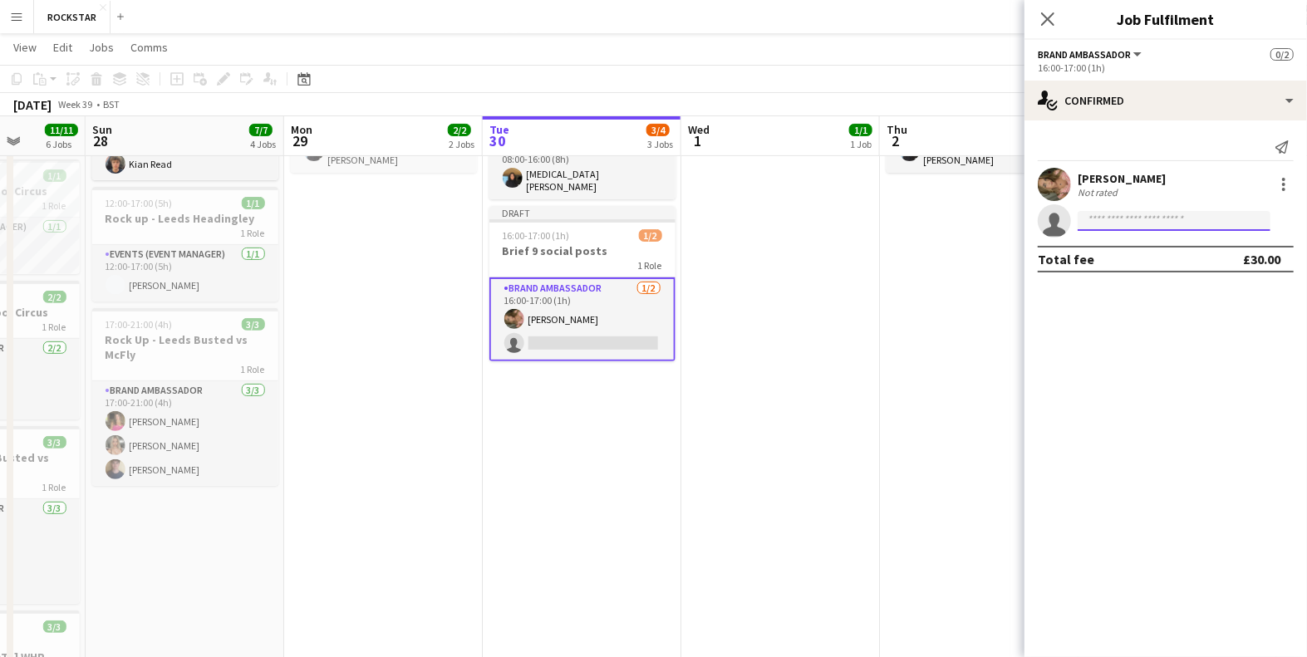
click at [1139, 217] on input at bounding box center [1173, 221] width 193 height 20
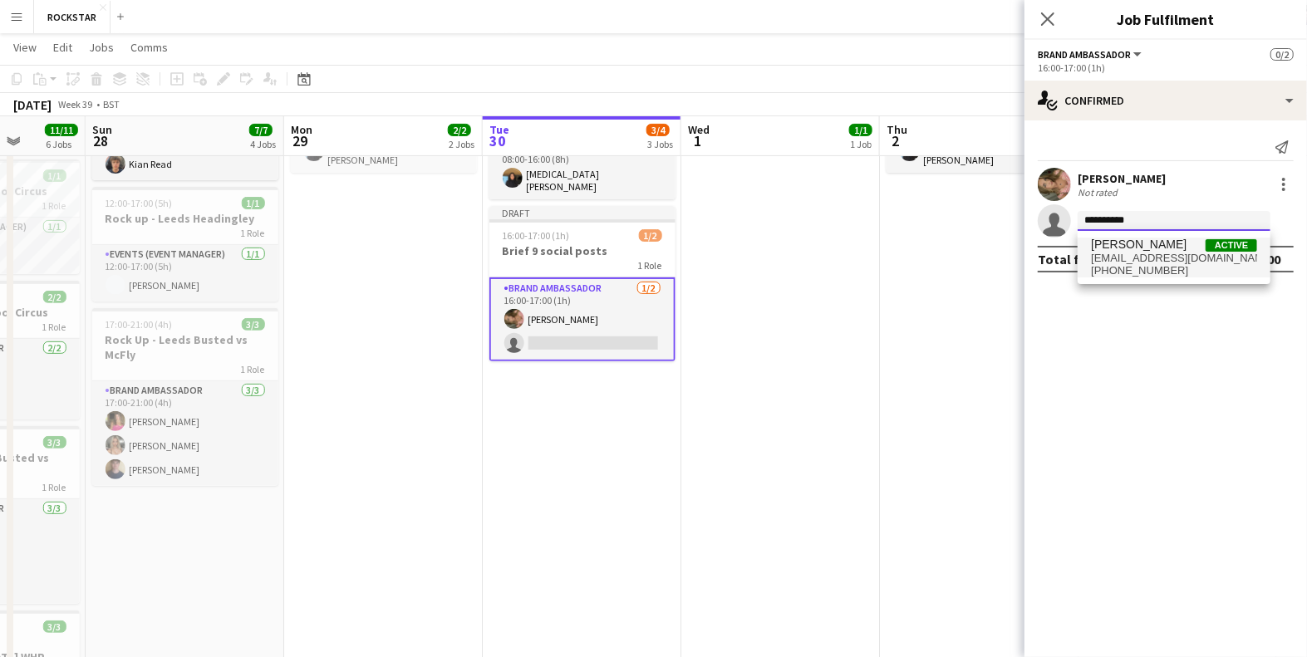
type input "**********"
click at [1135, 252] on span "[EMAIL_ADDRESS][DOMAIN_NAME]" at bounding box center [1174, 258] width 166 height 13
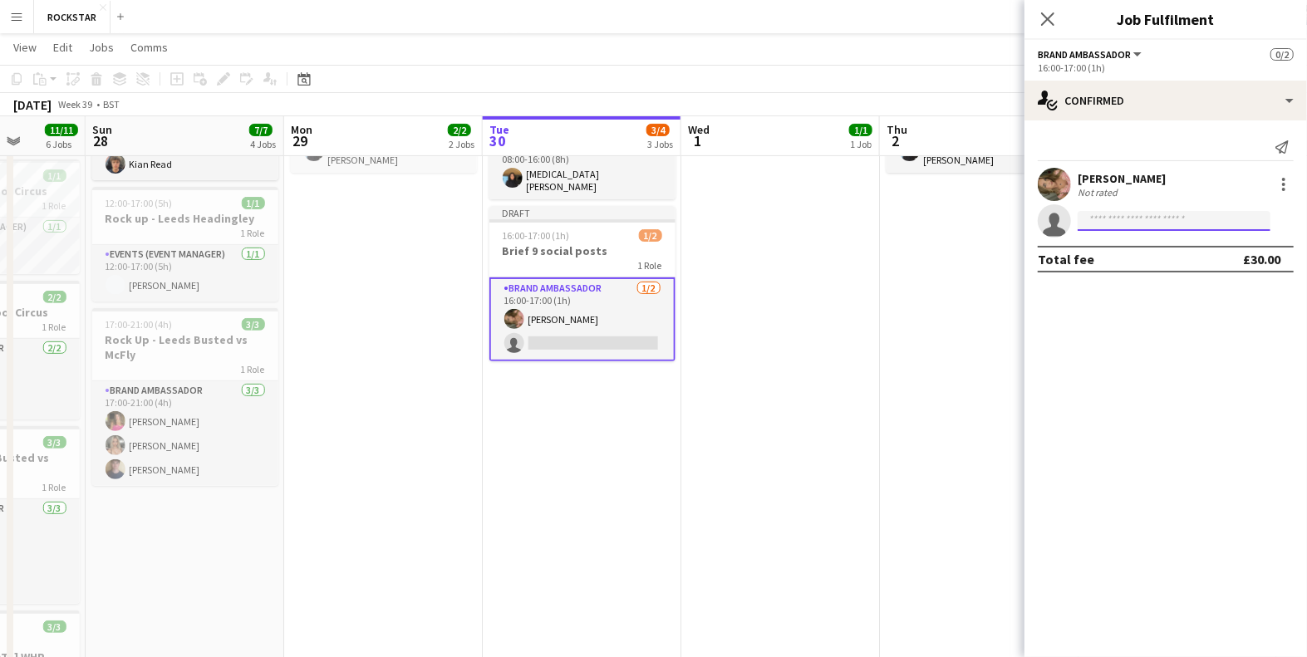
scroll to position [0, 0]
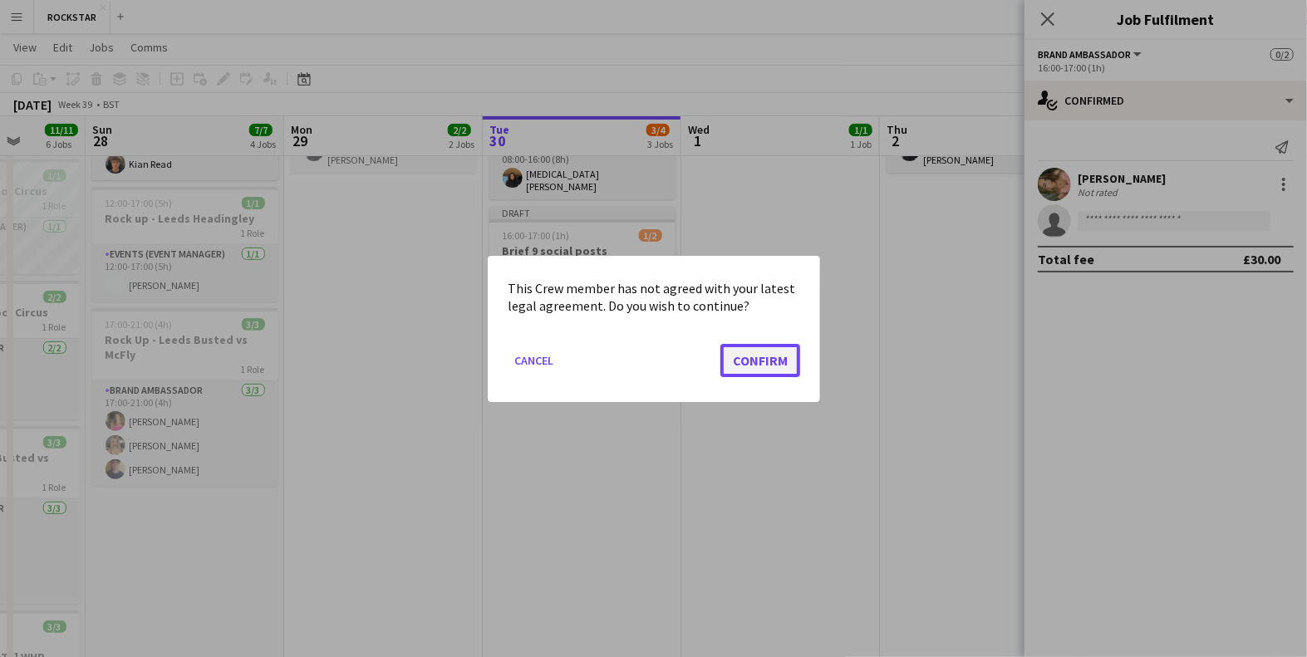
click at [748, 358] on button "Confirm" at bounding box center [760, 359] width 80 height 33
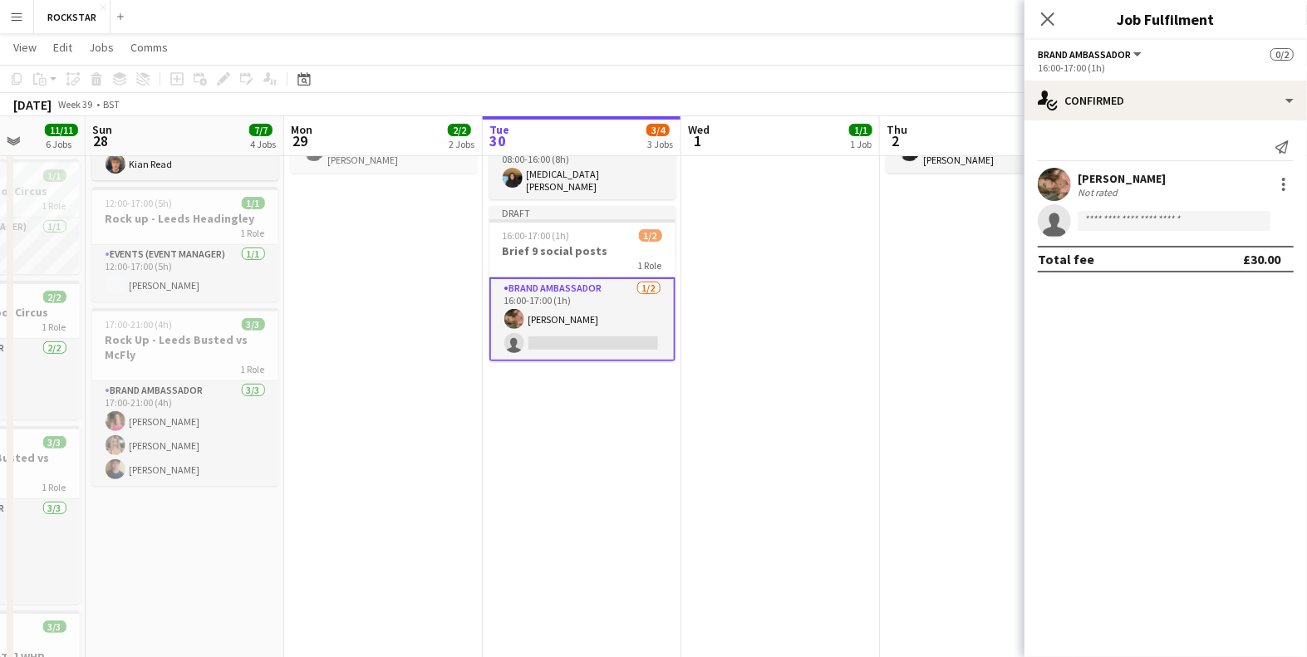
scroll to position [291, 0]
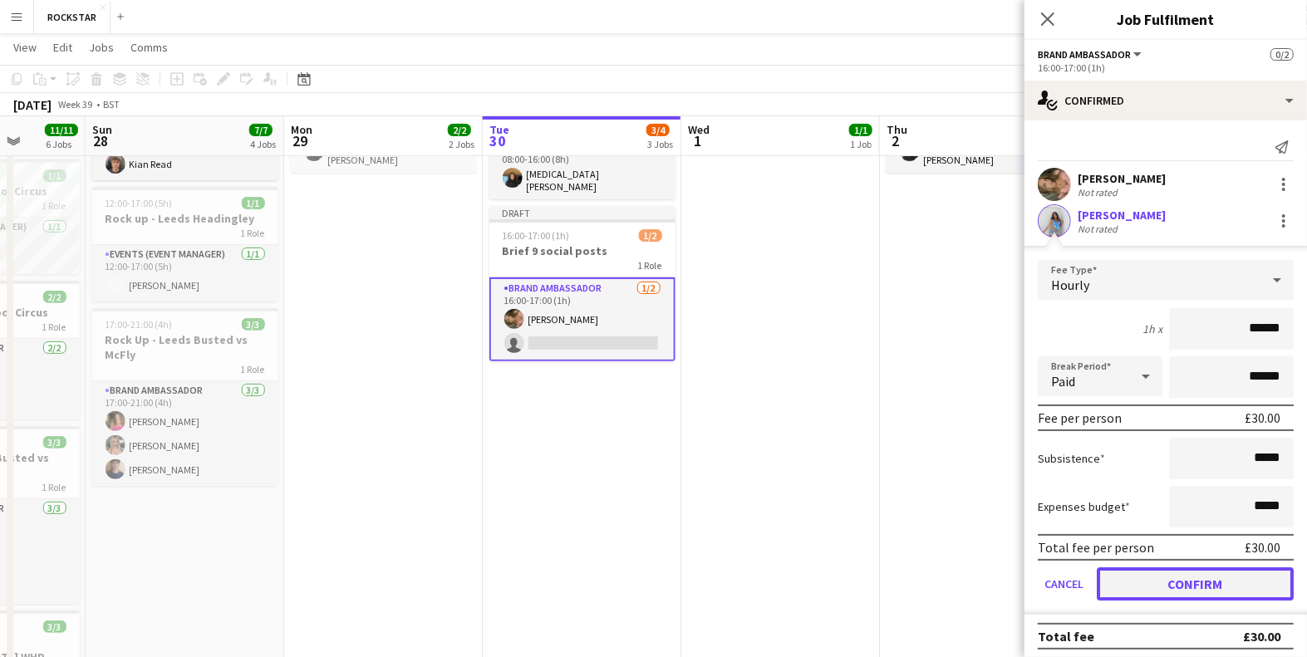
click at [1170, 575] on button "Confirm" at bounding box center [1194, 583] width 197 height 33
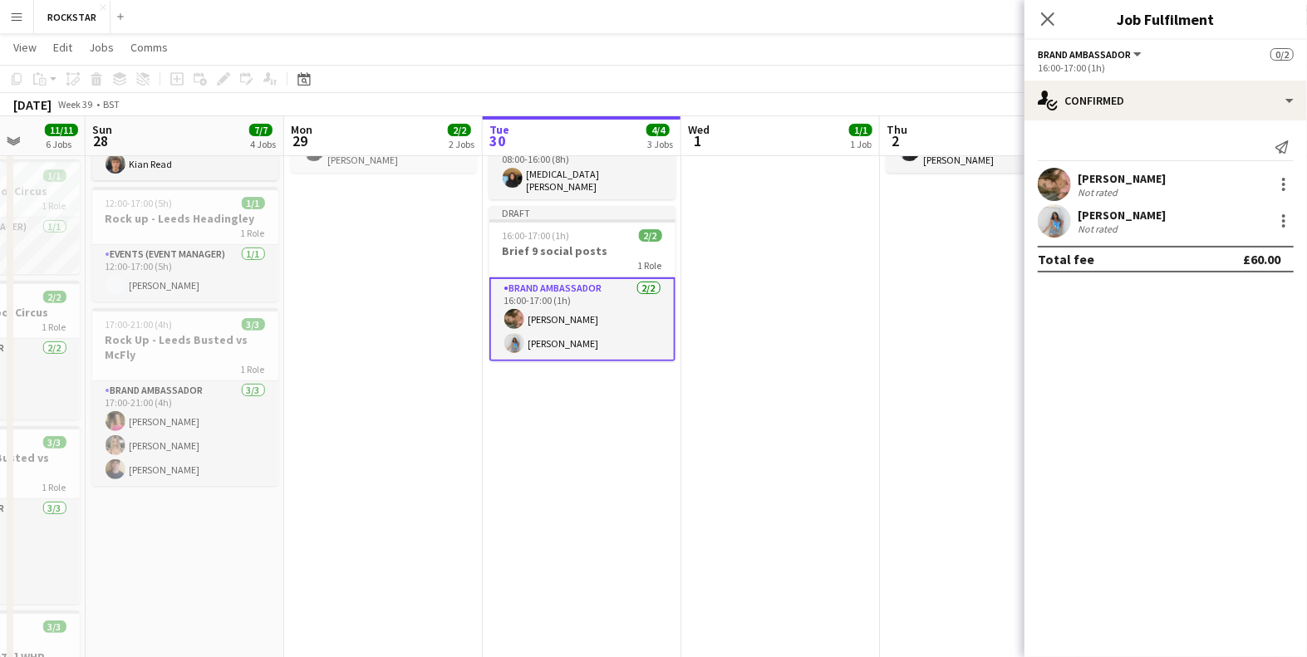
click at [1047, 32] on div "Close pop-in" at bounding box center [1047, 19] width 47 height 38
click at [1047, 19] on icon at bounding box center [1047, 19] width 16 height 16
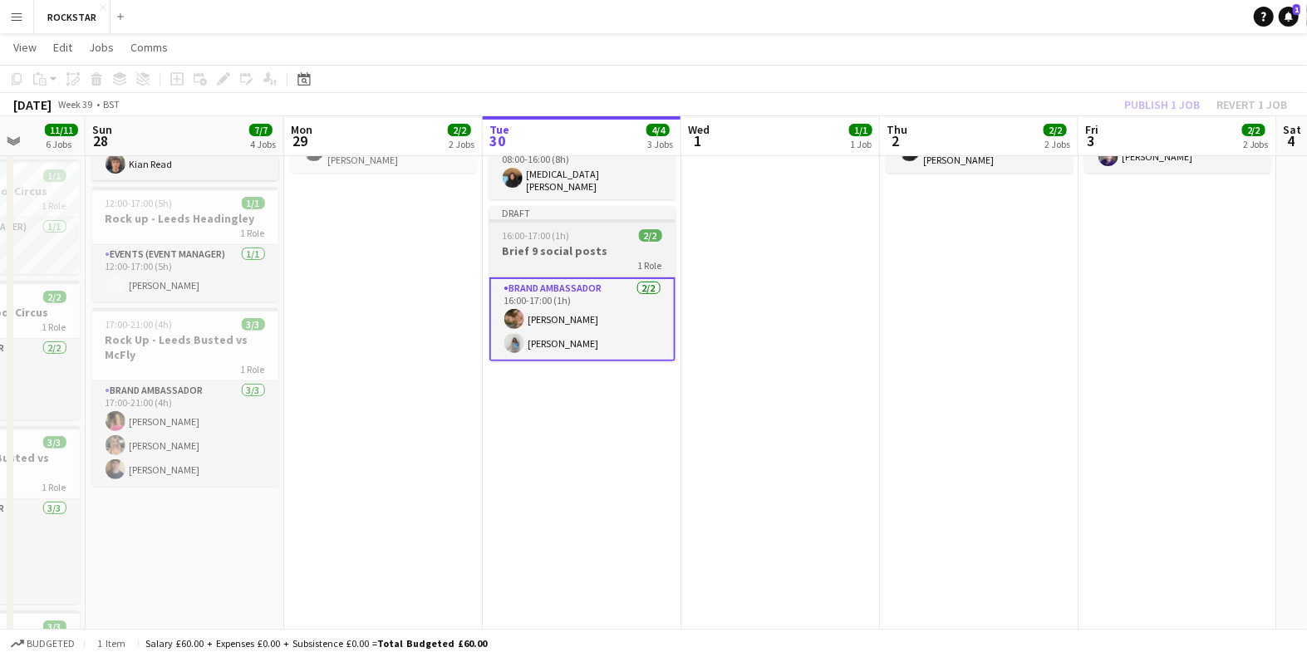
click at [575, 258] on div "1 Role" at bounding box center [582, 264] width 186 height 13
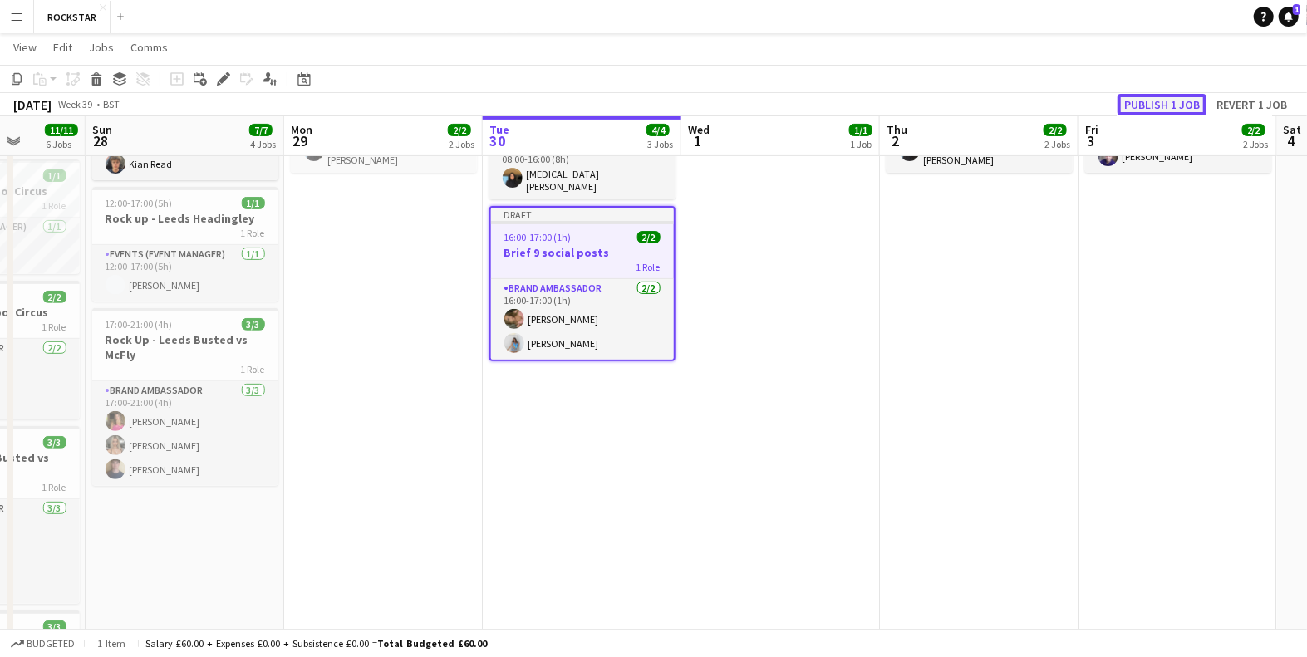
click at [1157, 96] on button "Publish 1 job" at bounding box center [1161, 105] width 89 height 22
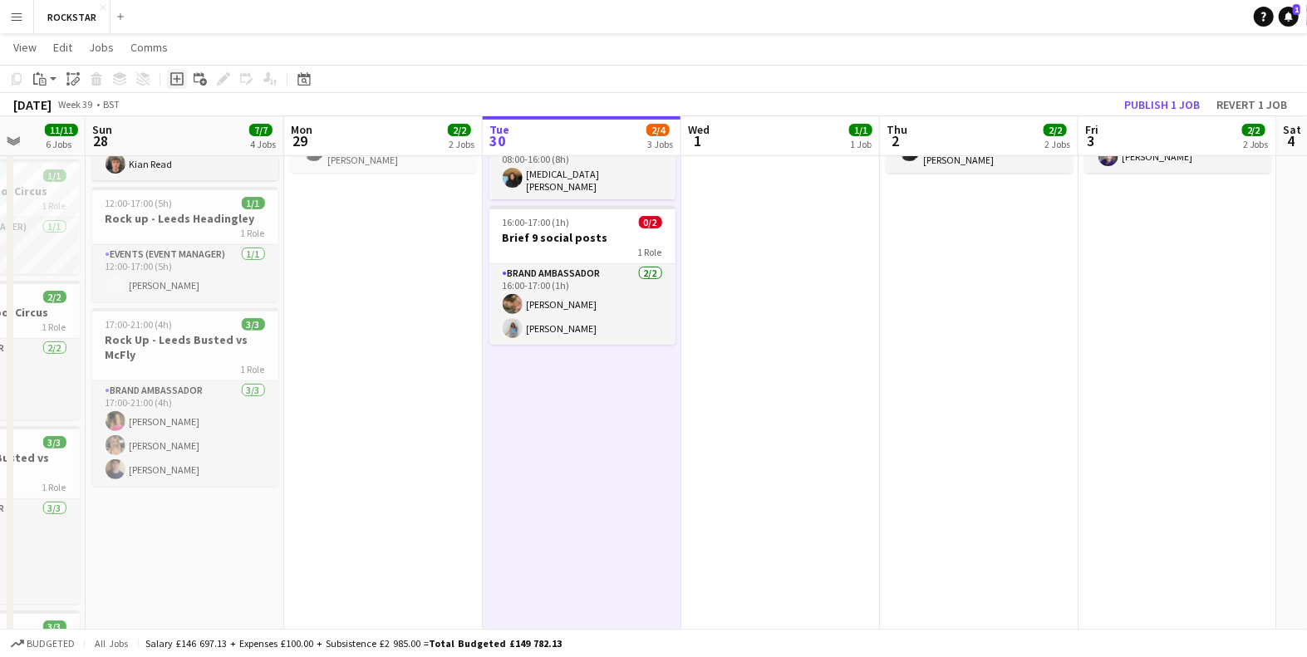
click at [174, 83] on icon "Add job" at bounding box center [176, 78] width 13 height 13
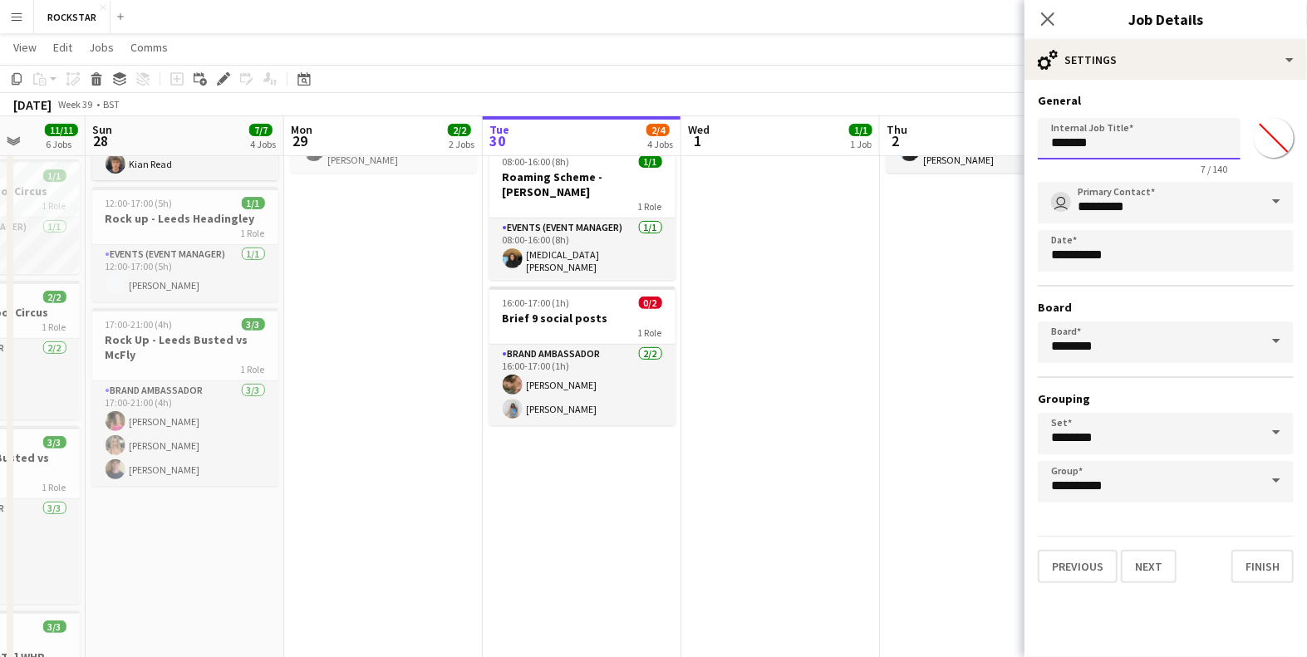
click at [1103, 150] on input "*******" at bounding box center [1138, 139] width 203 height 42
type input "**********"
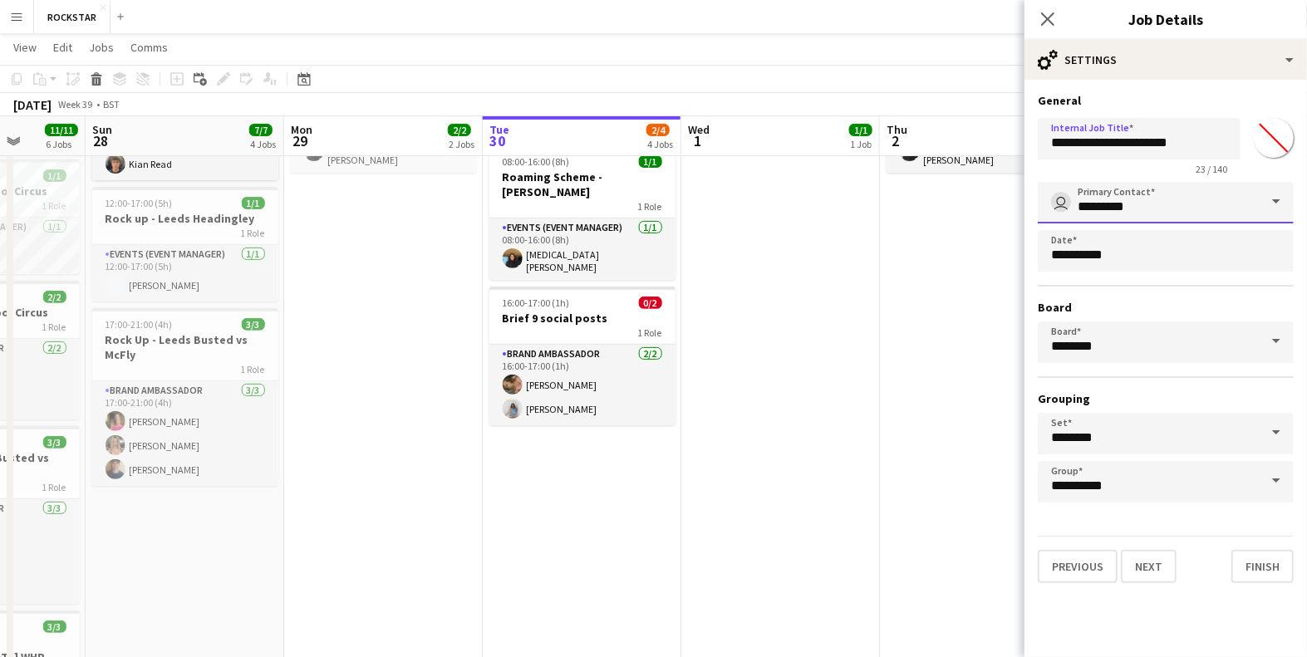
click at [1164, 202] on input "*********" at bounding box center [1165, 203] width 256 height 42
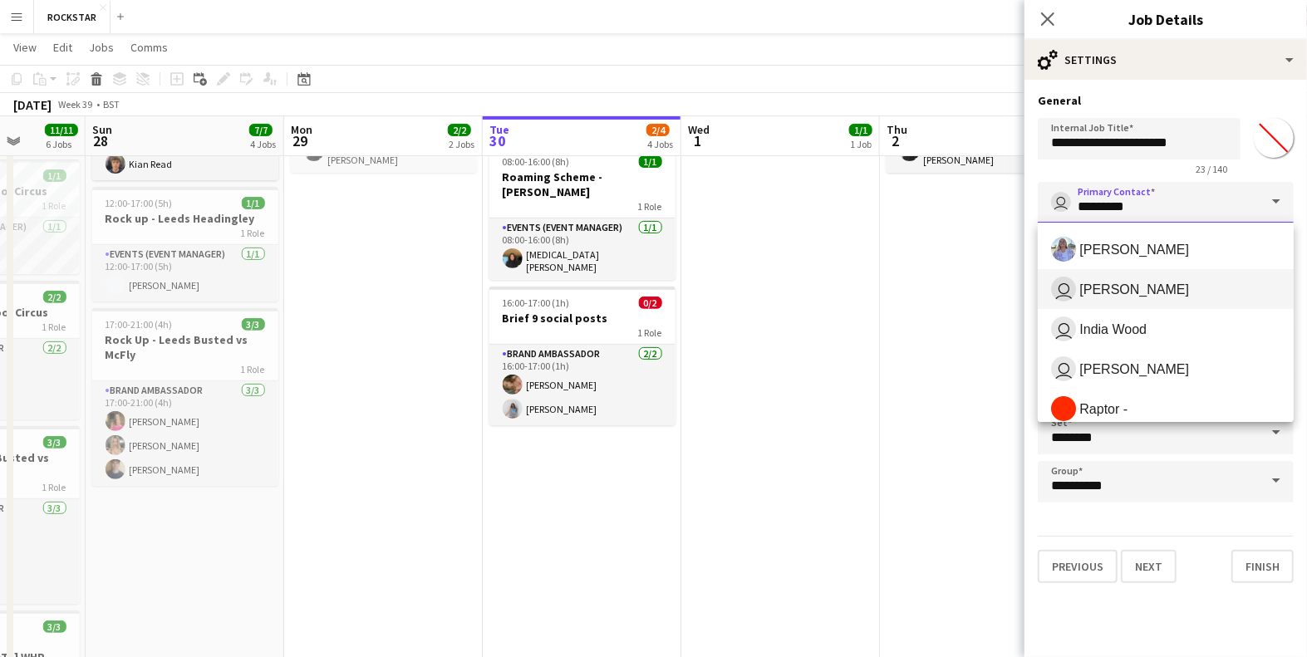
scroll to position [133, 0]
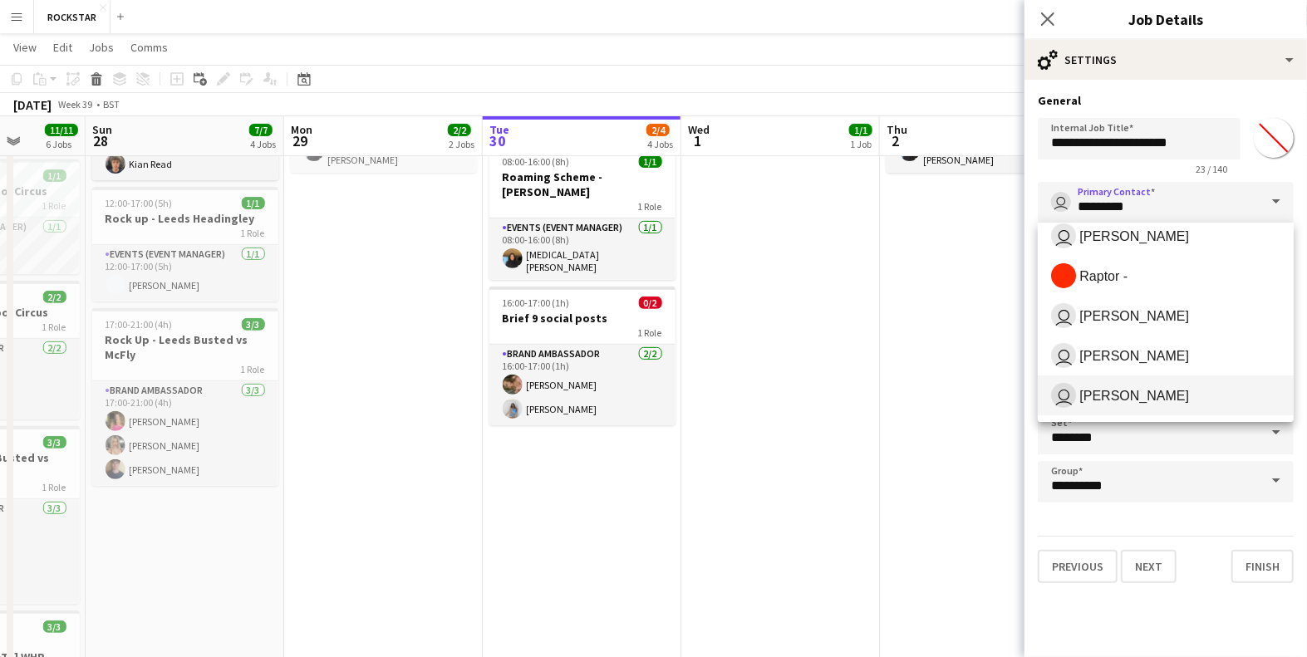
click at [1142, 393] on span "[PERSON_NAME]" at bounding box center [1134, 396] width 110 height 16
type input "**********"
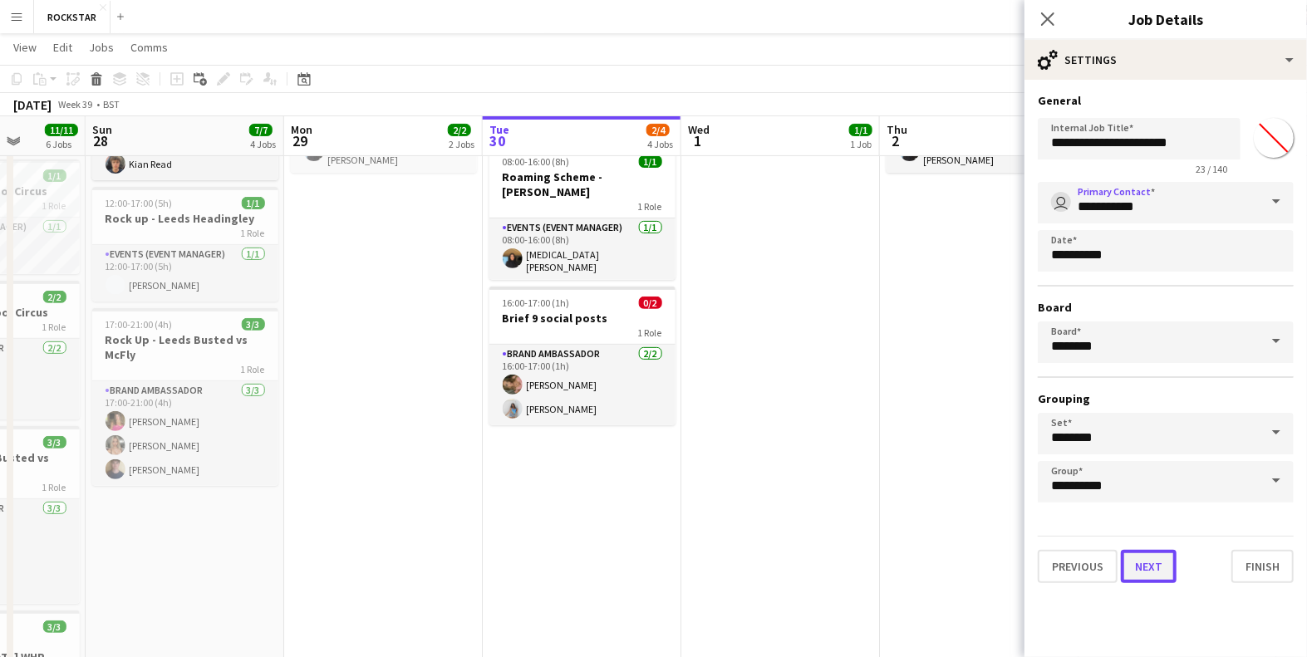
click at [1155, 561] on button "Next" at bounding box center [1149, 566] width 56 height 33
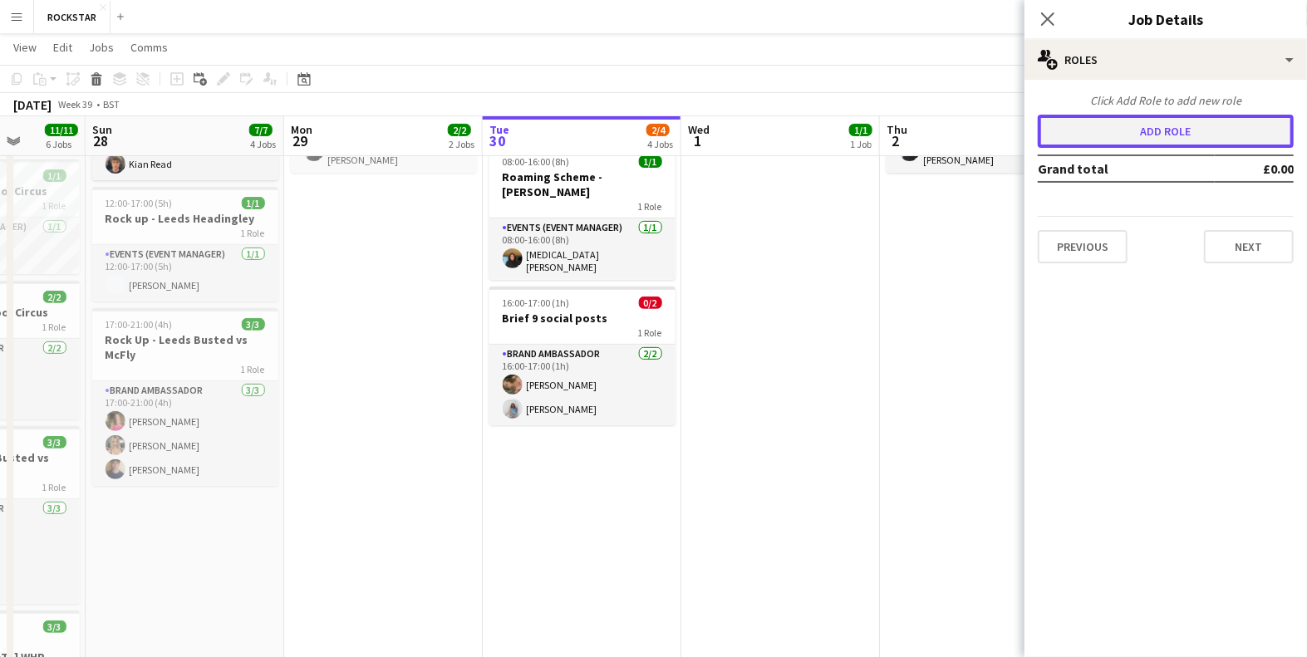
click at [1209, 123] on button "Add role" at bounding box center [1165, 131] width 256 height 33
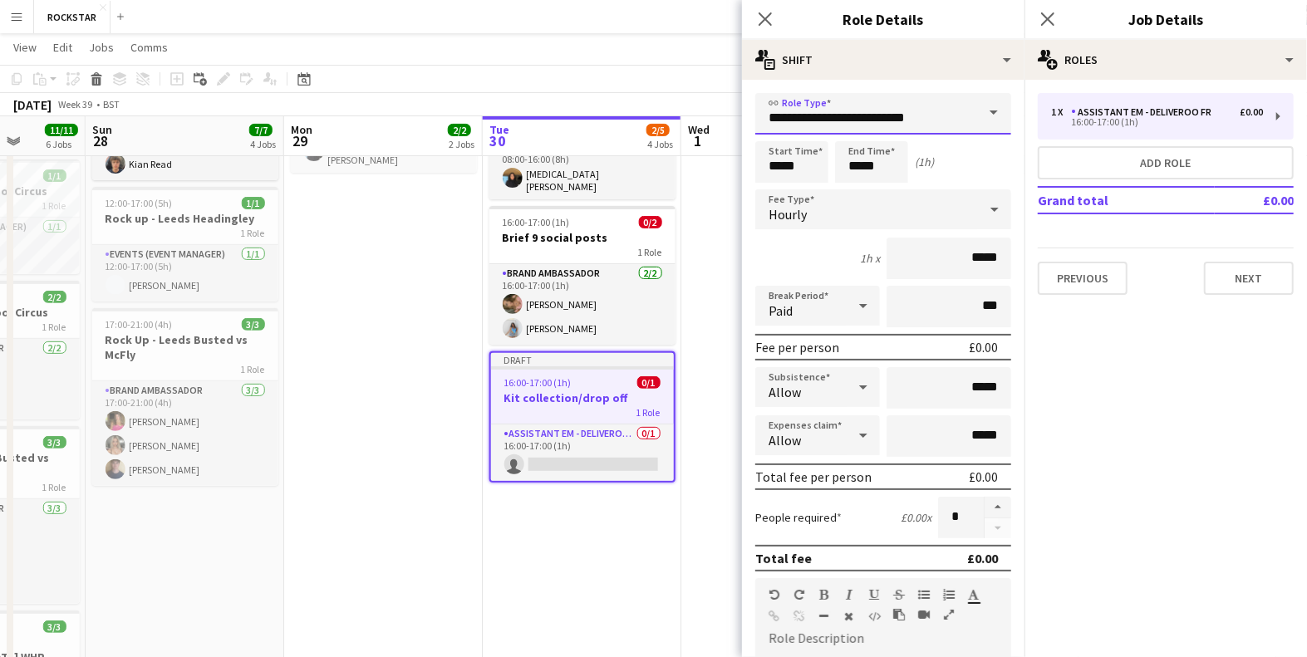
click at [887, 120] on input "**********" at bounding box center [883, 114] width 256 height 42
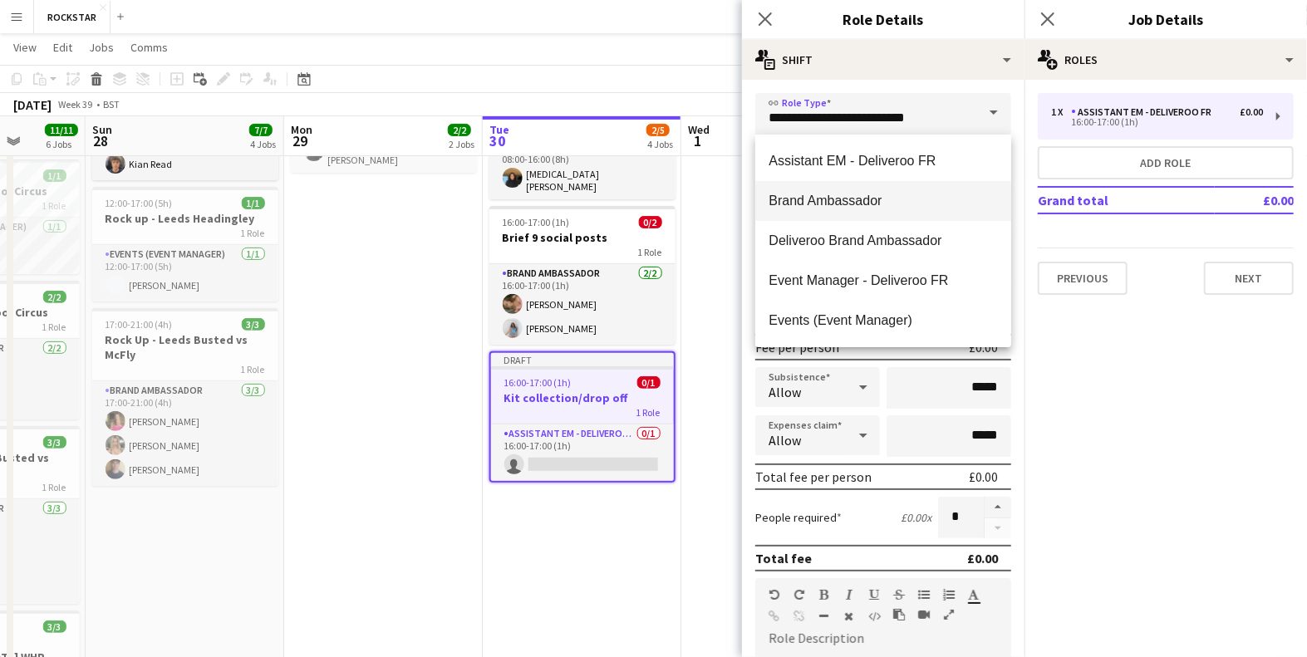
click at [850, 196] on span "Brand Ambassador" at bounding box center [882, 201] width 229 height 16
type input "**********"
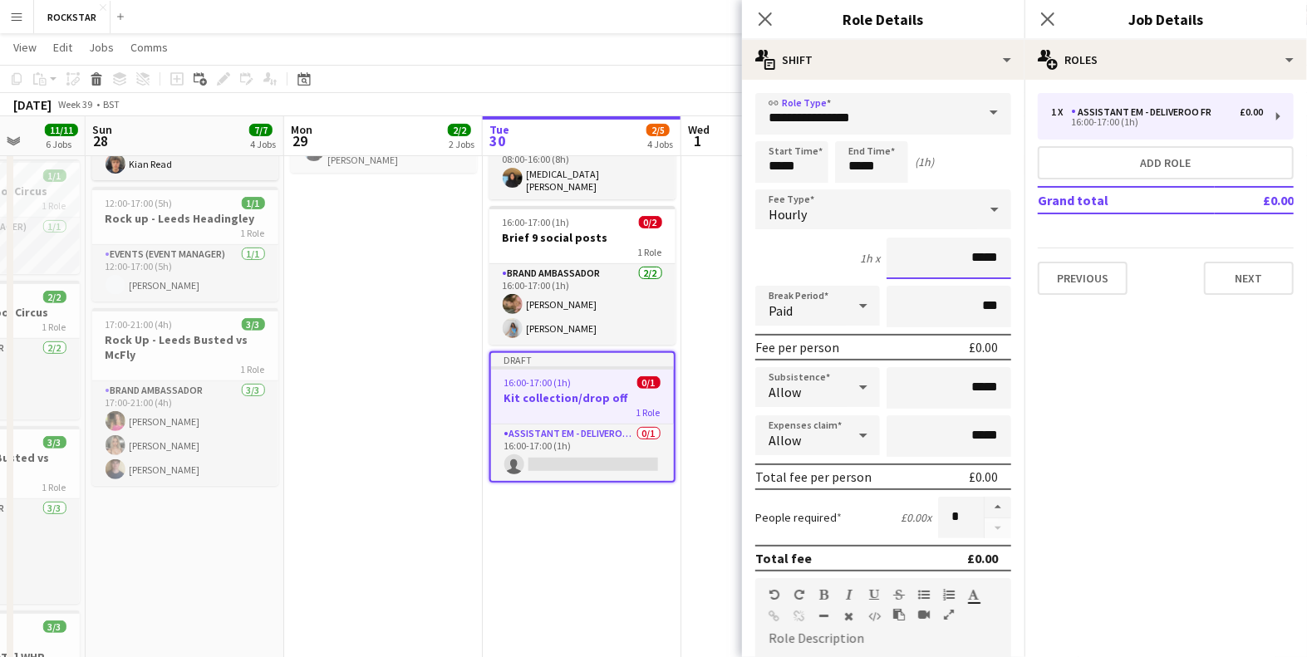
click at [975, 258] on input "*****" at bounding box center [948, 259] width 125 height 42
type input "***"
click at [777, 243] on div "1h x ***" at bounding box center [883, 259] width 256 height 42
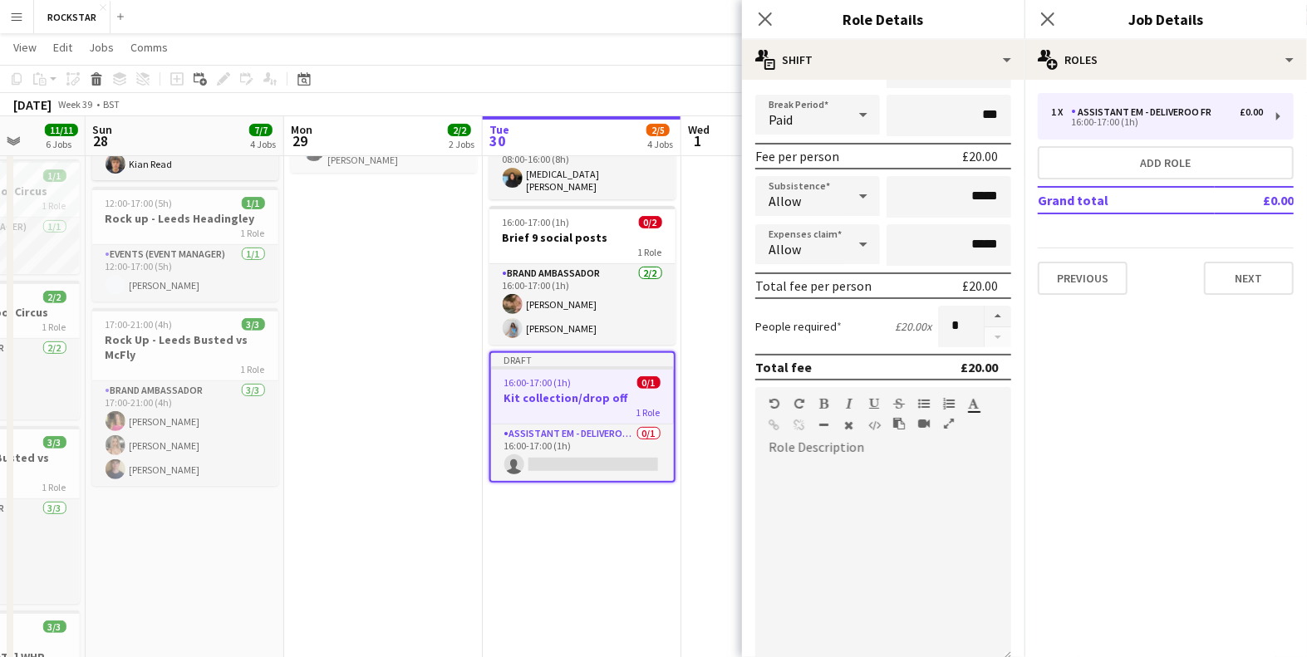
scroll to position [218, 0]
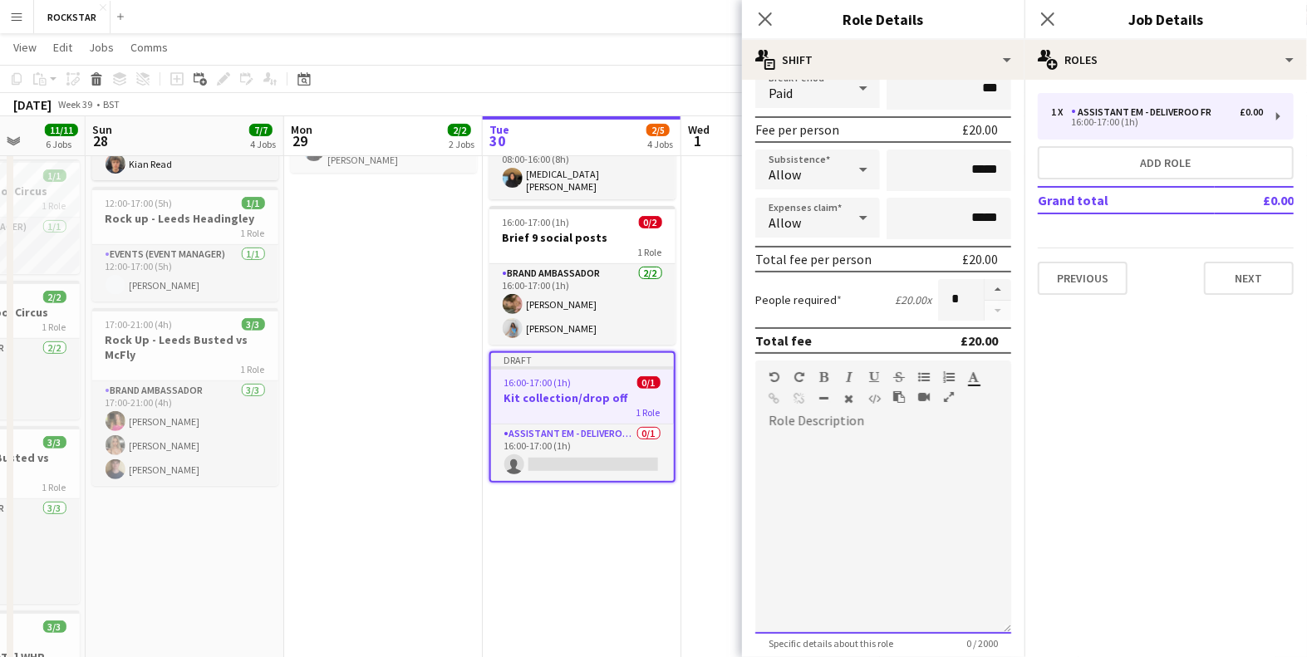
click at [875, 531] on div at bounding box center [883, 533] width 256 height 199
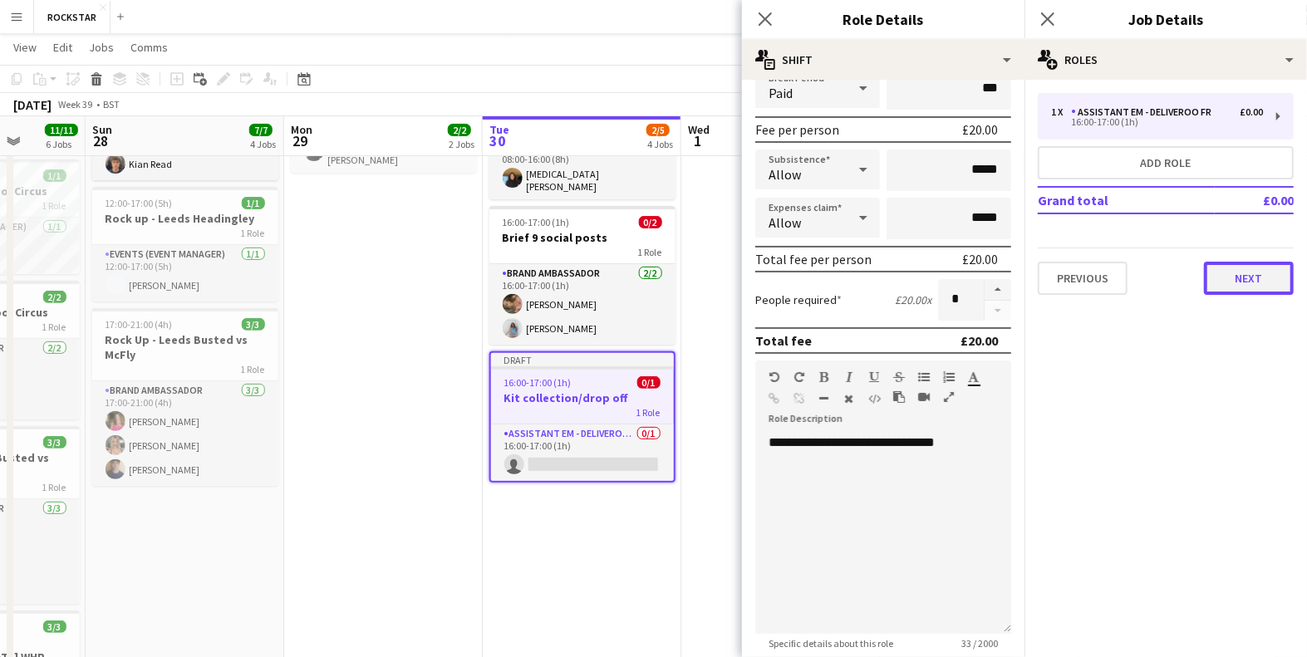
click at [1245, 287] on button "Next" at bounding box center [1249, 278] width 90 height 33
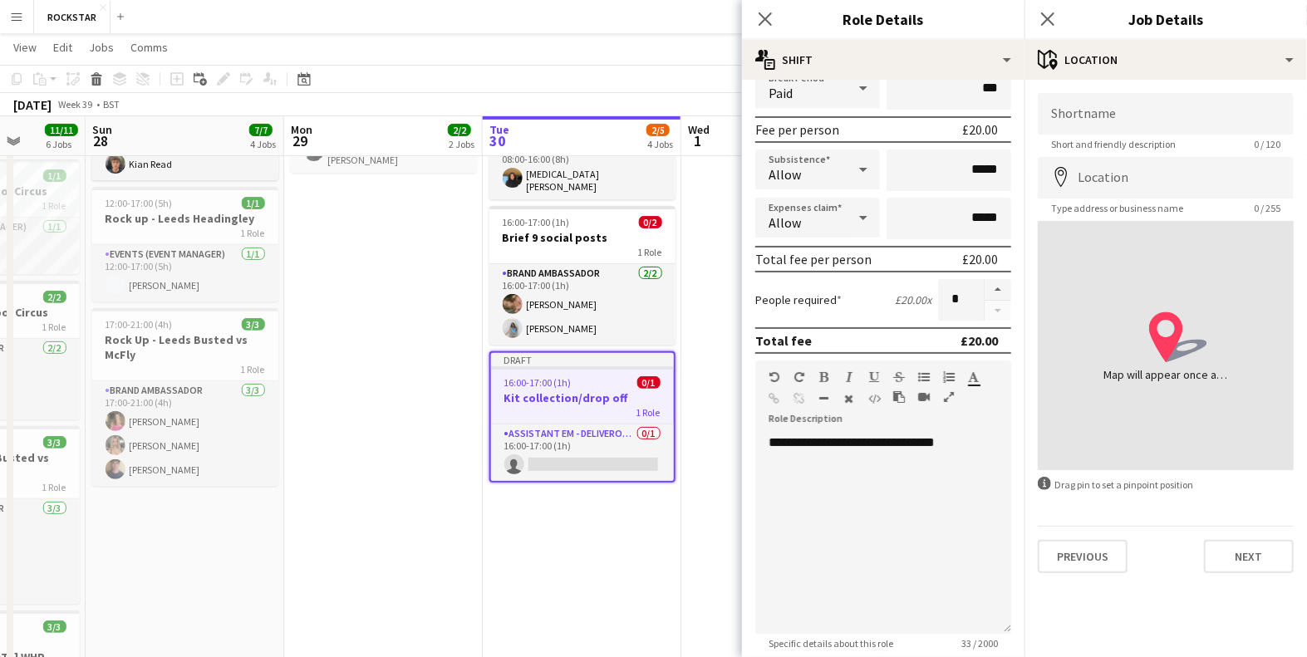
click at [1215, 80] on div "Shortname Short and friendly description 0 / 120 Location map-marker Type addre…" at bounding box center [1165, 333] width 282 height 507
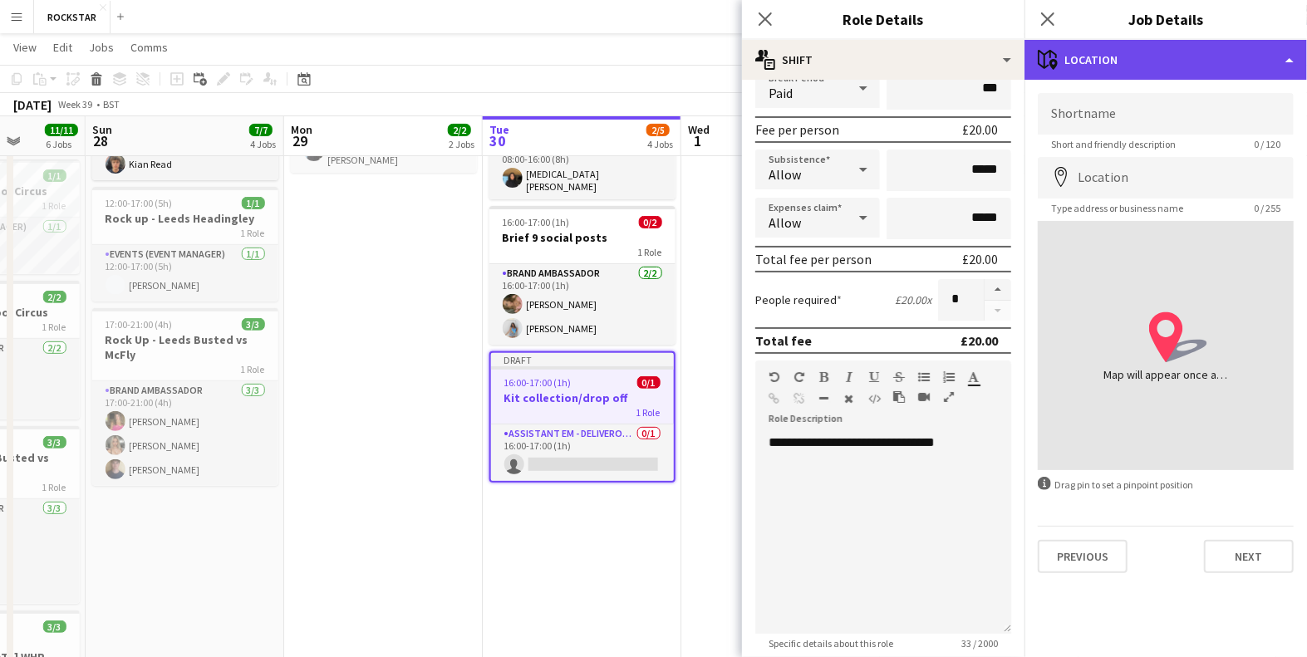
click at [1215, 74] on div "maps-pin-1 Location" at bounding box center [1165, 60] width 282 height 40
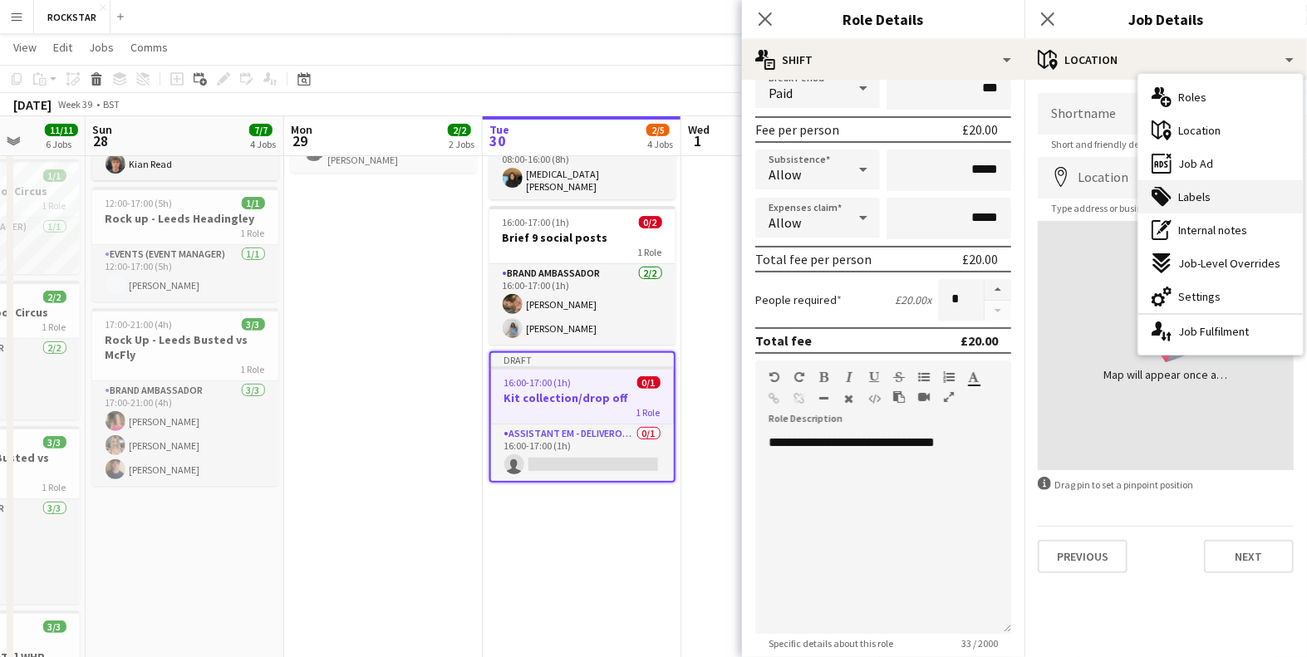
click at [1223, 194] on div "tags-double Labels" at bounding box center [1220, 196] width 164 height 33
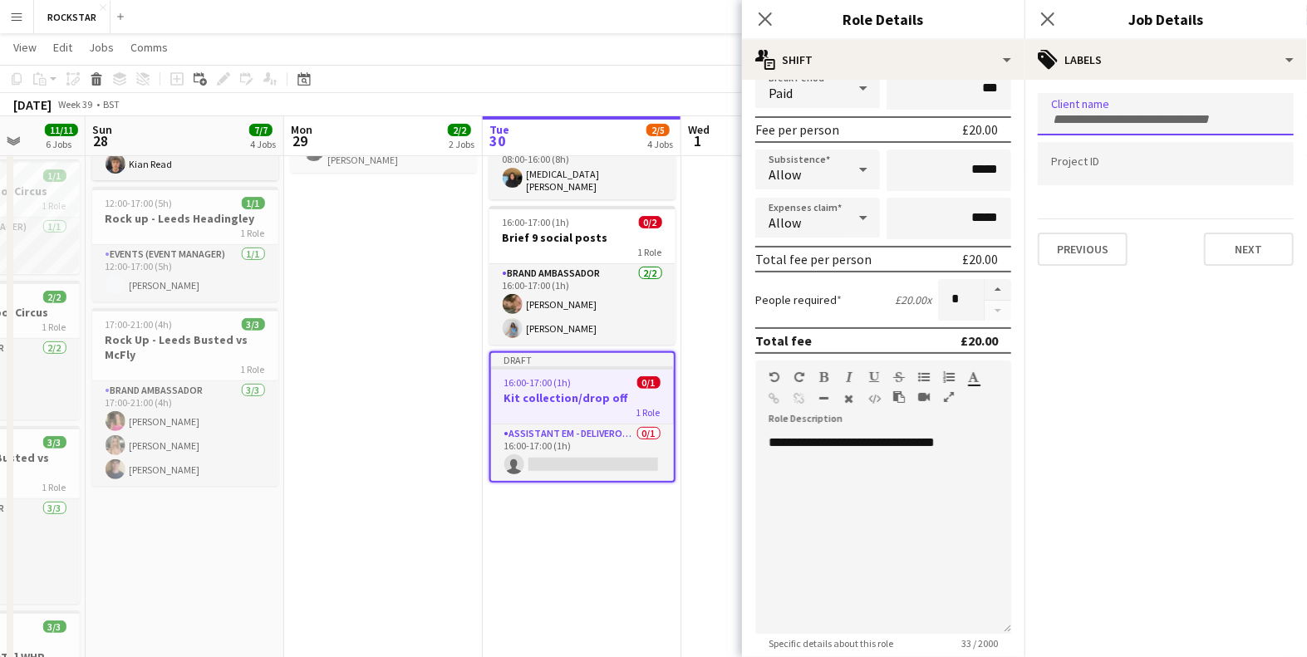
click at [1165, 110] on form at bounding box center [1165, 118] width 229 height 17
click at [1060, 122] on input "*******" at bounding box center [1165, 119] width 229 height 15
type input "********"
click at [1096, 162] on div "rockstar" at bounding box center [1165, 165] width 256 height 40
click at [1096, 162] on input "Type to search project ID labels..." at bounding box center [1165, 164] width 229 height 15
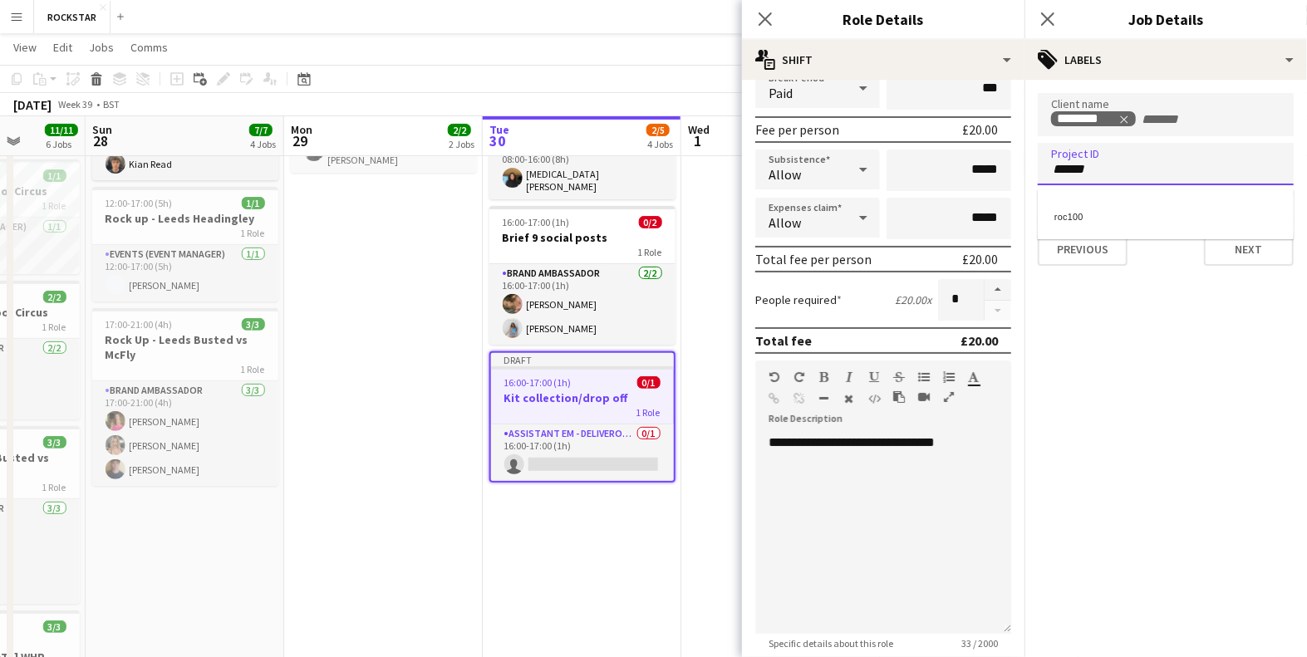
type input "******"
click at [1101, 199] on div "roc100" at bounding box center [1165, 214] width 256 height 40
click at [1242, 251] on button "Next" at bounding box center [1249, 249] width 90 height 33
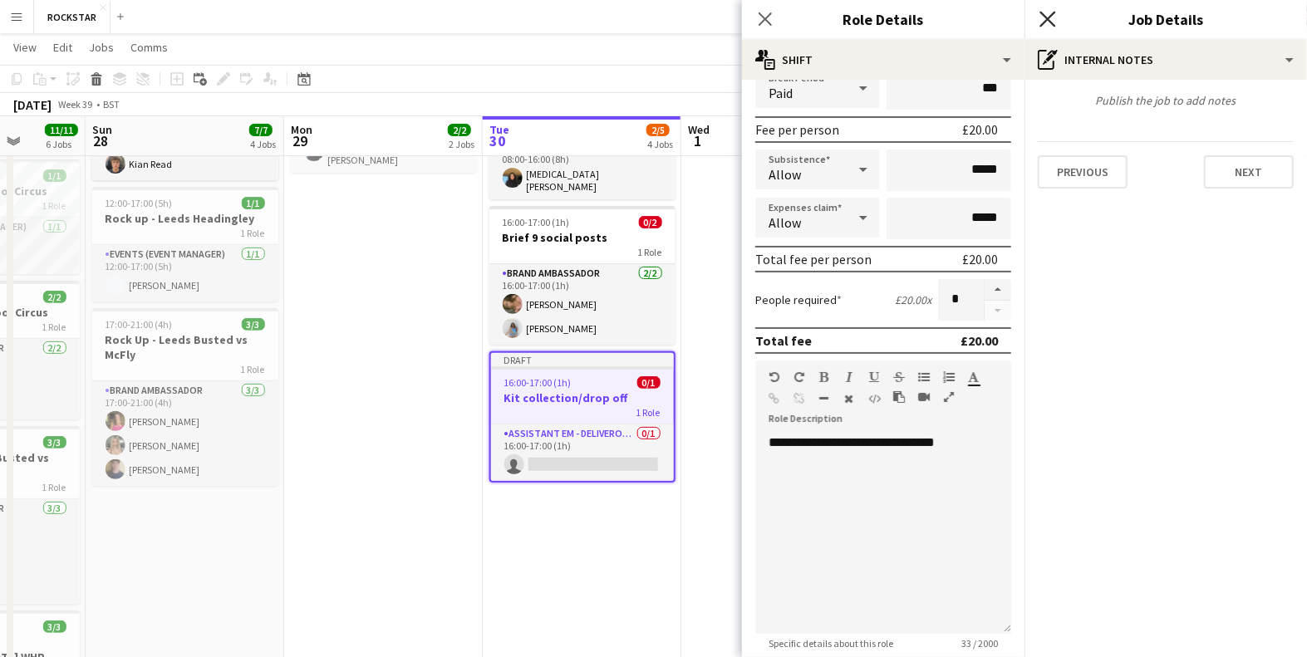
click at [1052, 14] on icon at bounding box center [1047, 19] width 16 height 16
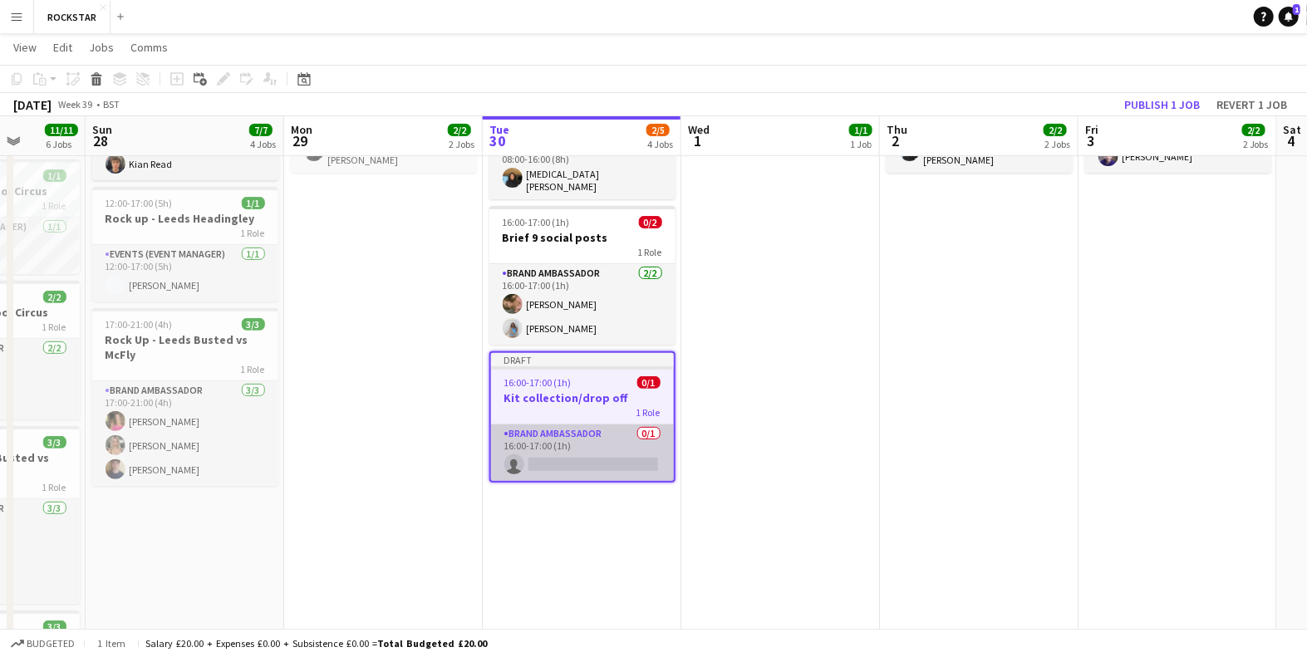
click at [621, 424] on app-card-role "Brand Ambassador 0/1 16:00-17:00 (1h) single-neutral-actions" at bounding box center [582, 452] width 183 height 56
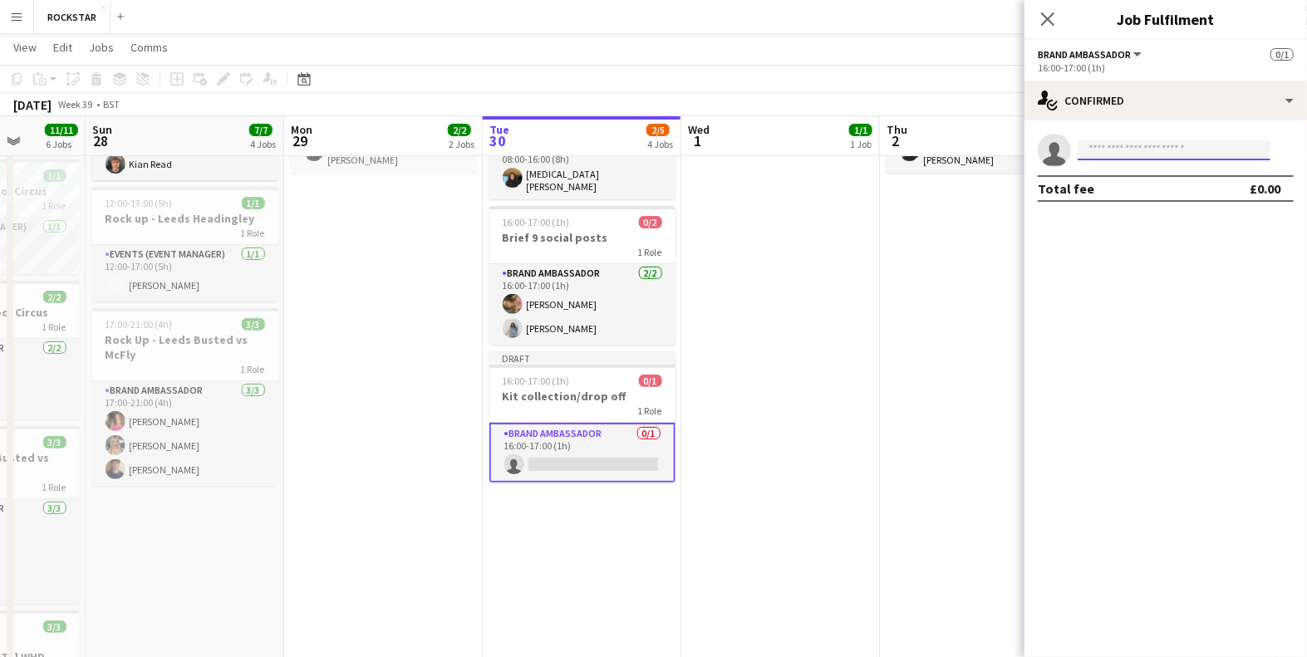
click at [1106, 151] on input at bounding box center [1173, 150] width 193 height 20
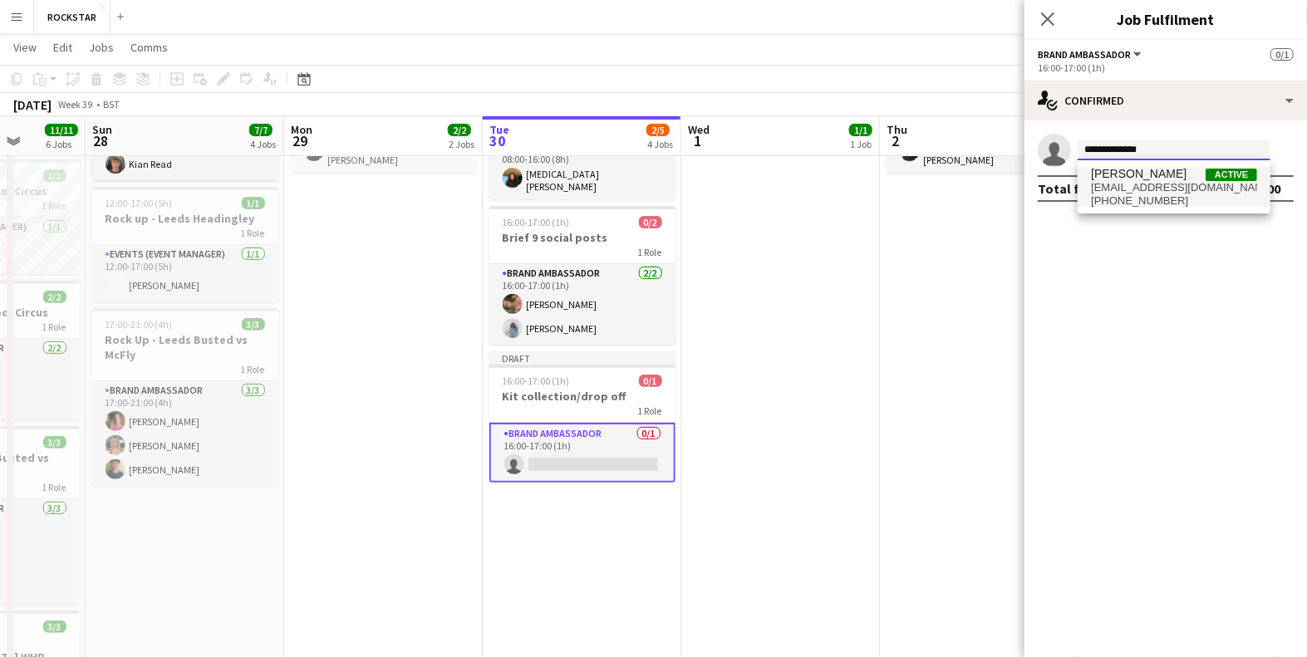
type input "**********"
click at [1108, 189] on span "[EMAIL_ADDRESS][DOMAIN_NAME]" at bounding box center [1174, 187] width 166 height 13
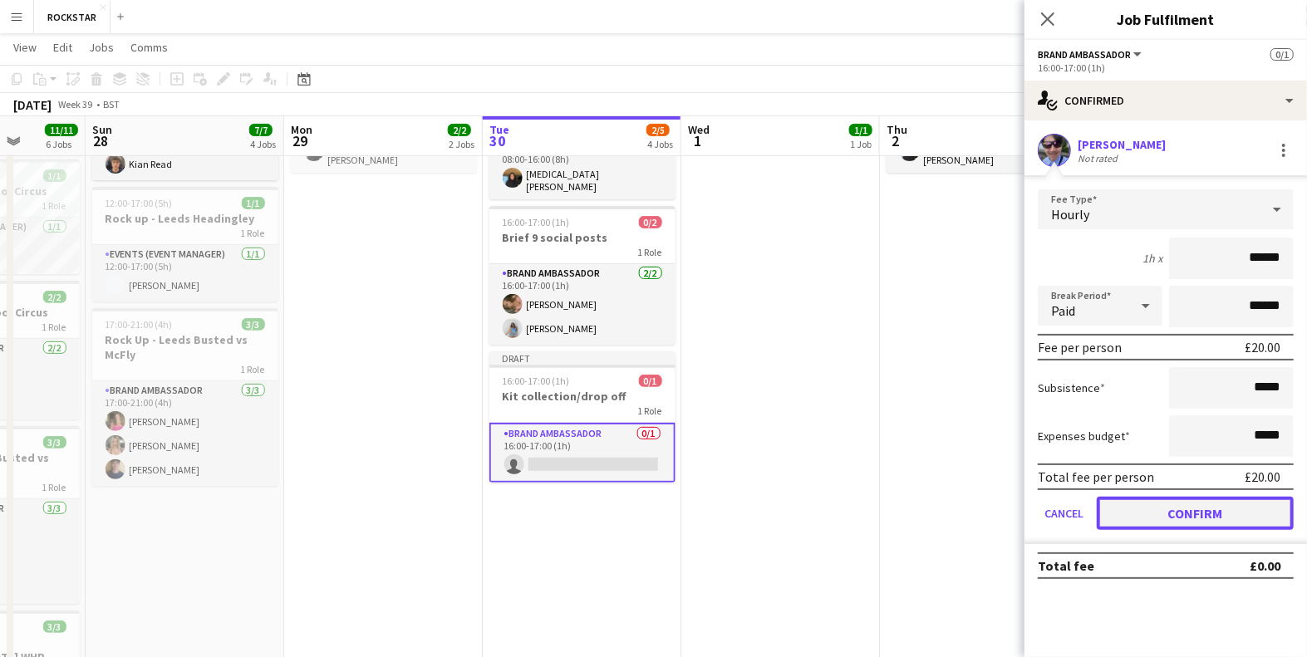
click at [1214, 507] on button "Confirm" at bounding box center [1194, 513] width 197 height 33
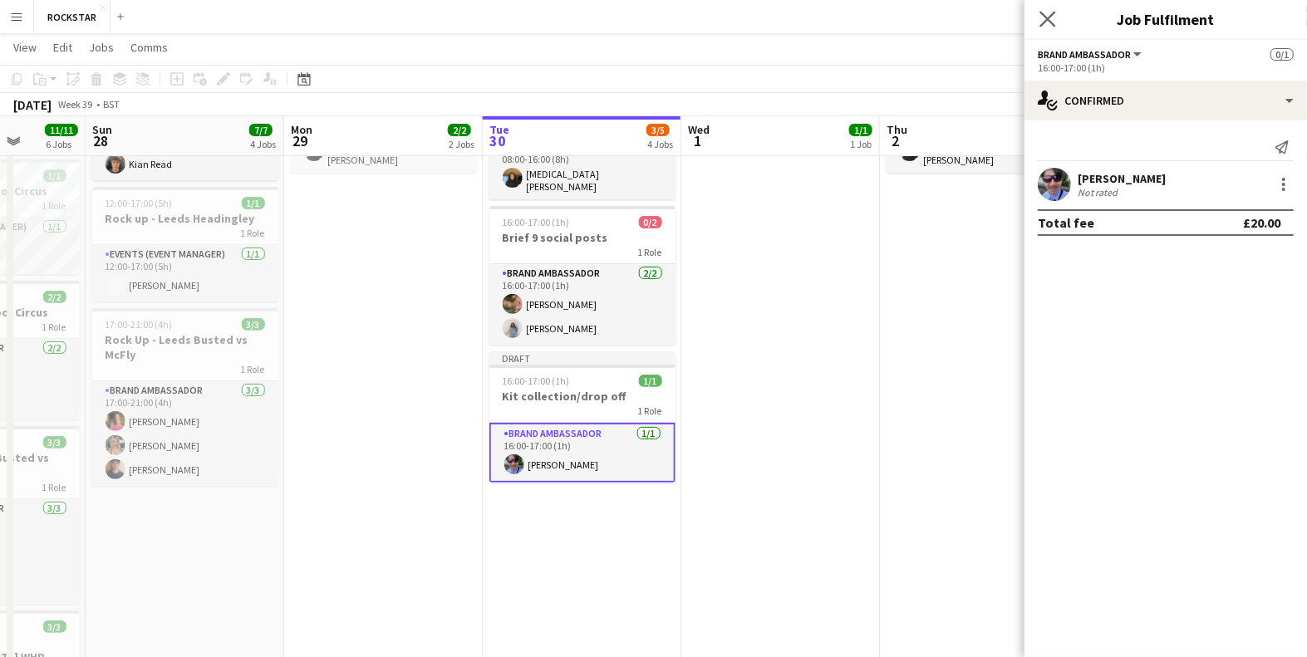
click at [1042, 10] on app-icon "Close pop-in" at bounding box center [1048, 19] width 24 height 24
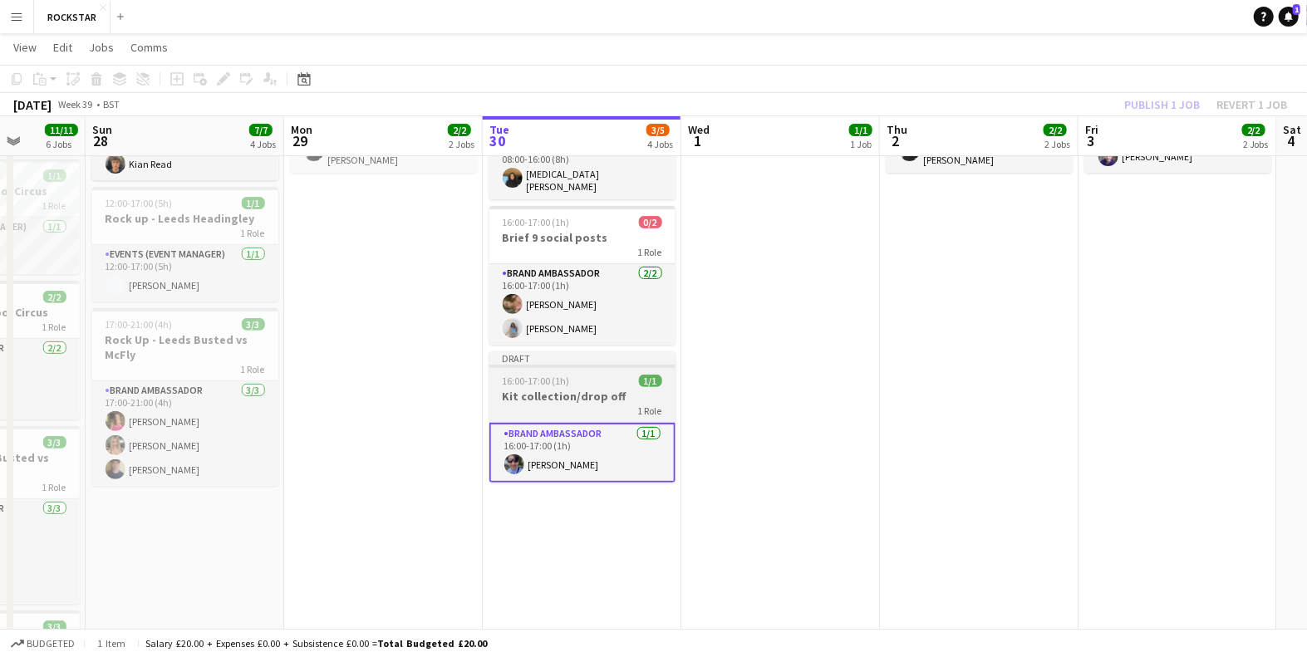
click at [553, 404] on div "1 Role" at bounding box center [582, 410] width 186 height 13
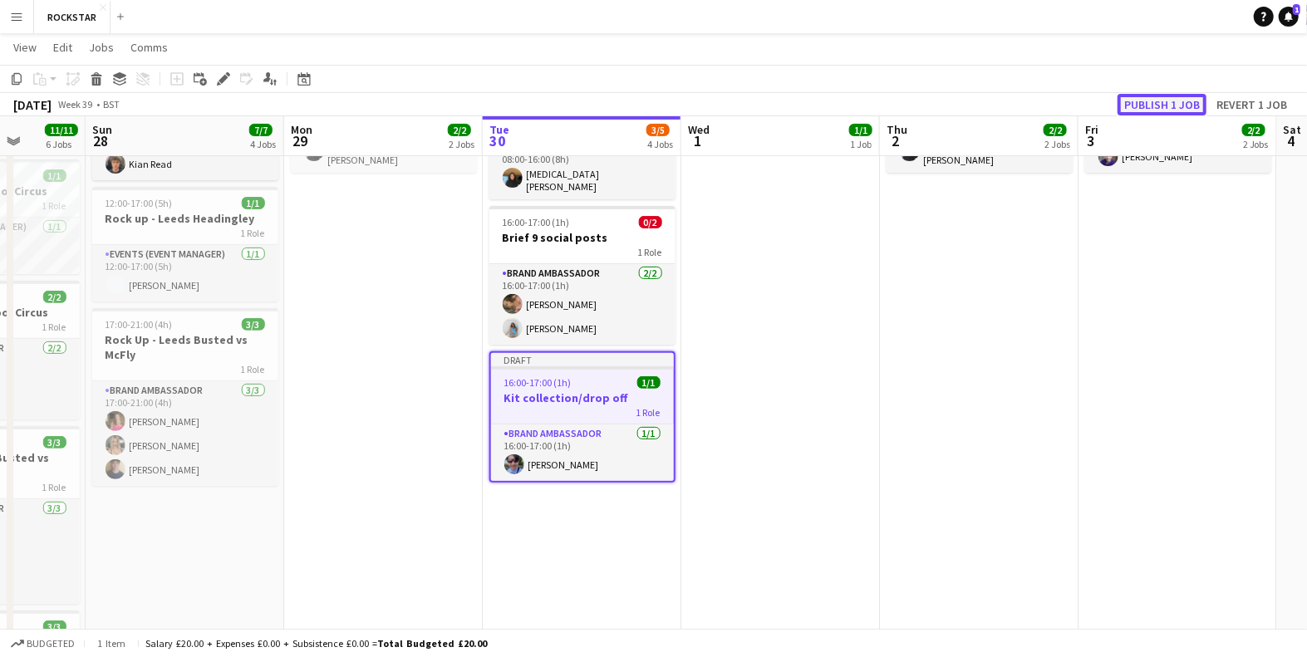
click at [1162, 106] on button "Publish 1 job" at bounding box center [1161, 105] width 89 height 22
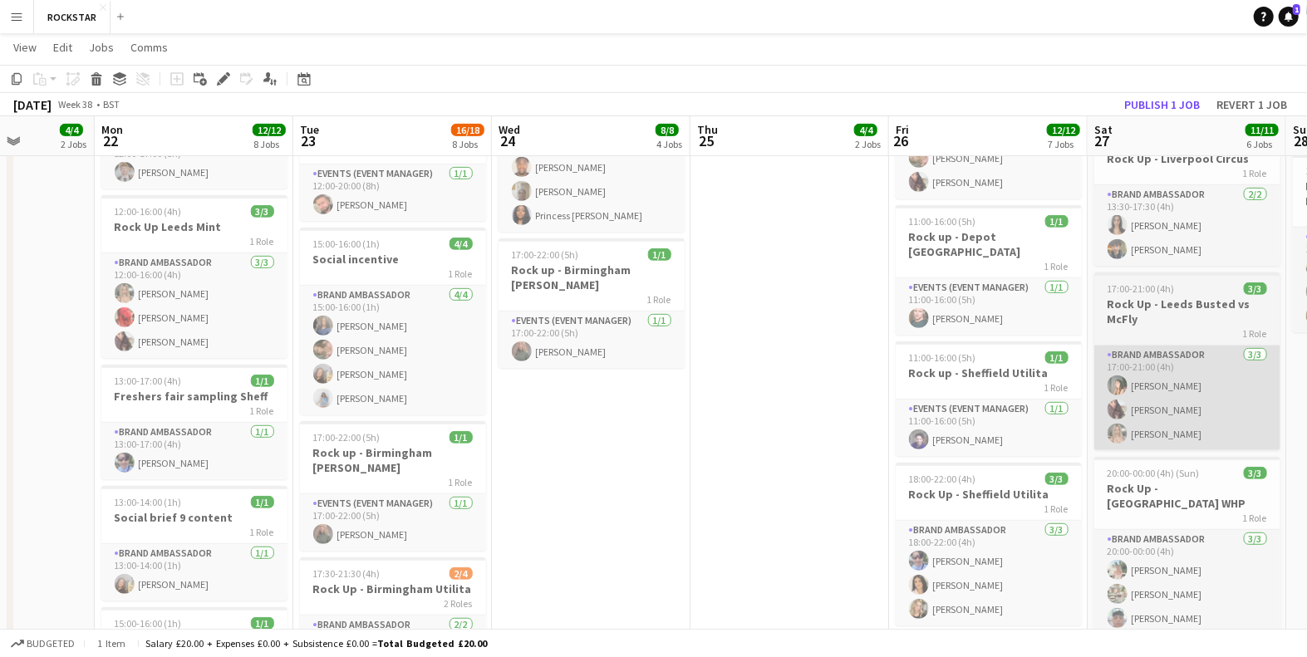
scroll to position [443, 0]
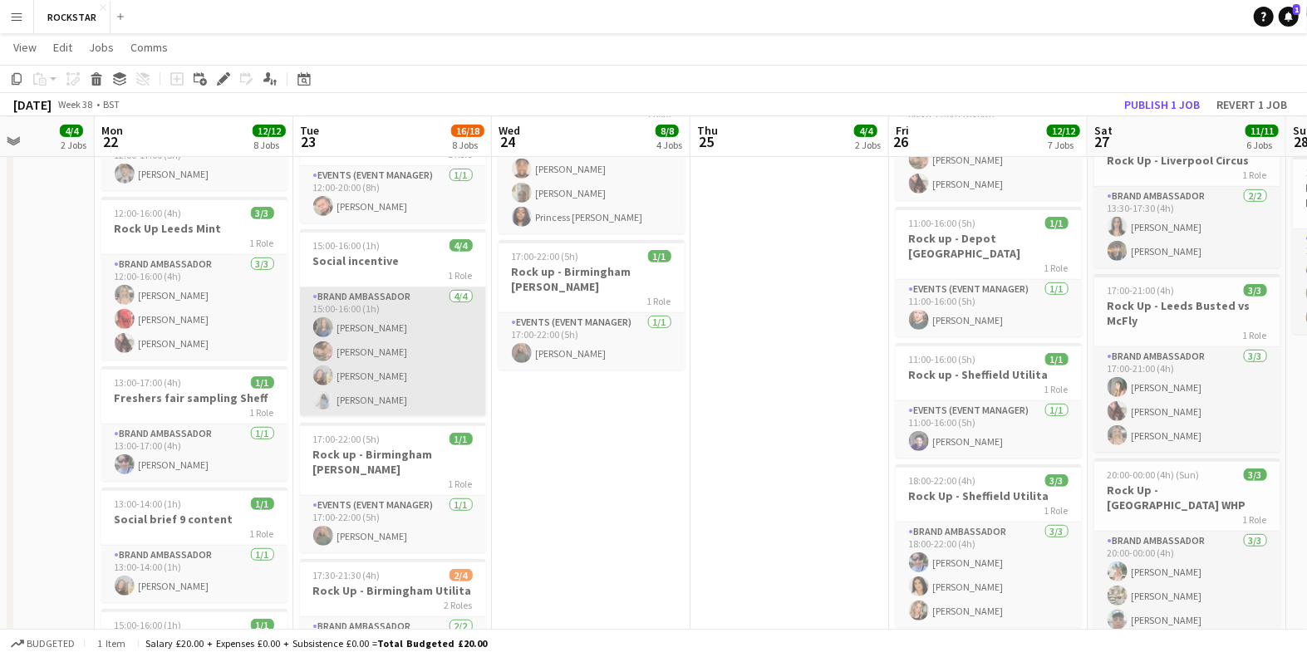
click at [407, 351] on app-card-role "Brand Ambassador [DATE] 15:00-16:00 (1h) [PERSON_NAME] [PERSON_NAME] [PERSON_NA…" at bounding box center [393, 351] width 186 height 129
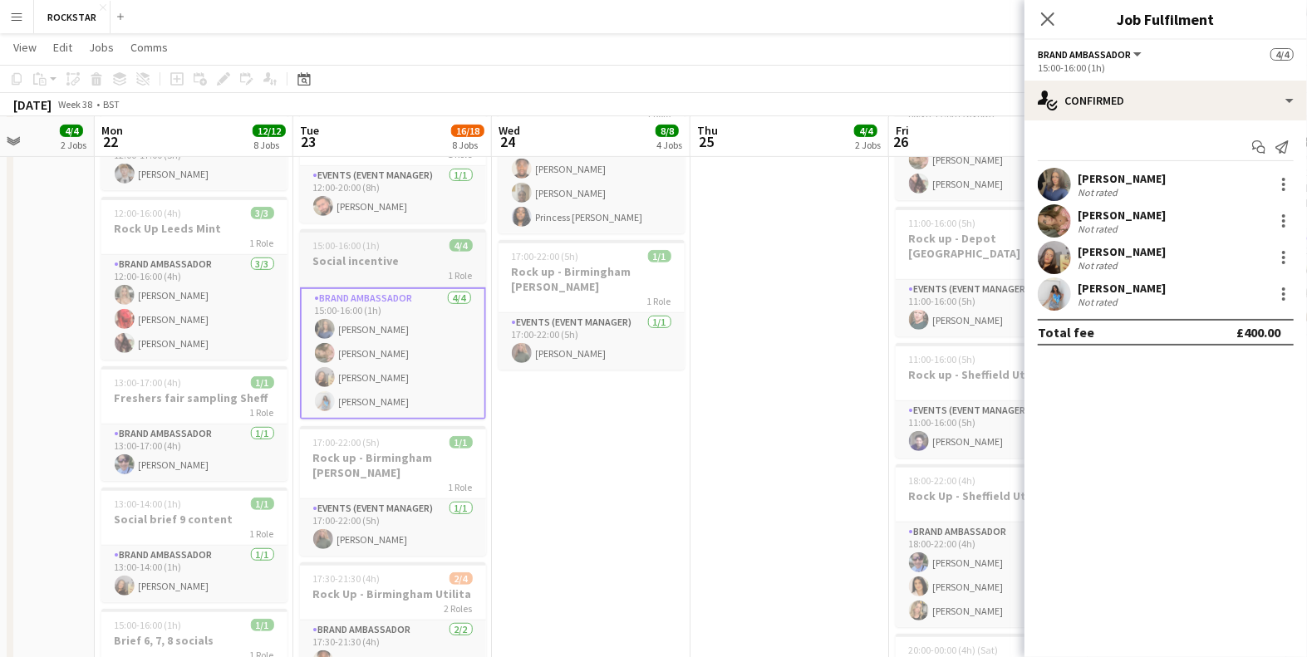
click at [397, 253] on h3 "Social incentive" at bounding box center [393, 260] width 186 height 15
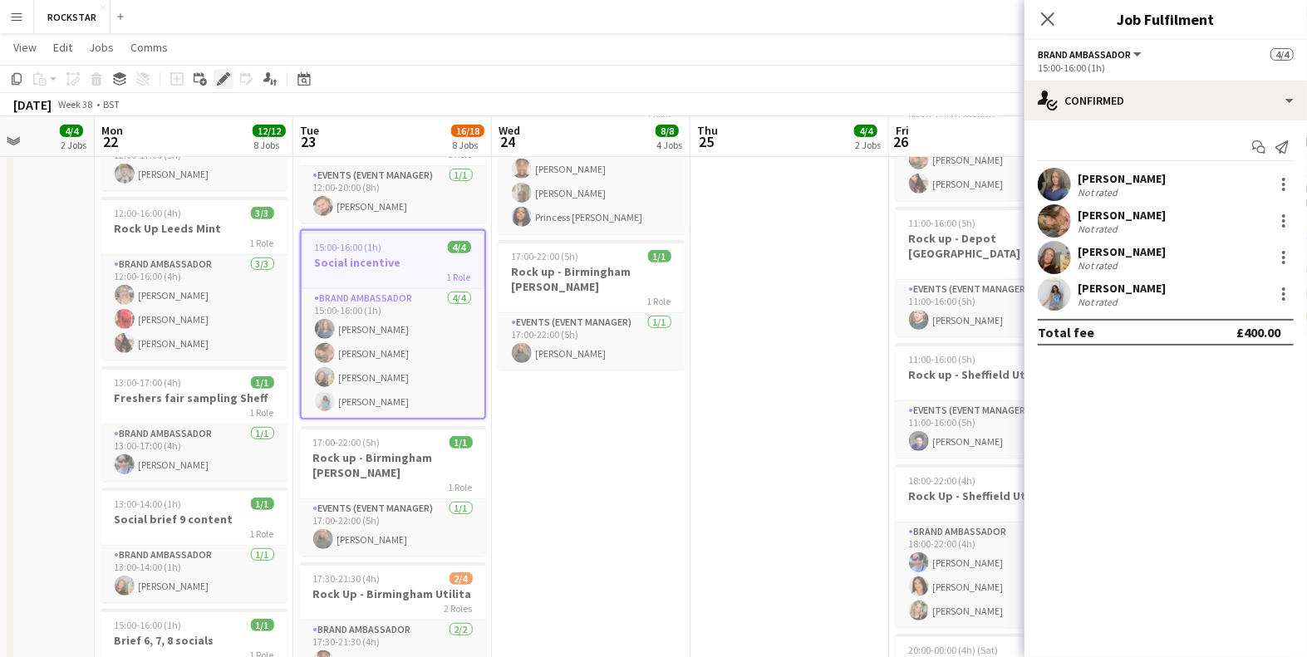
click at [225, 81] on icon "Edit" at bounding box center [223, 78] width 13 height 13
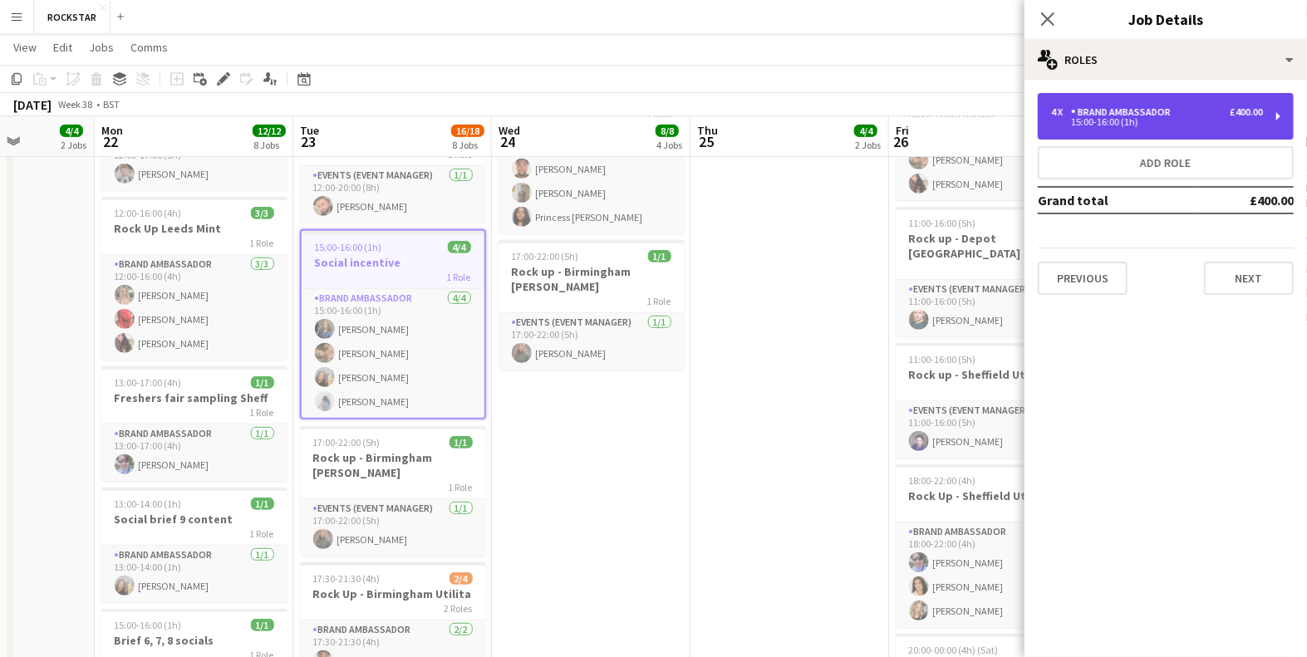
click at [1223, 121] on div "15:00-16:00 (1h)" at bounding box center [1157, 122] width 212 height 8
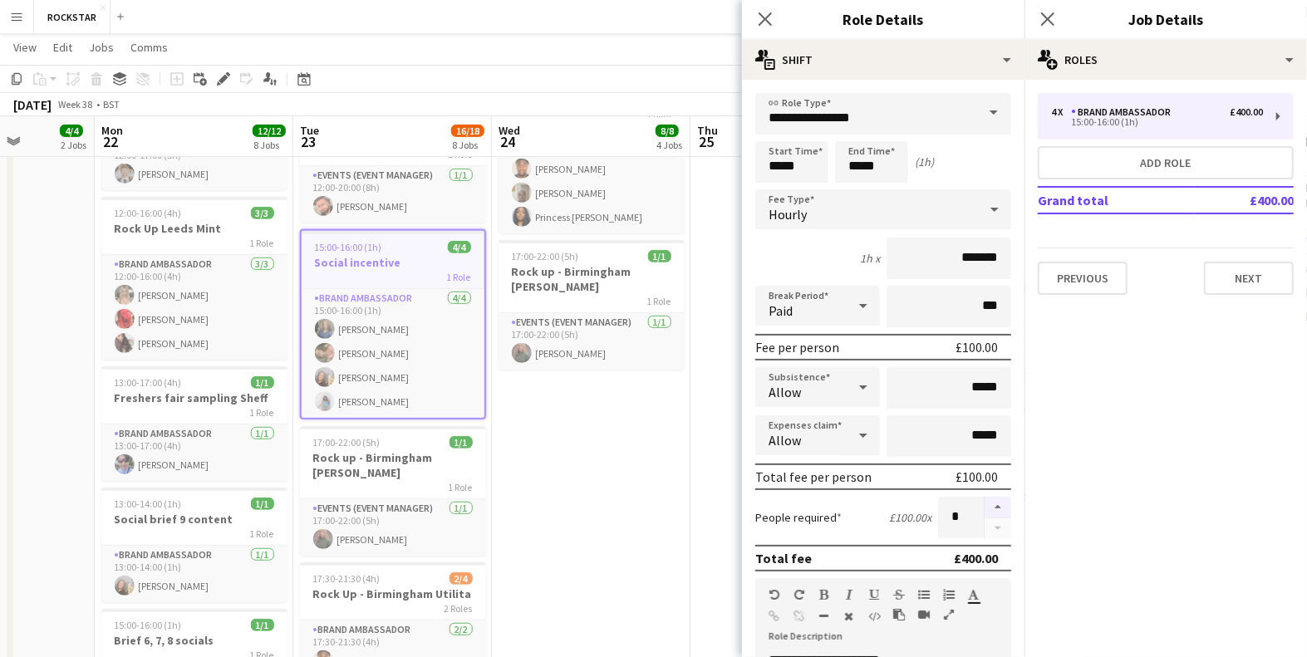
click at [995, 497] on button "button" at bounding box center [997, 508] width 27 height 22
type input "*"
click at [1046, 11] on icon "Close pop-in" at bounding box center [1047, 19] width 16 height 16
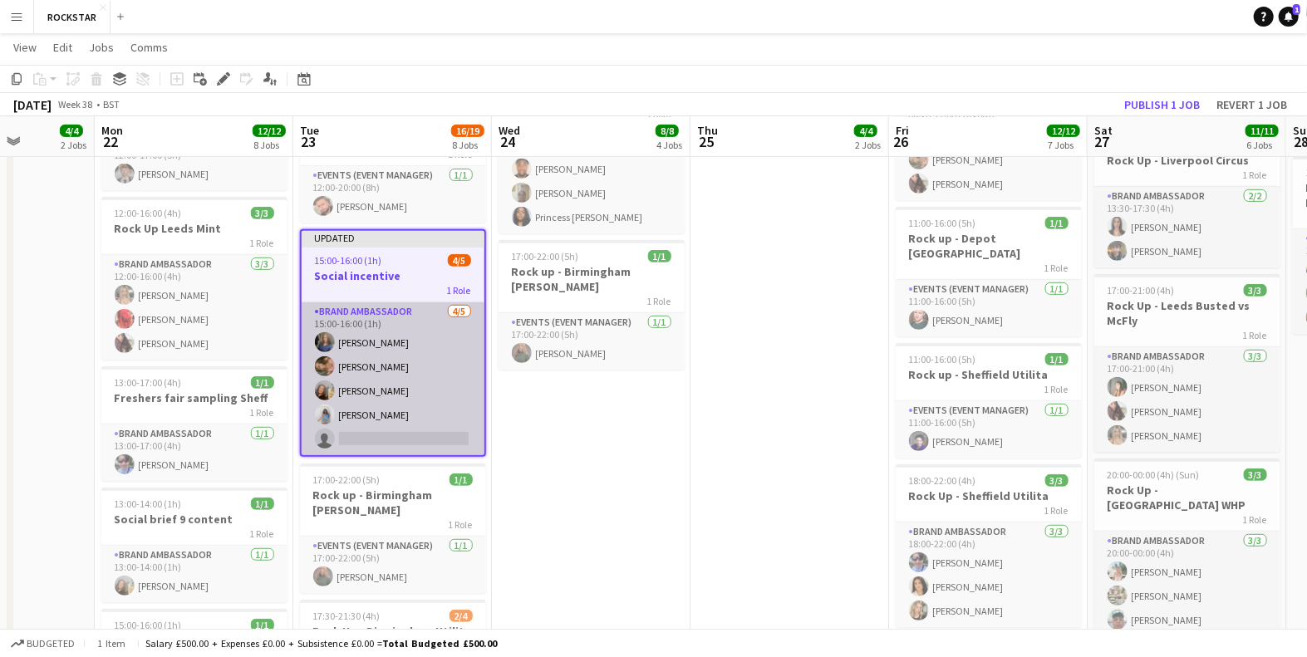
click at [417, 414] on app-card-role "Brand Ambassador [DATE] 15:00-16:00 (1h) [PERSON_NAME] [PERSON_NAME] [PERSON_NA…" at bounding box center [393, 378] width 183 height 153
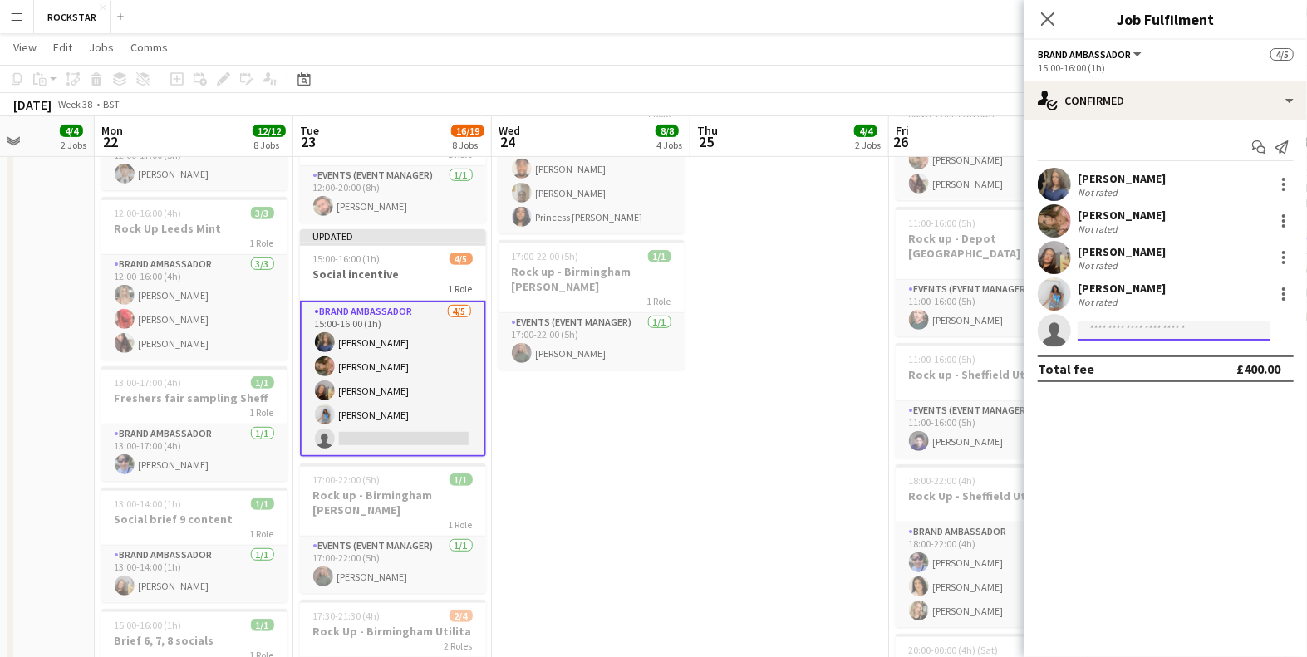
click at [1146, 331] on input at bounding box center [1173, 331] width 193 height 20
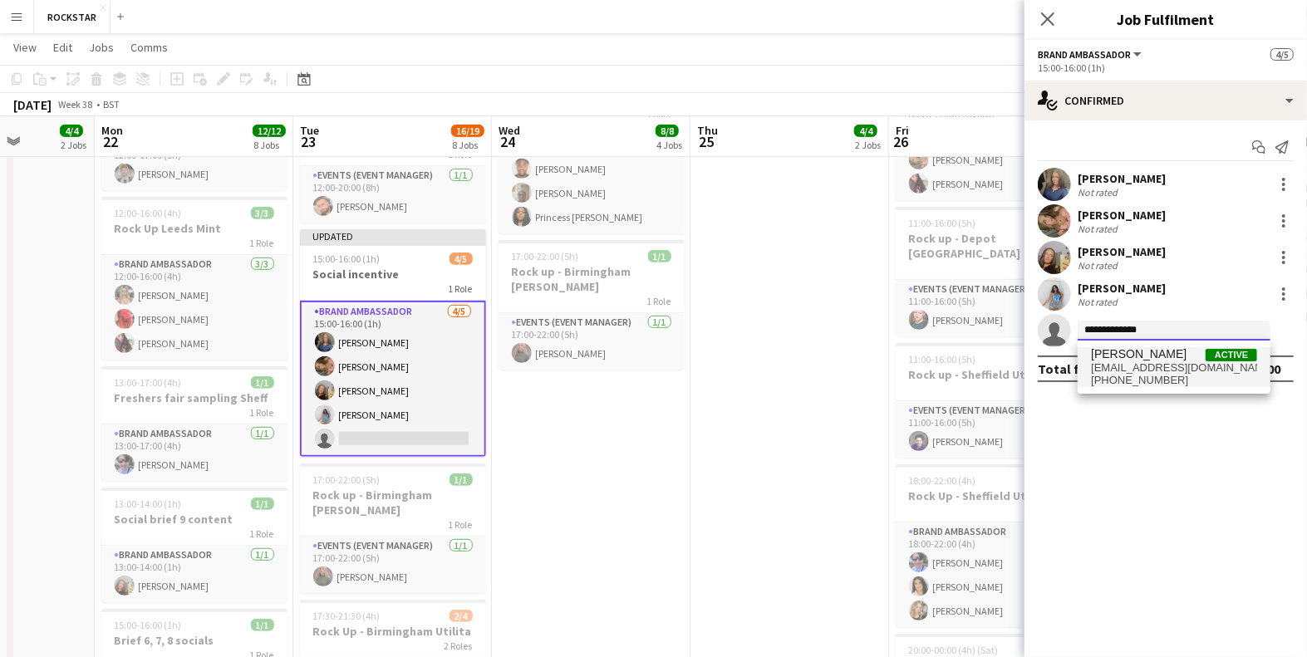
type input "**********"
click at [1159, 362] on span "[EMAIL_ADDRESS][DOMAIN_NAME]" at bounding box center [1174, 367] width 166 height 13
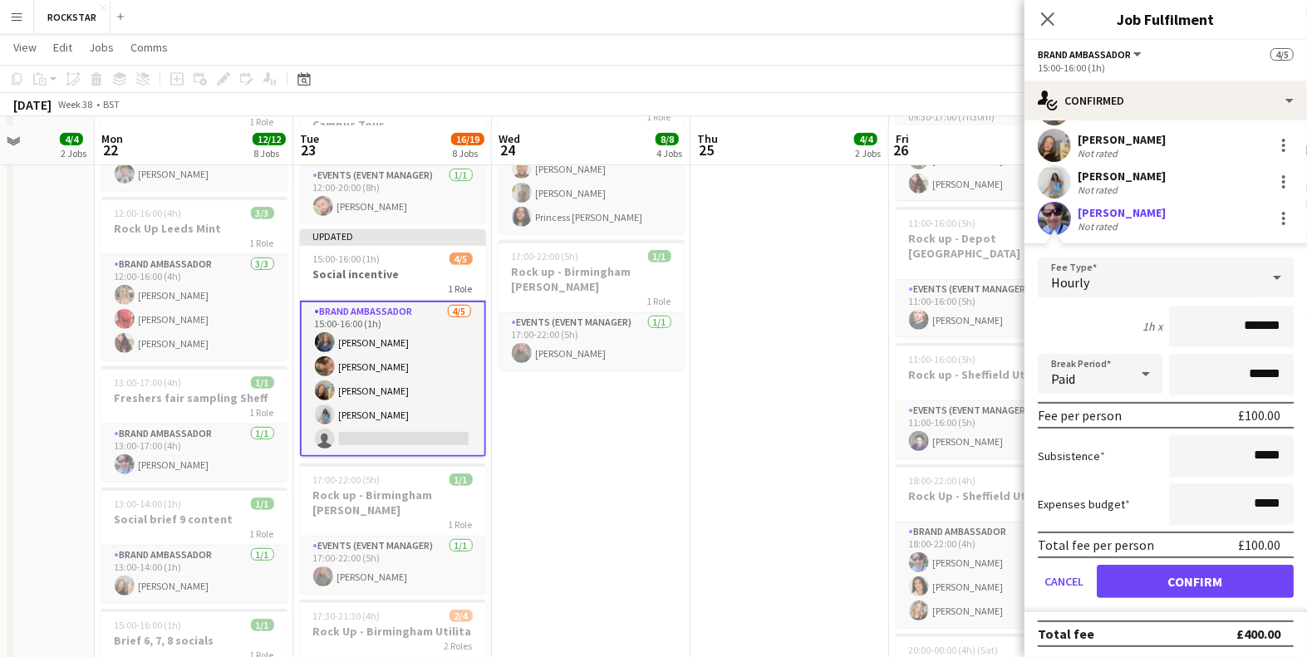
scroll to position [453, 0]
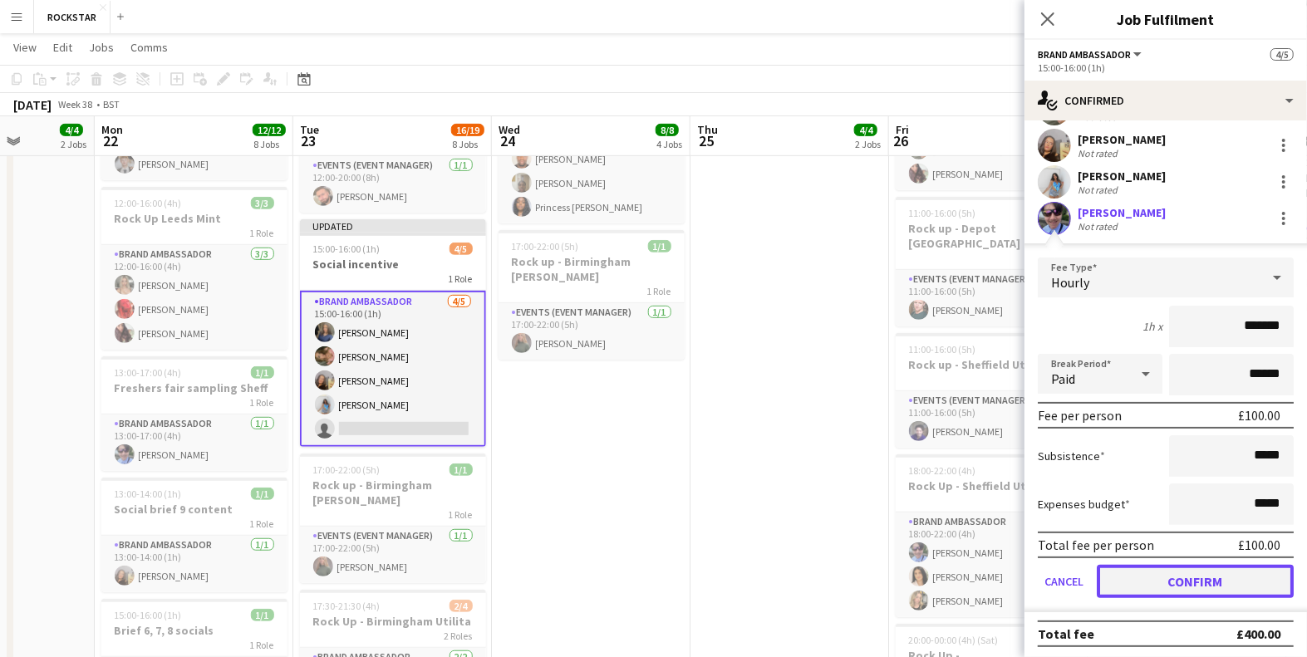
click at [1170, 582] on button "Confirm" at bounding box center [1194, 581] width 197 height 33
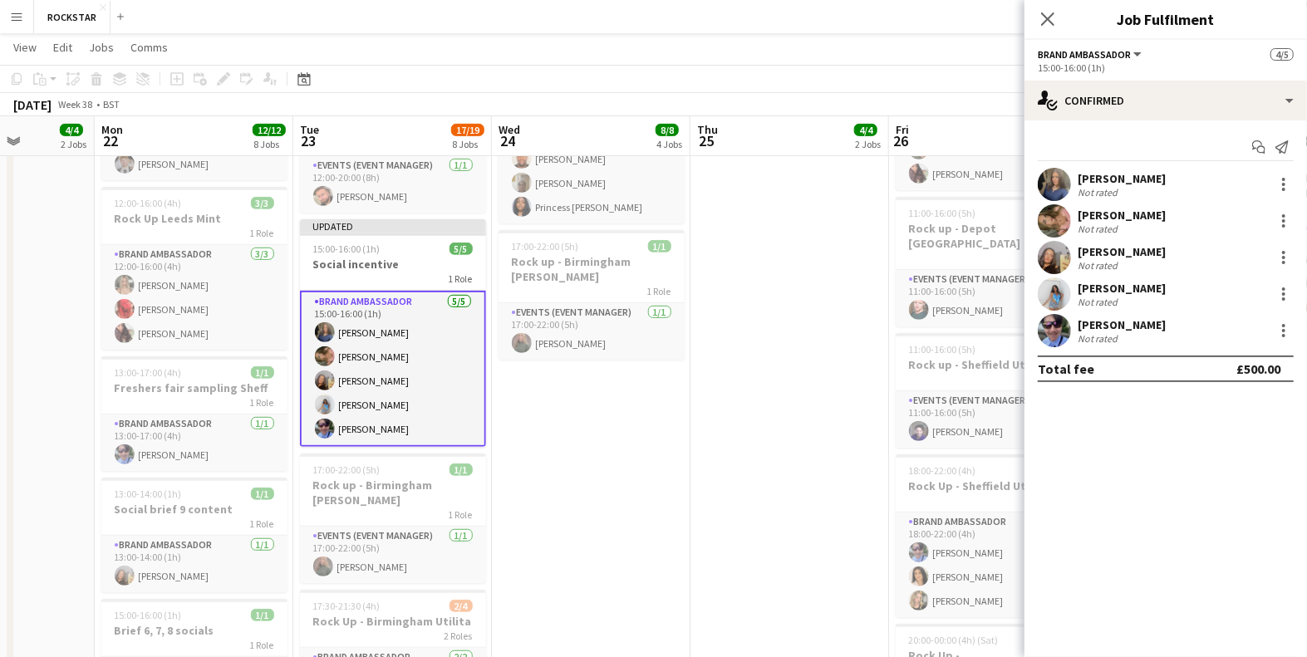
scroll to position [0, 0]
click at [1042, 12] on icon "Close pop-in" at bounding box center [1047, 19] width 16 height 16
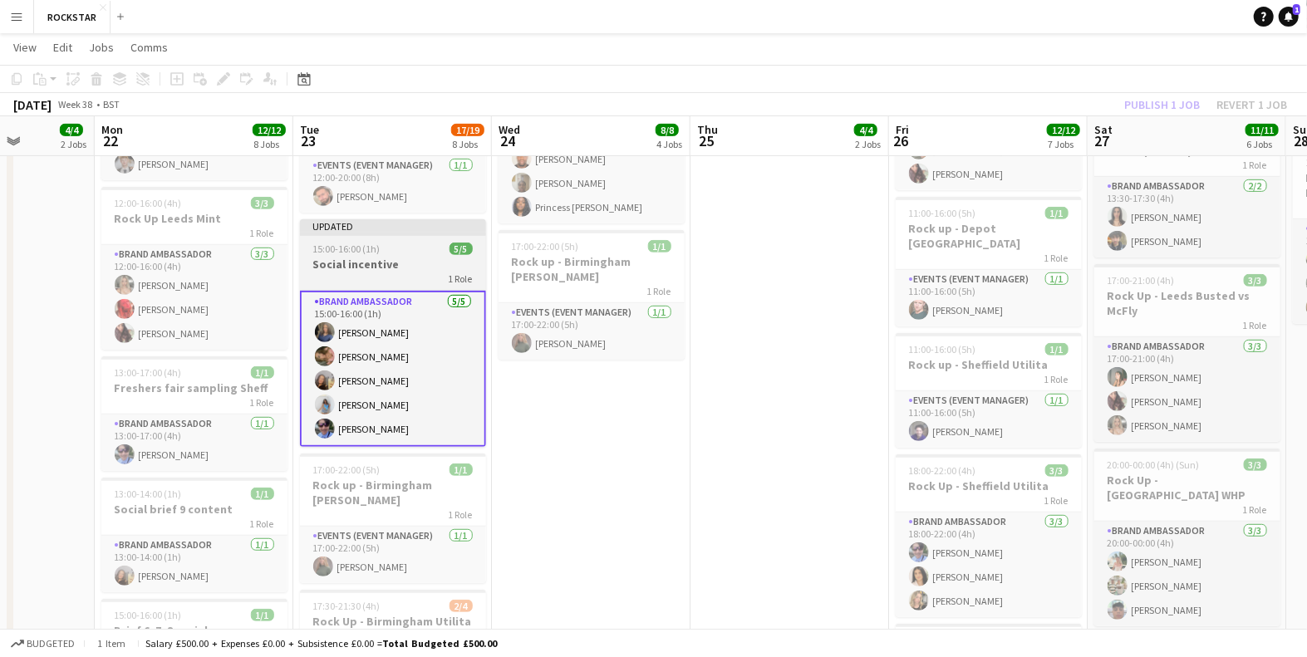
click at [335, 257] on h3 "Social incentive" at bounding box center [393, 264] width 186 height 15
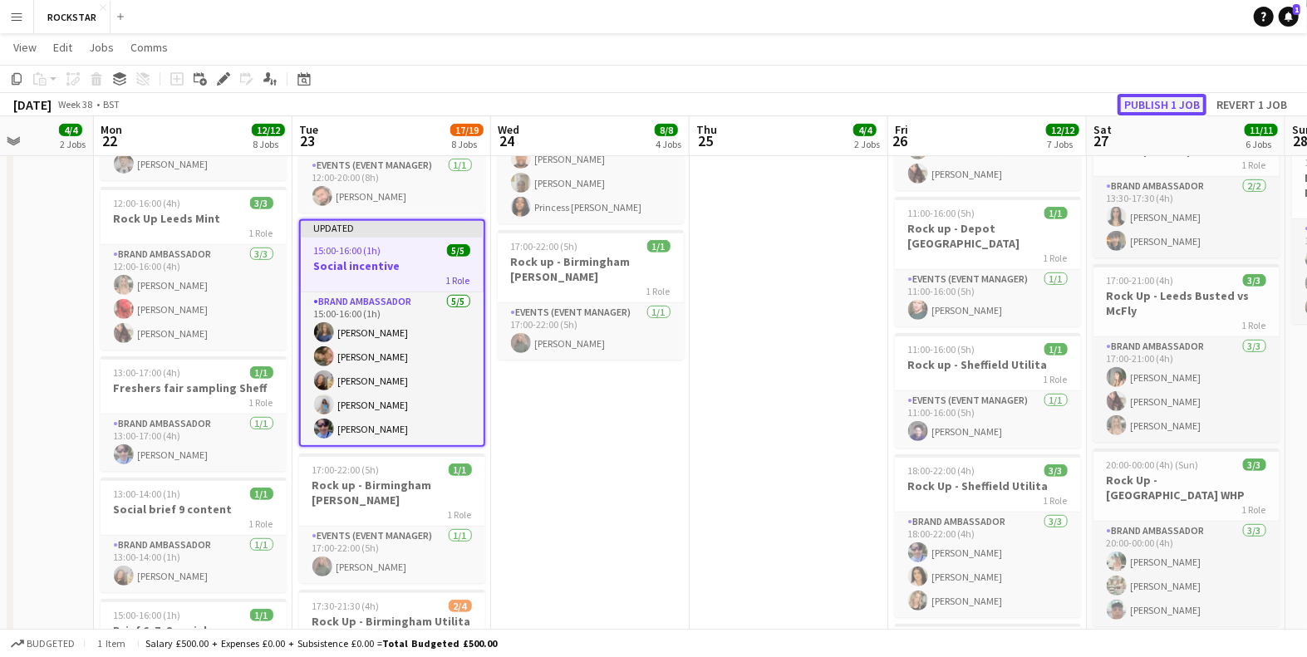
click at [1160, 103] on button "Publish 1 job" at bounding box center [1161, 105] width 89 height 22
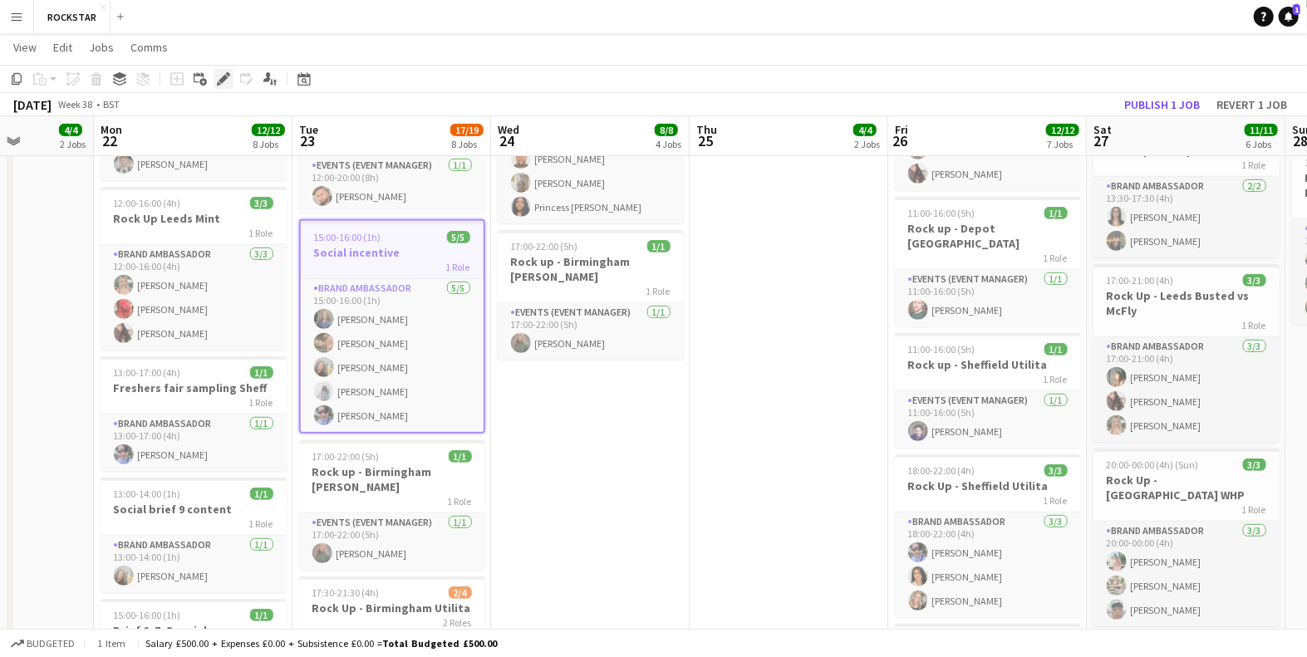
click at [233, 81] on div "Edit" at bounding box center [223, 79] width 20 height 20
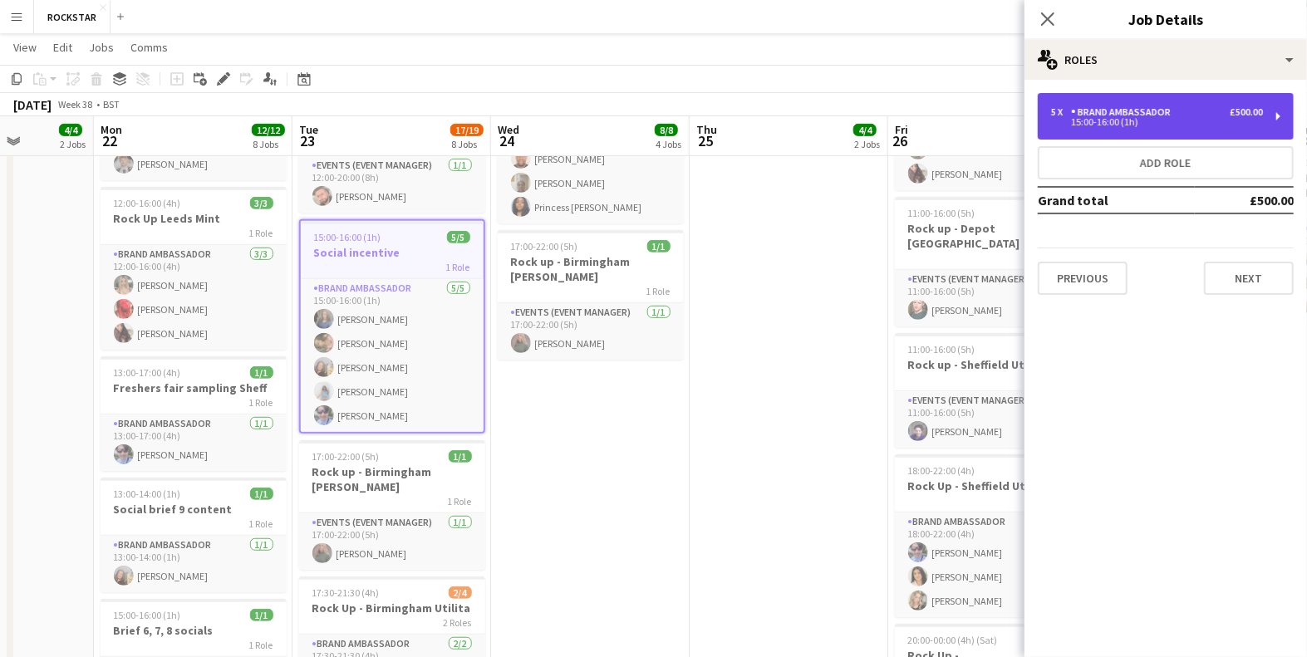
click at [1160, 112] on div "Brand Ambassador" at bounding box center [1124, 112] width 106 height 12
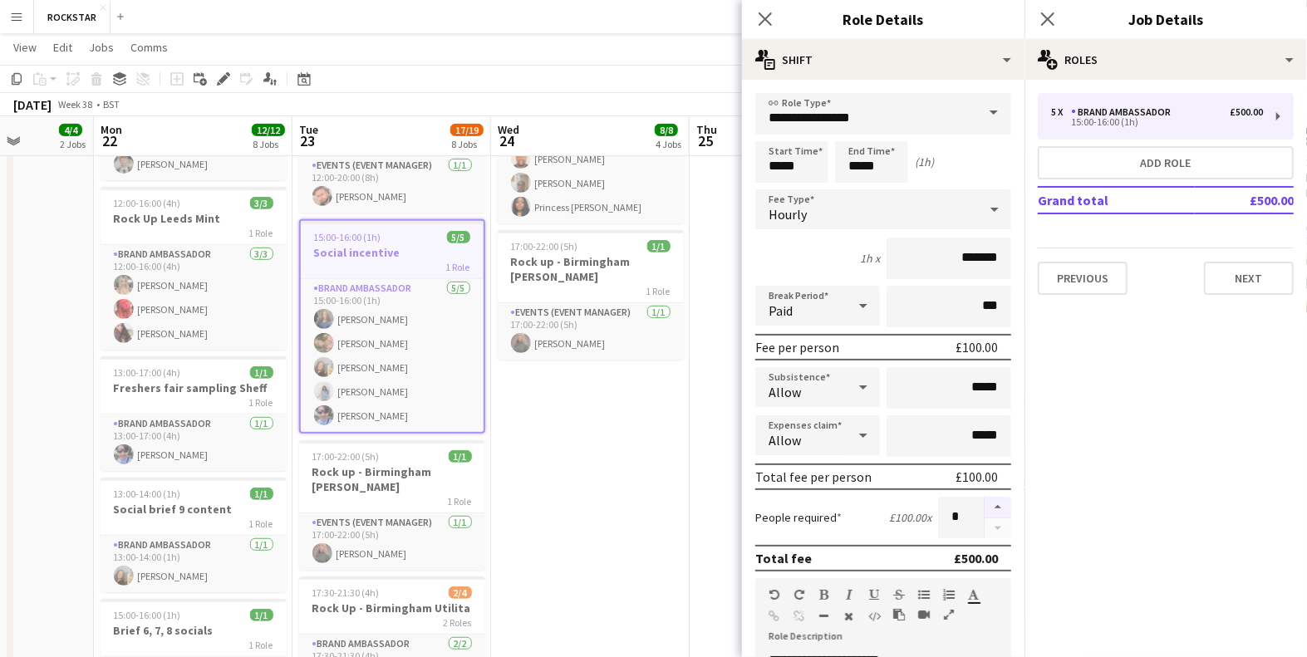
click at [997, 507] on button "button" at bounding box center [997, 508] width 27 height 22
type input "*"
click at [1052, 15] on icon at bounding box center [1047, 19] width 16 height 16
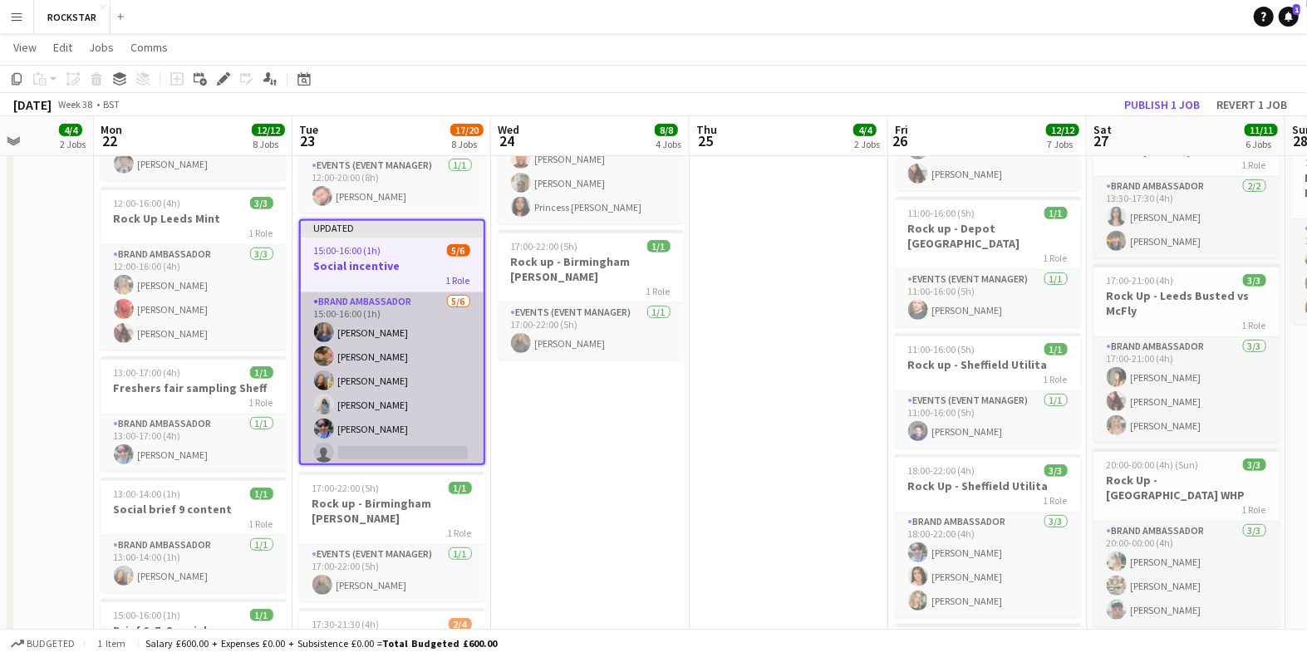
click at [421, 424] on app-card-role "Brand Ambassador [DATE] 15:00-16:00 (1h) [PERSON_NAME] [PERSON_NAME] [PERSON_NA…" at bounding box center [392, 380] width 183 height 177
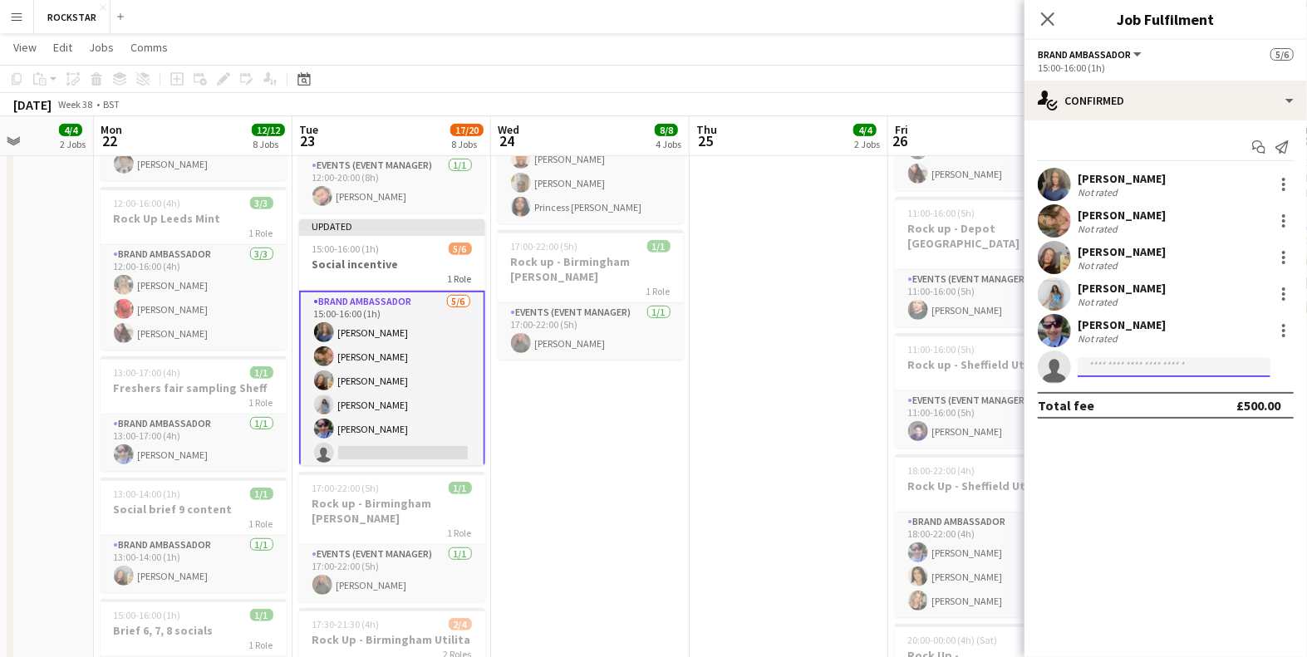
click at [1129, 361] on input at bounding box center [1173, 367] width 193 height 20
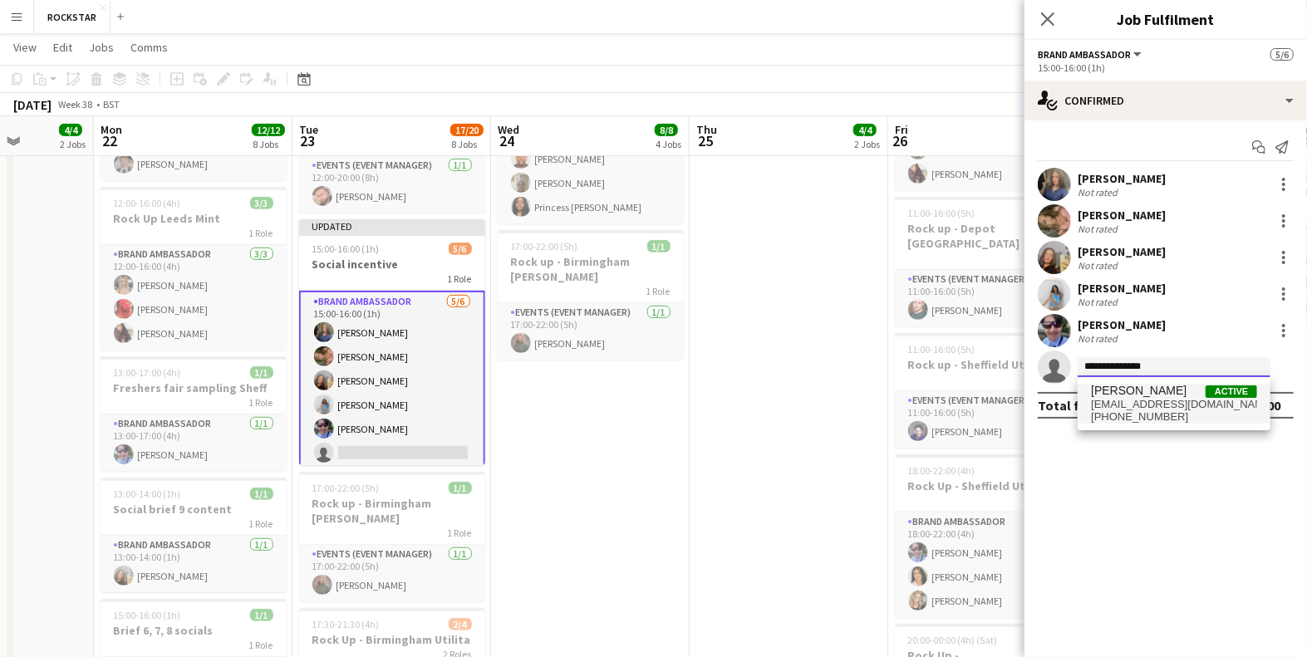
type input "**********"
click at [1129, 405] on span "[EMAIL_ADDRESS][DOMAIN_NAME]" at bounding box center [1174, 404] width 166 height 13
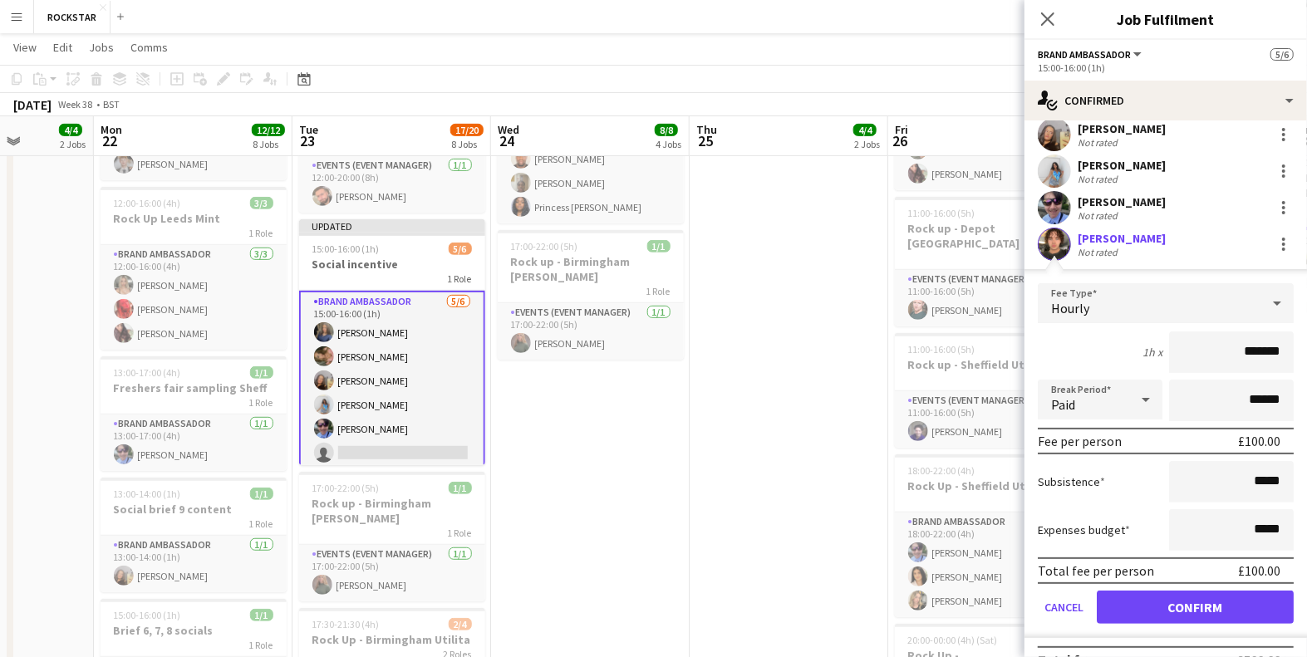
scroll to position [136, 0]
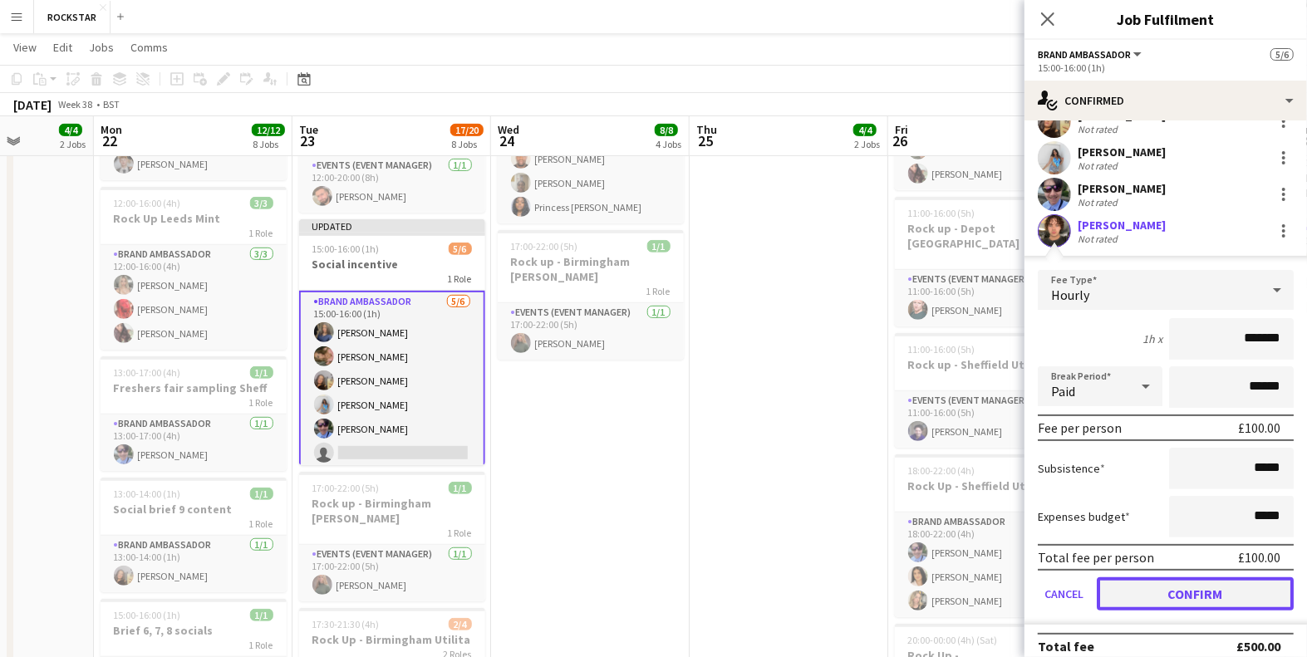
click at [1170, 591] on button "Confirm" at bounding box center [1194, 593] width 197 height 33
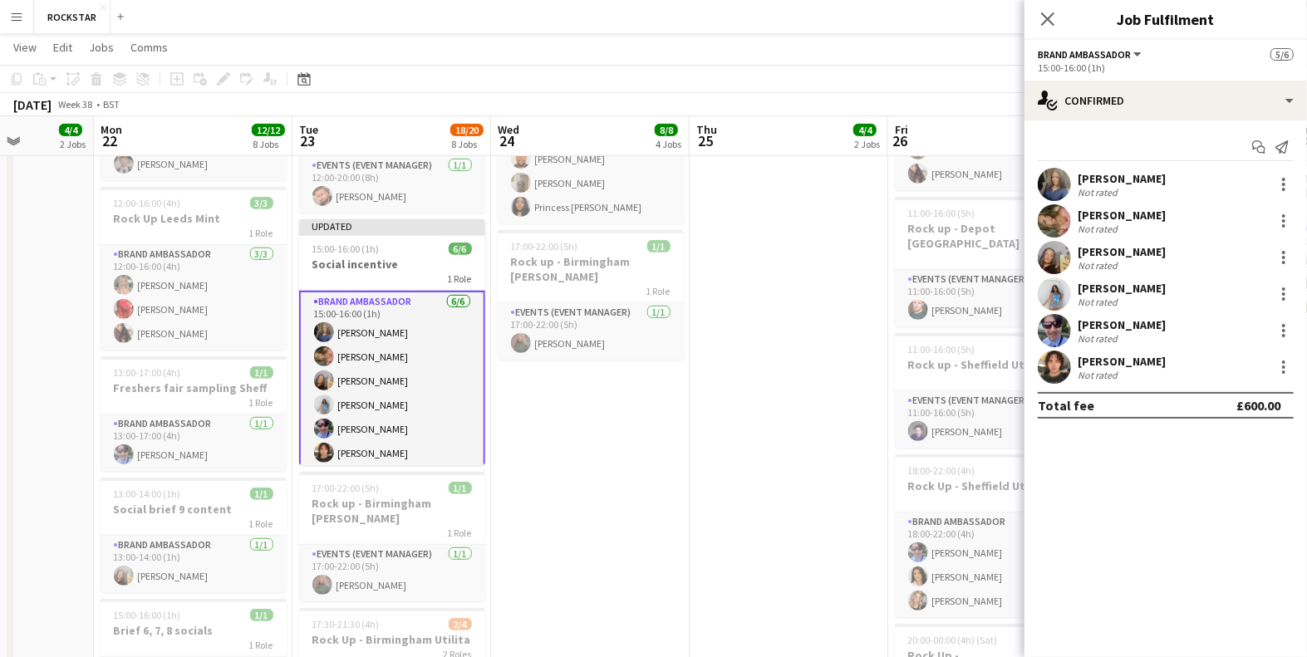
scroll to position [0, 0]
click at [1040, 15] on icon "Close pop-in" at bounding box center [1047, 19] width 16 height 16
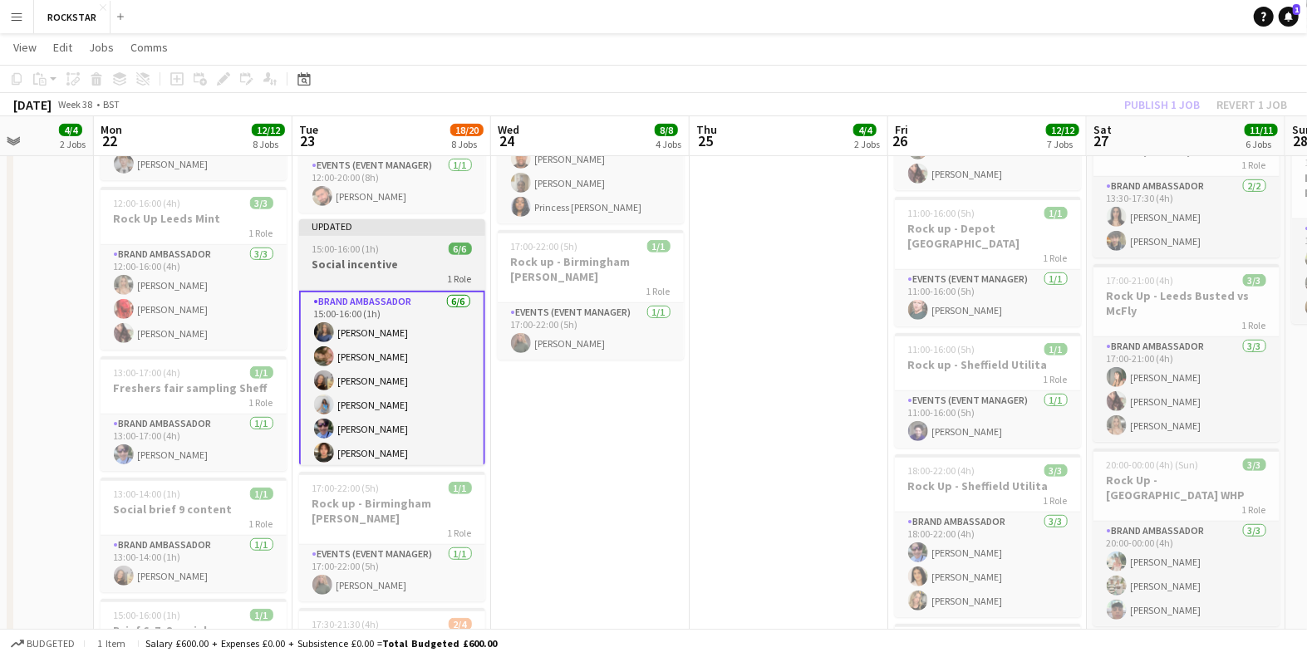
click at [366, 257] on h3 "Social incentive" at bounding box center [392, 264] width 186 height 15
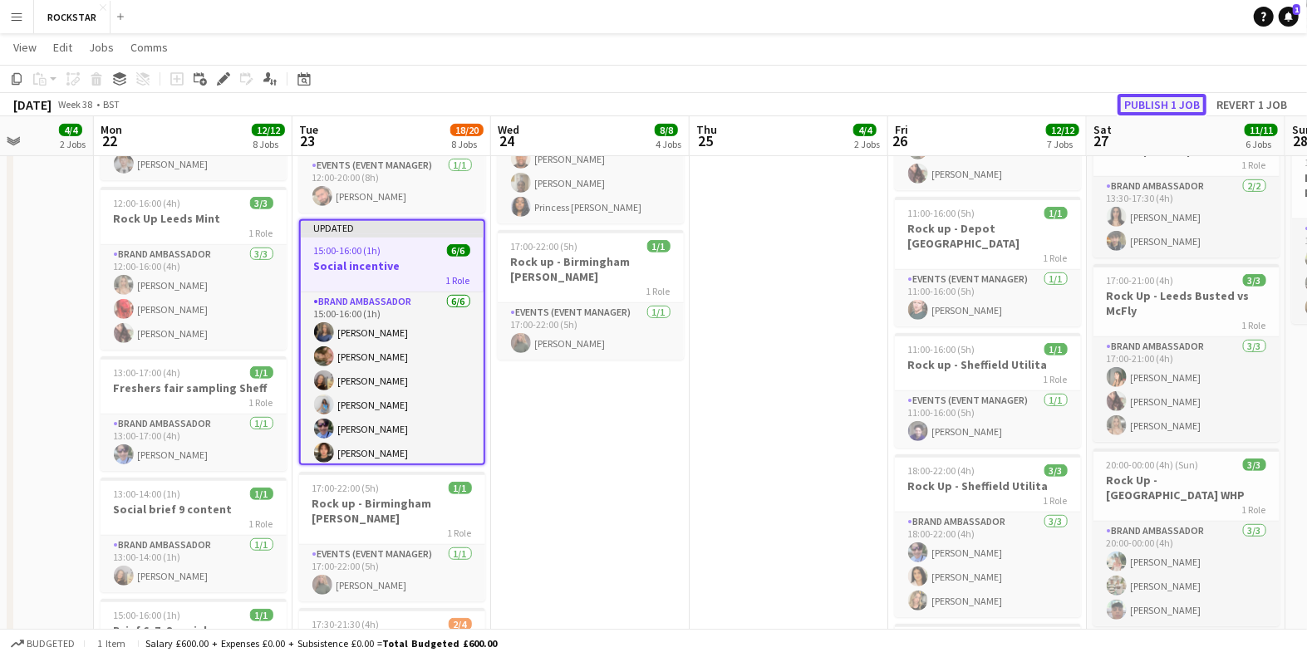
click at [1175, 94] on button "Publish 1 job" at bounding box center [1161, 105] width 89 height 22
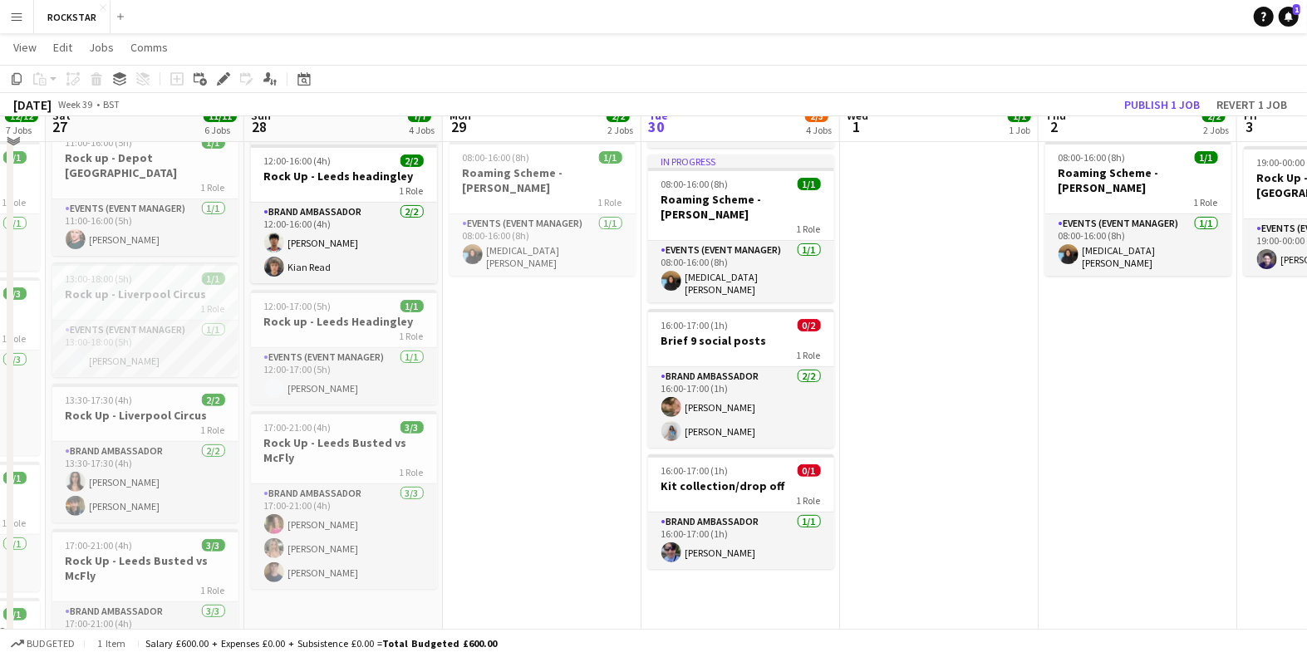
scroll to position [174, 0]
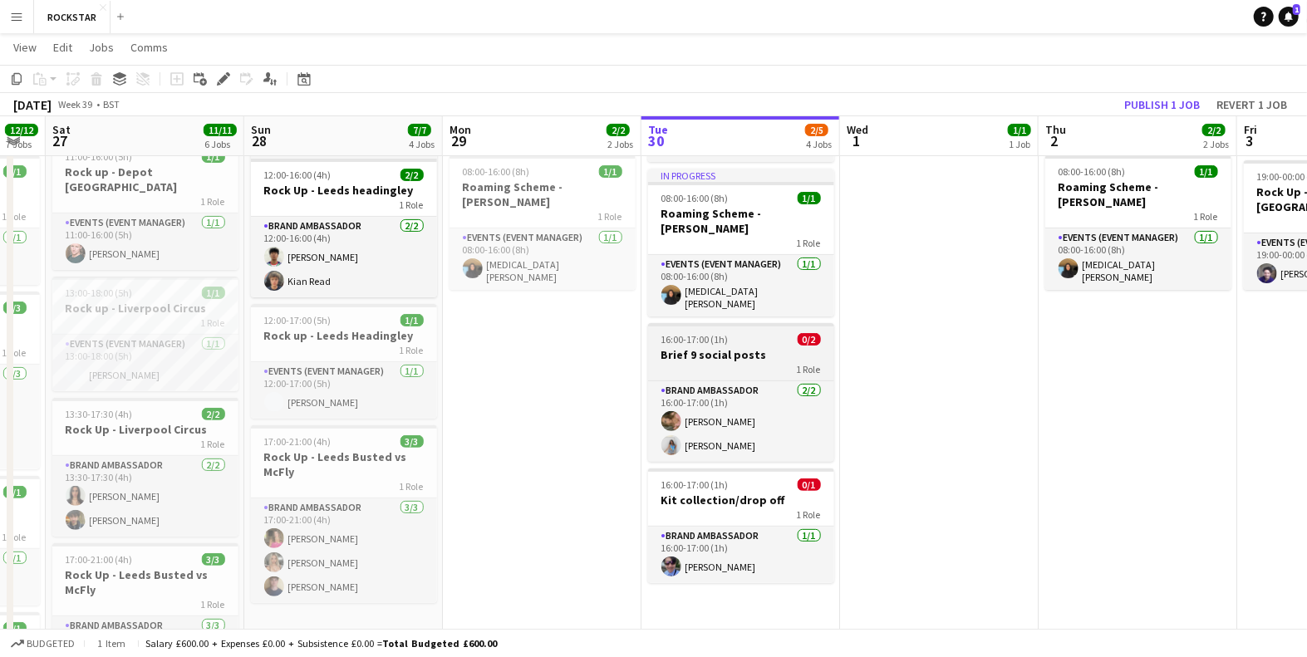
click at [714, 323] on app-job-card "16:00-17:00 (1h) 0/2 Brief 9 social posts 1 Role Brand Ambassador [DATE] 16:00-…" at bounding box center [741, 392] width 186 height 139
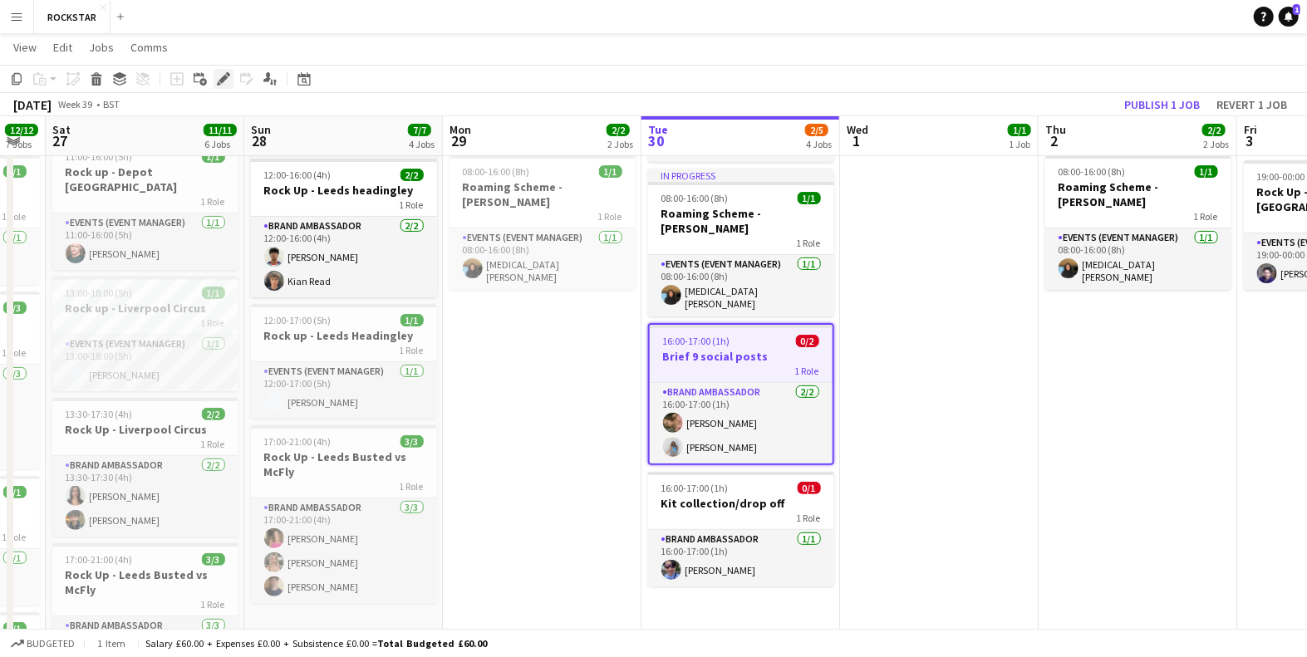
click at [222, 74] on icon "Edit" at bounding box center [223, 78] width 13 height 13
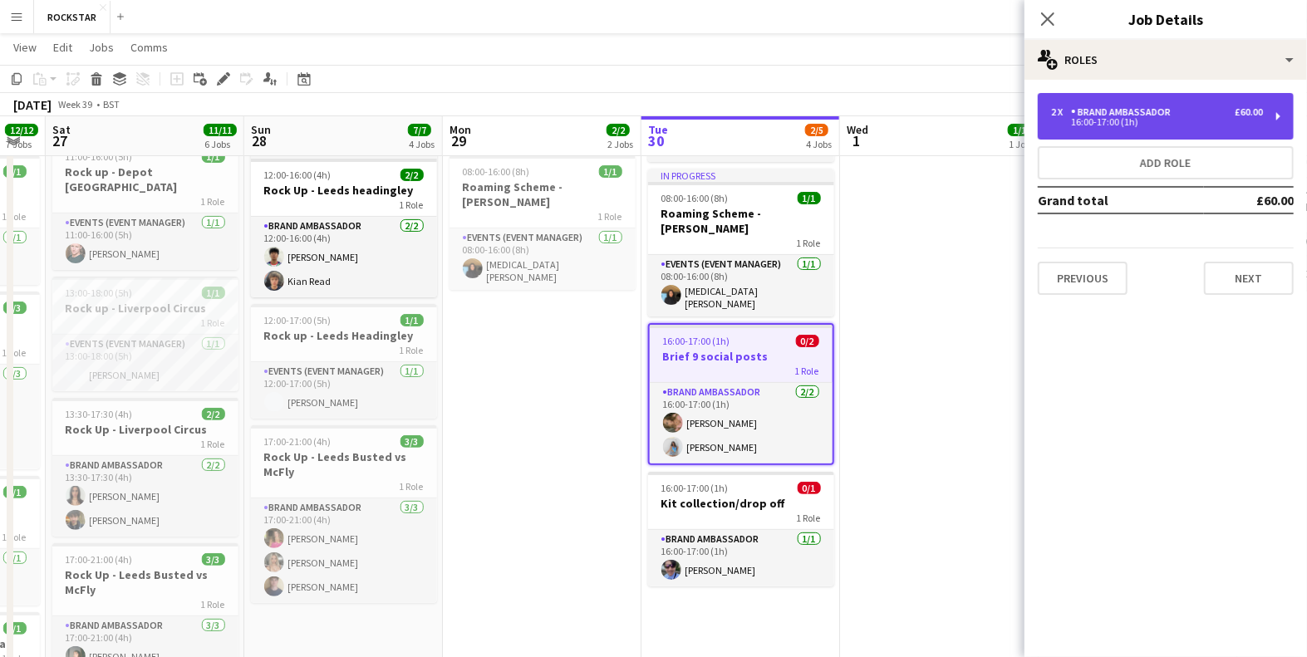
click at [1087, 135] on div "2 x Brand Ambassador £60.00 16:00-17:00 (1h)" at bounding box center [1165, 116] width 256 height 47
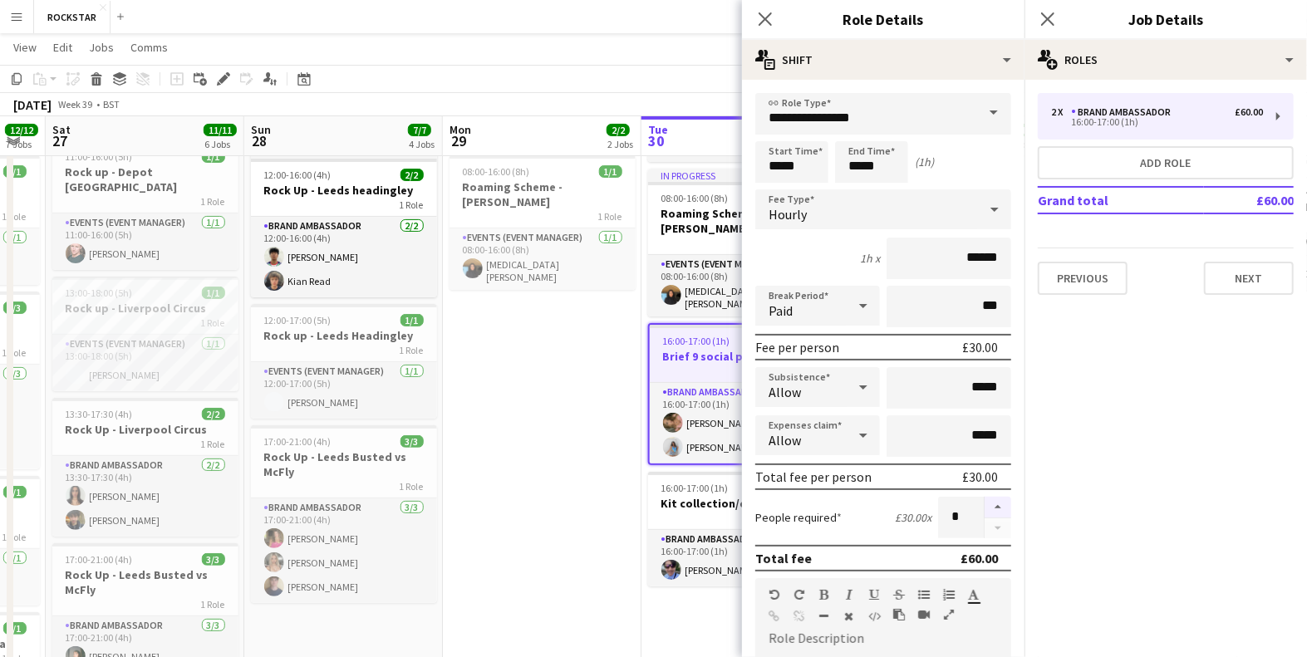
click at [1002, 500] on button "button" at bounding box center [997, 508] width 27 height 22
type input "*"
click at [1048, 18] on icon at bounding box center [1047, 19] width 16 height 16
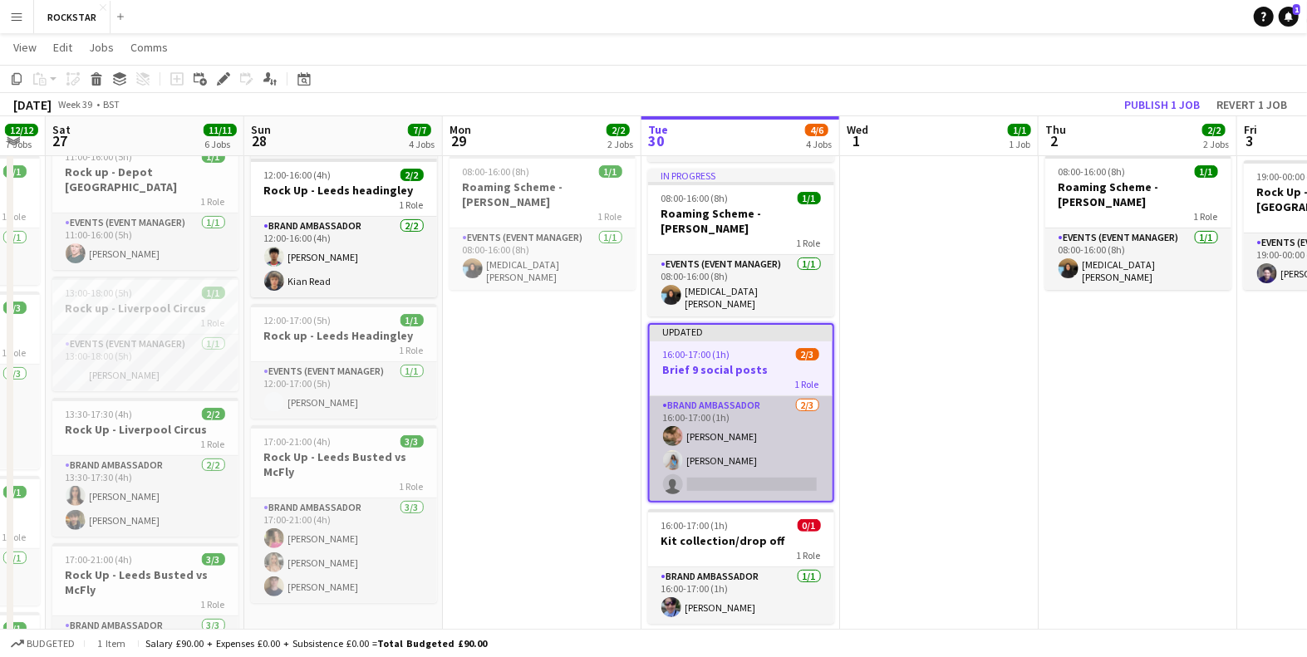
click at [767, 449] on app-card-role "Brand Ambassador [DATE] 16:00-17:00 (1h) [PERSON_NAME] [PERSON_NAME] single-neu…" at bounding box center [741, 448] width 183 height 105
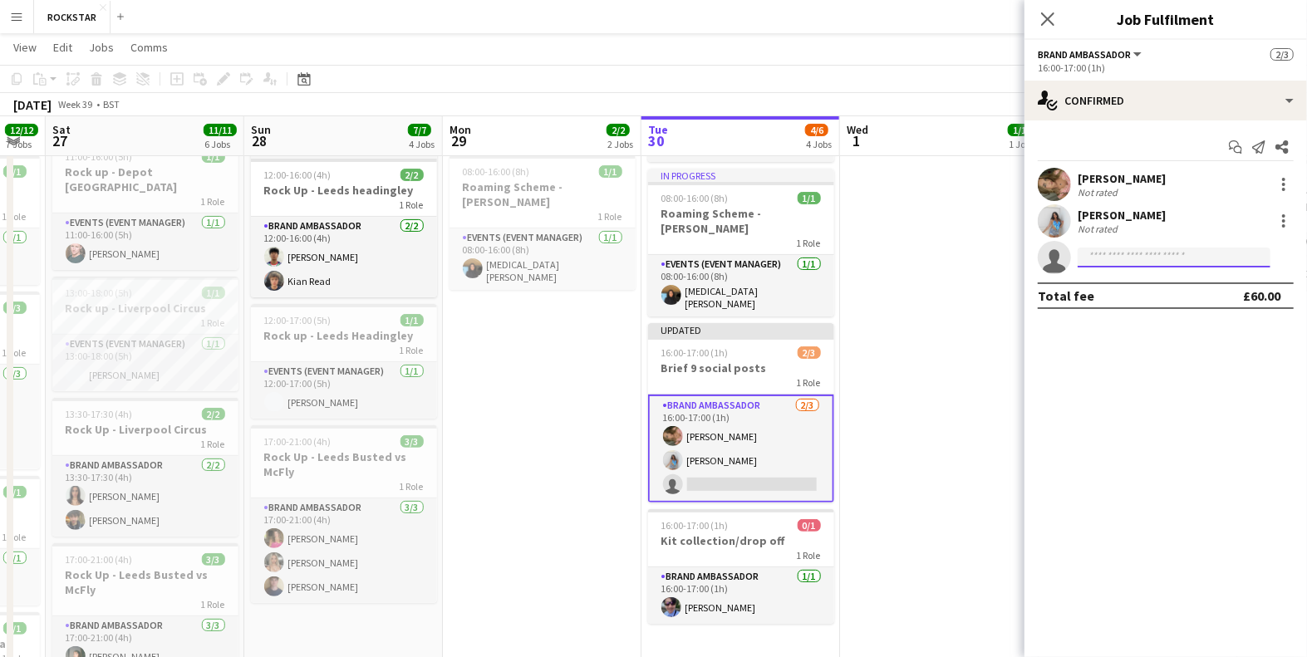
click at [1118, 267] on input at bounding box center [1173, 258] width 193 height 20
type input "**********"
click at [1150, 290] on span "[EMAIL_ADDRESS][DOMAIN_NAME]" at bounding box center [1174, 294] width 166 height 13
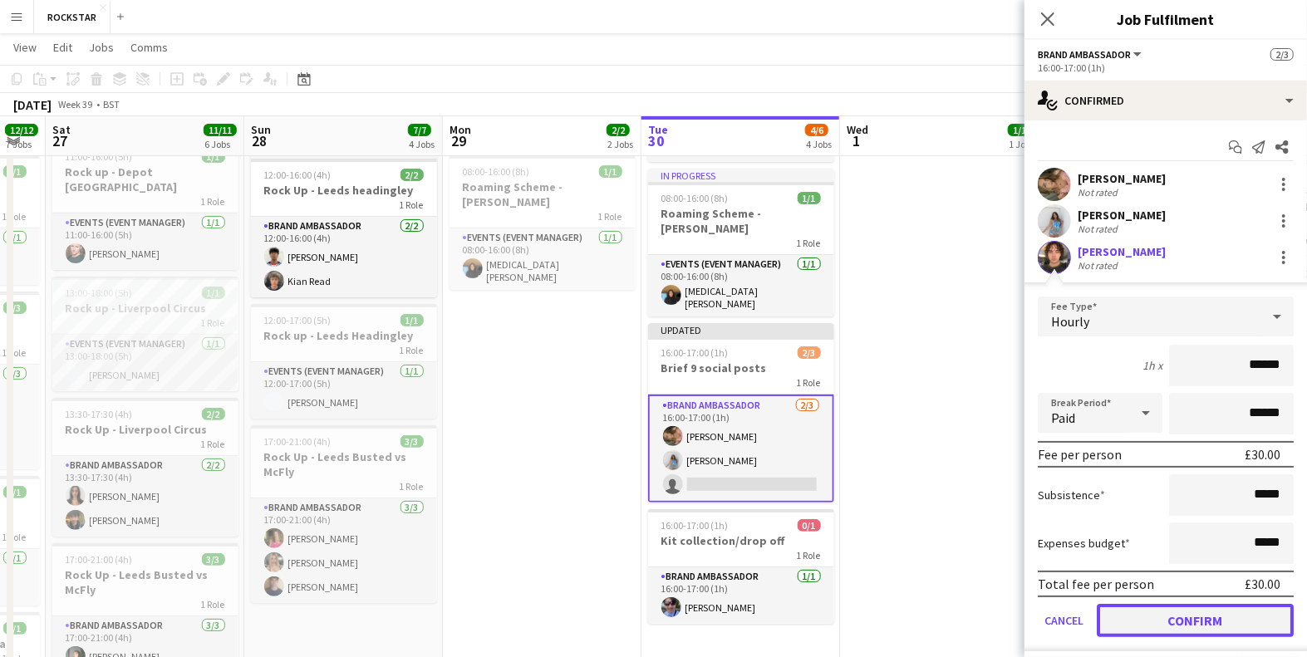
click at [1184, 611] on button "Confirm" at bounding box center [1194, 620] width 197 height 33
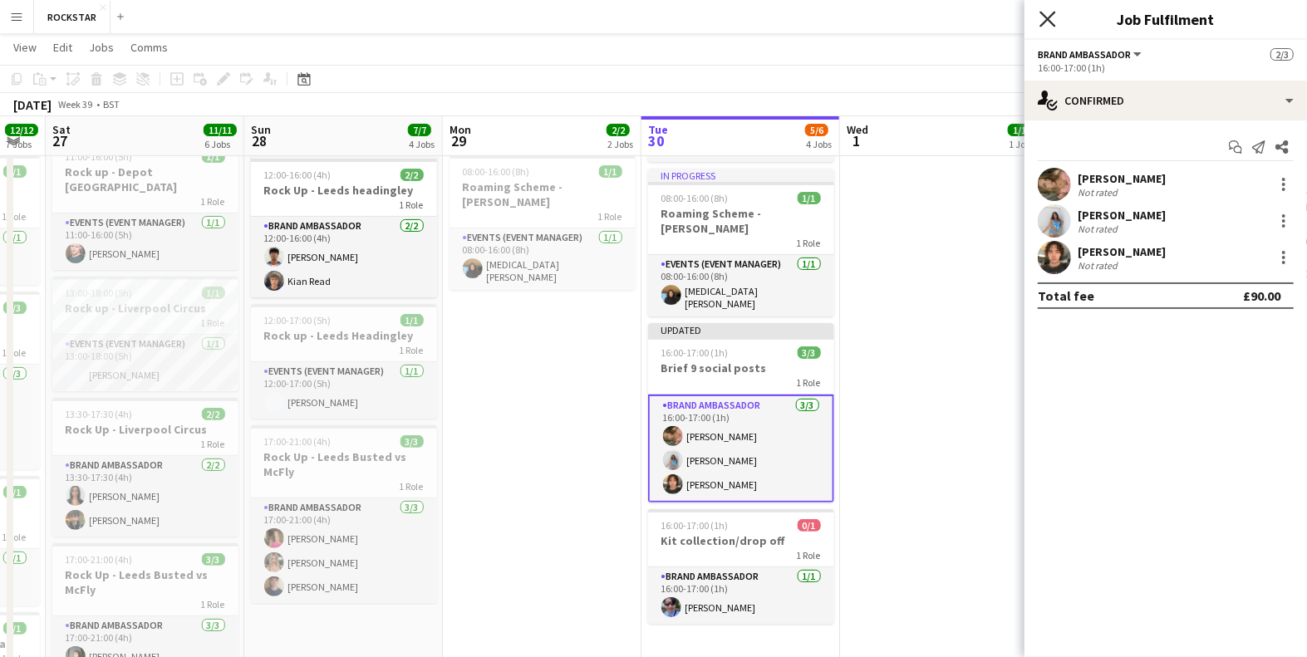
click at [1045, 22] on icon at bounding box center [1047, 19] width 16 height 16
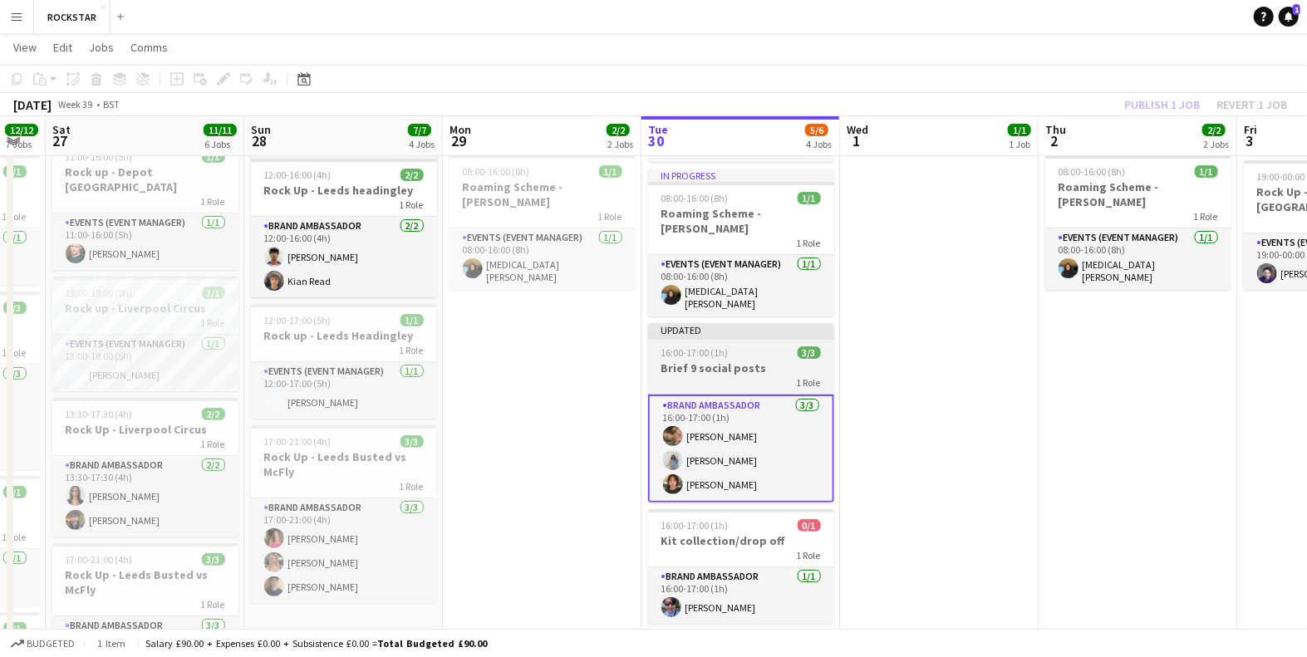
click at [736, 360] on h3 "Brief 9 social posts" at bounding box center [741, 367] width 186 height 15
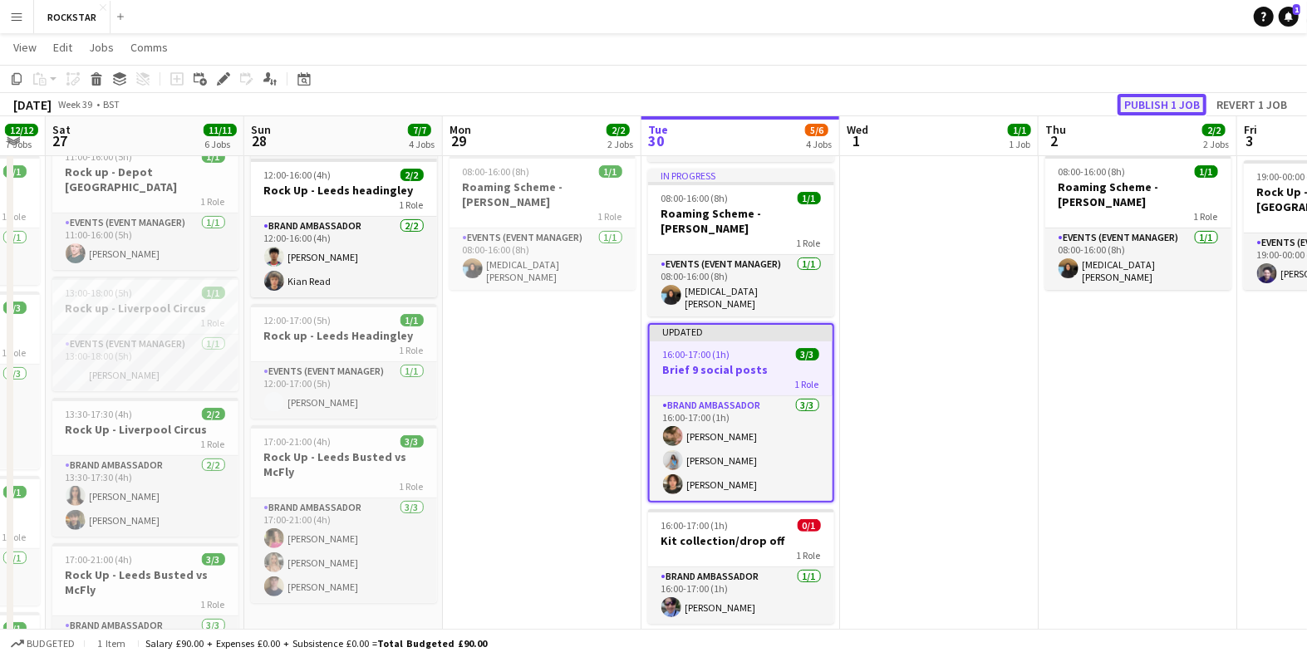
click at [1155, 101] on button "Publish 1 job" at bounding box center [1161, 105] width 89 height 22
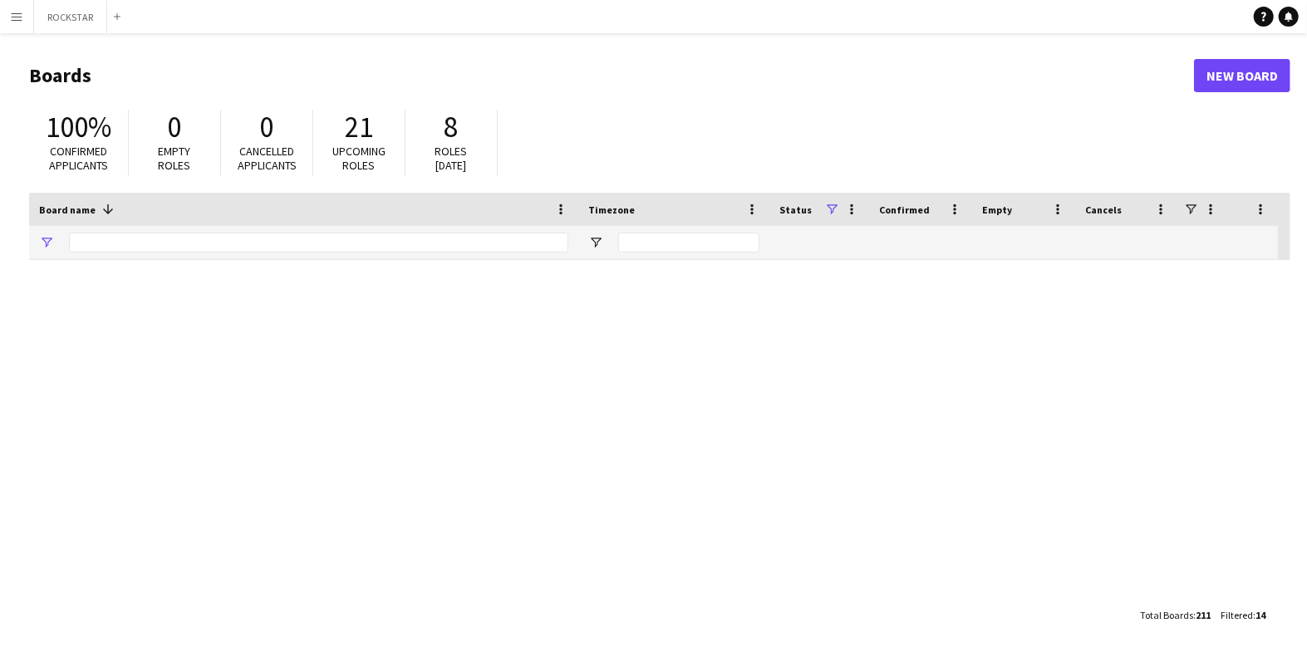
type input "**********"
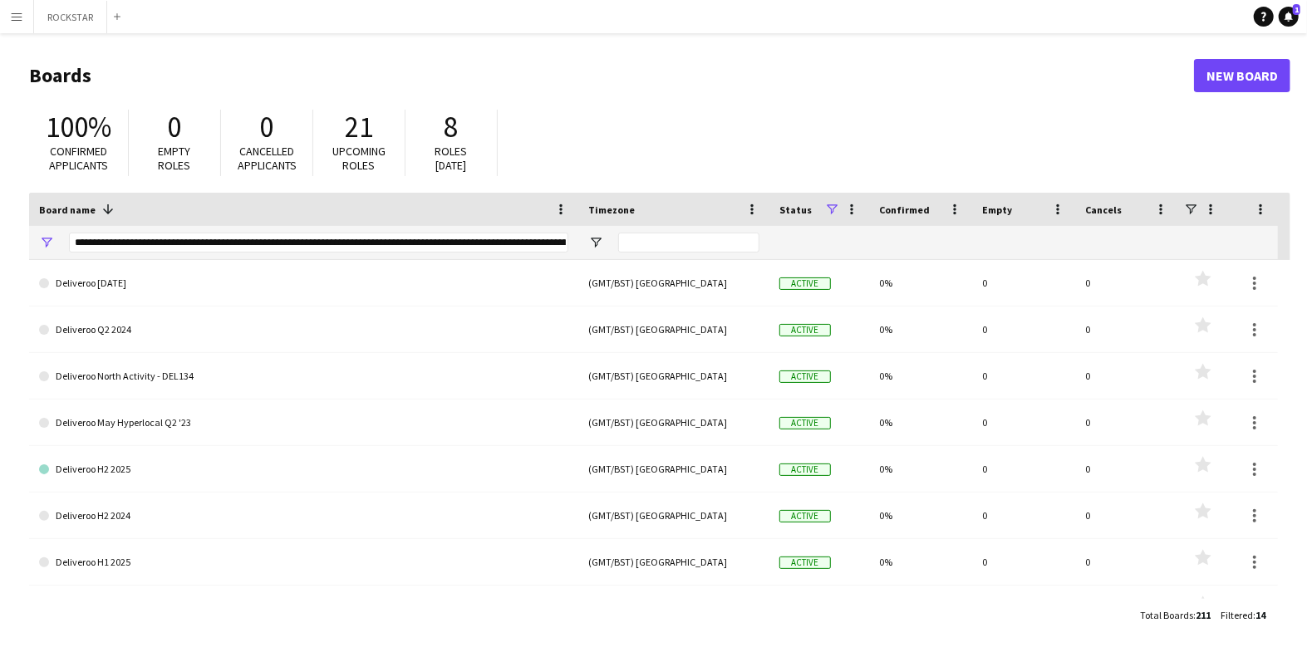
click at [891, 79] on h1 "Boards" at bounding box center [611, 75] width 1165 height 25
click at [761, 56] on header "Boards New Board" at bounding box center [659, 75] width 1261 height 51
